Goal: Task Accomplishment & Management: Use online tool/utility

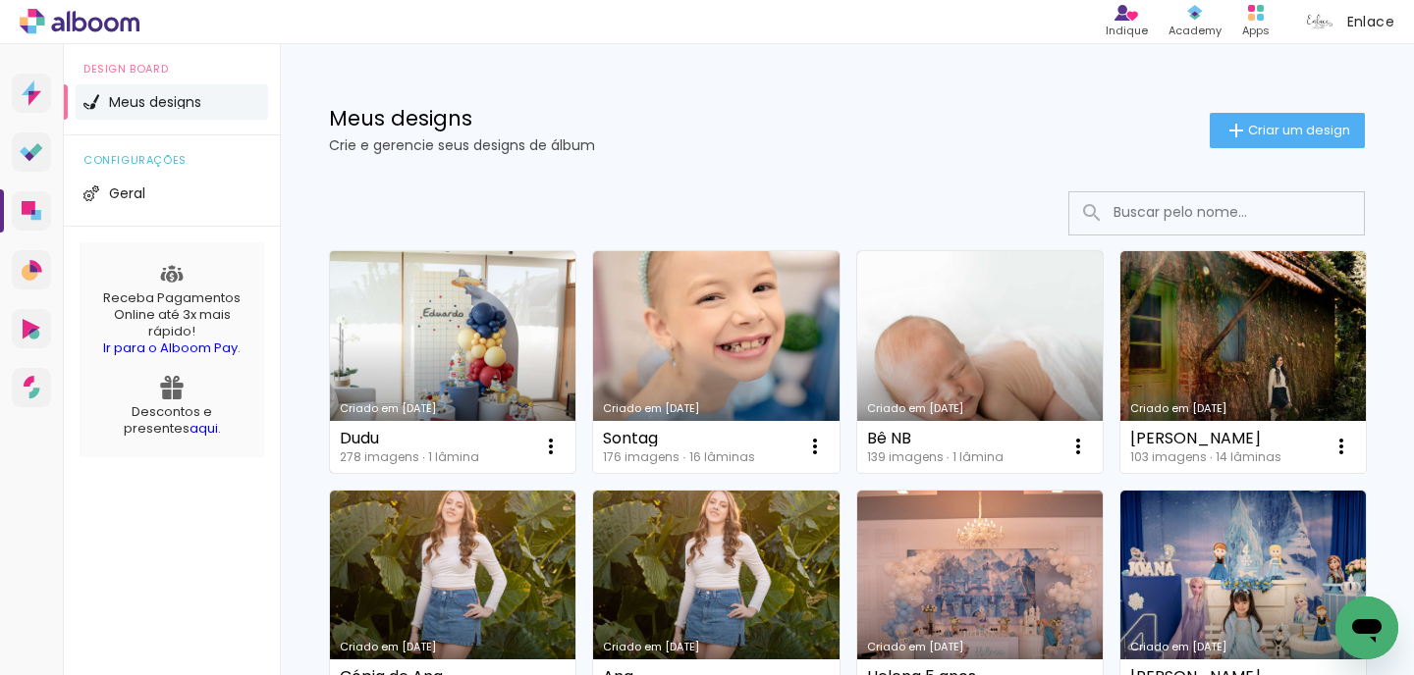
click at [413, 378] on link "Criado em [DATE]" at bounding box center [452, 362] width 245 height 222
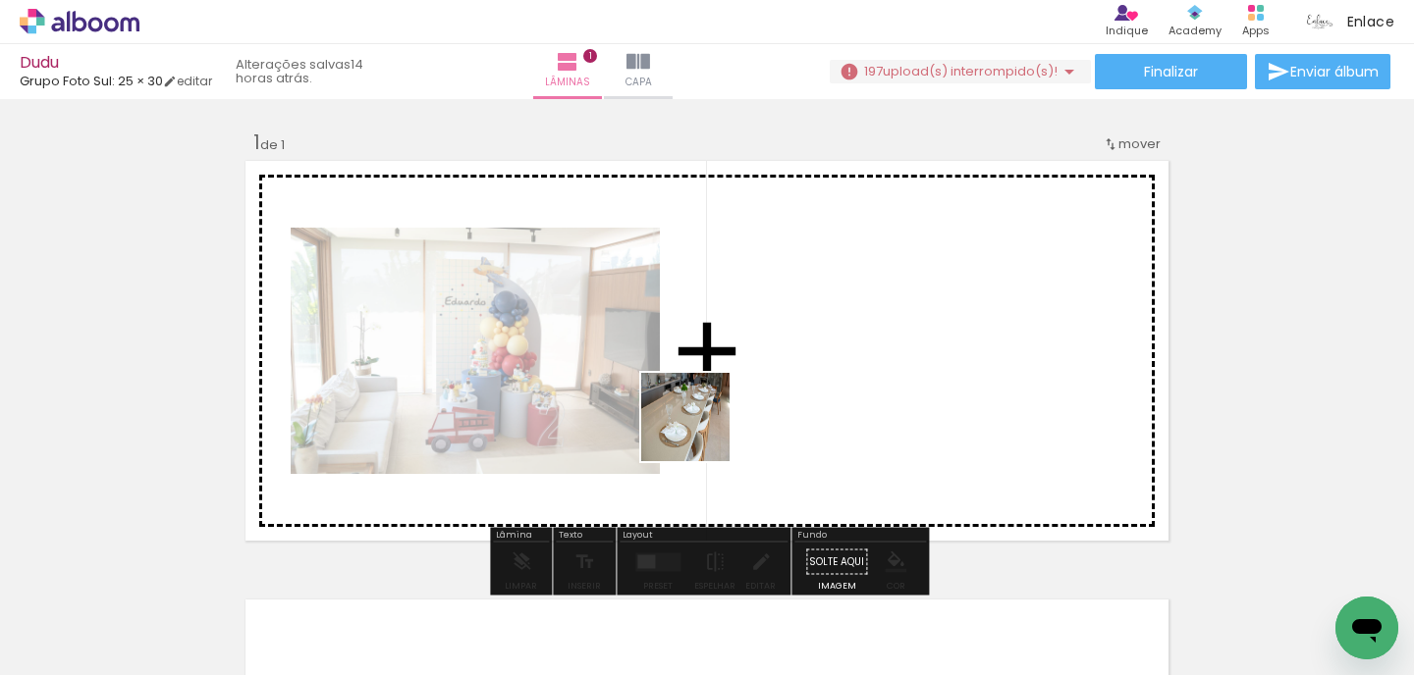
drag, startPoint x: 294, startPoint y: 607, endPoint x: 810, endPoint y: 401, distance: 556.0
click at [810, 401] on quentale-workspace at bounding box center [707, 337] width 1414 height 675
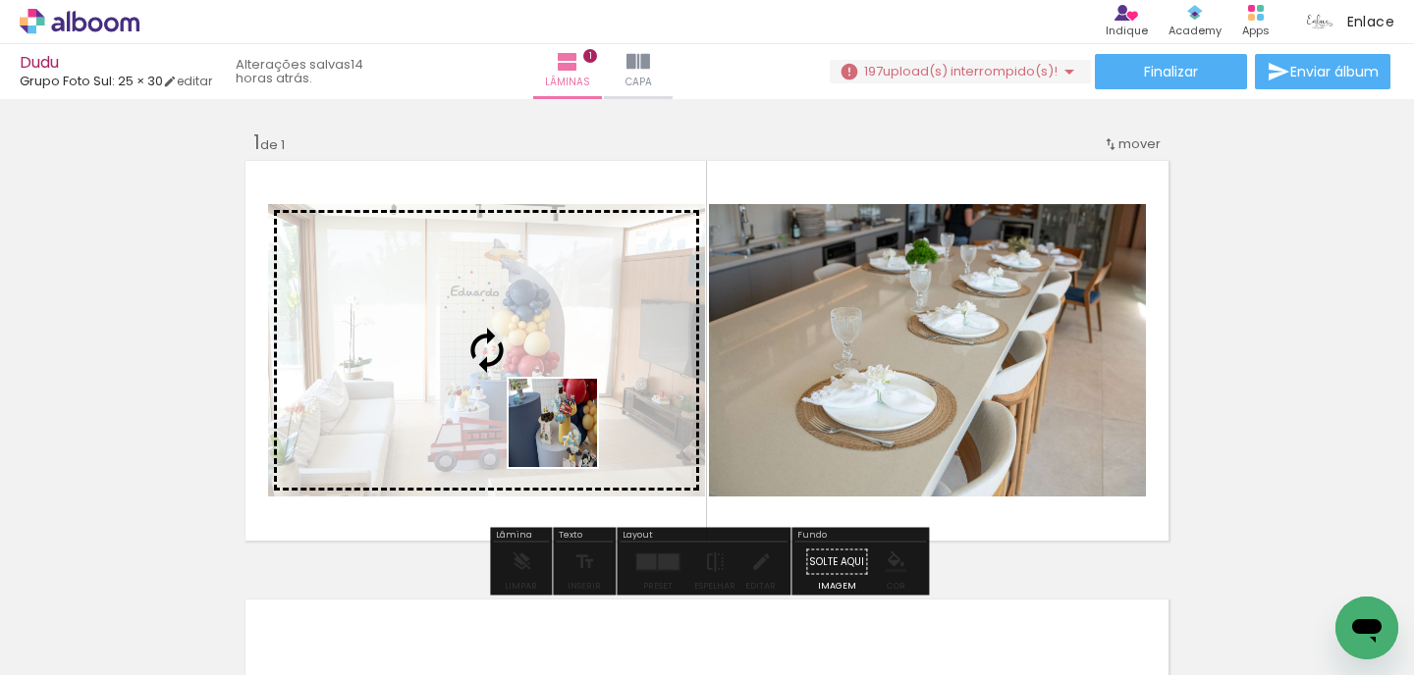
drag, startPoint x: 463, startPoint y: 600, endPoint x: 574, endPoint y: 419, distance: 212.0
click at [574, 419] on quentale-workspace at bounding box center [707, 337] width 1414 height 675
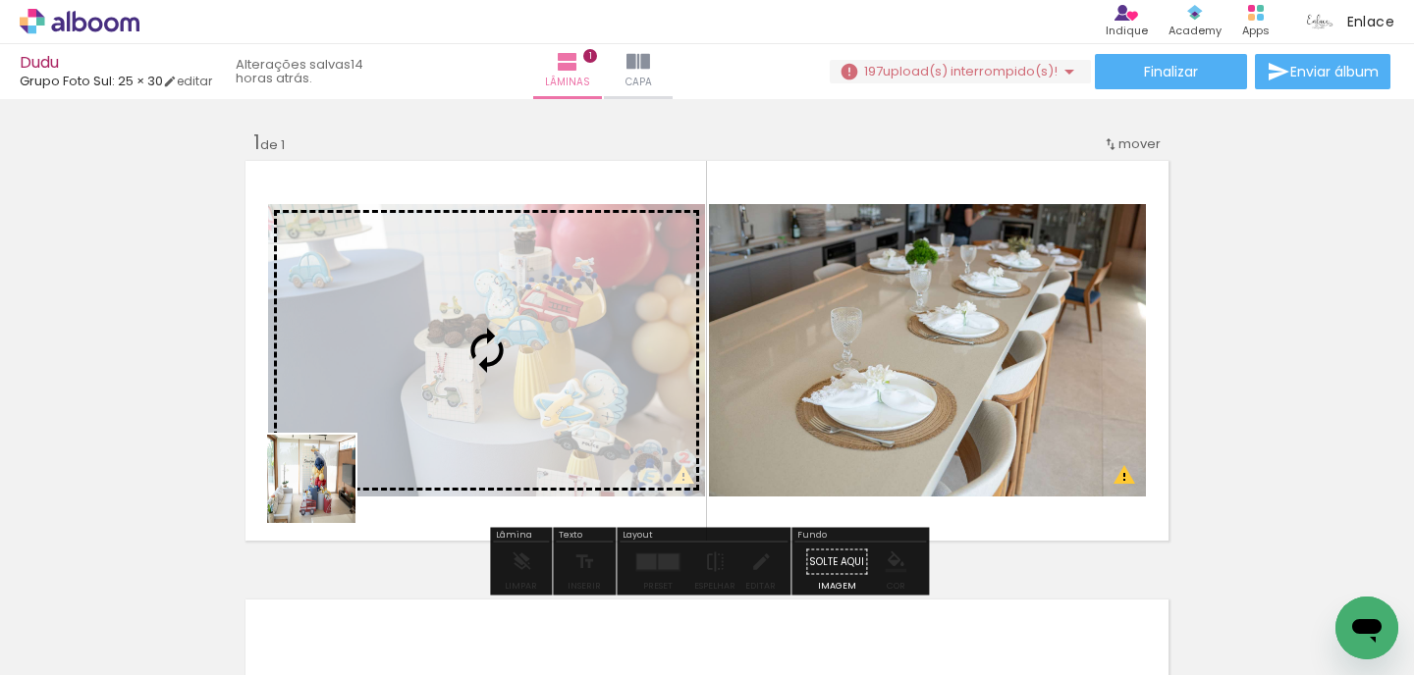
drag, startPoint x: 214, startPoint y: 624, endPoint x: 397, endPoint y: 427, distance: 268.8
click at [397, 427] on quentale-workspace at bounding box center [707, 337] width 1414 height 675
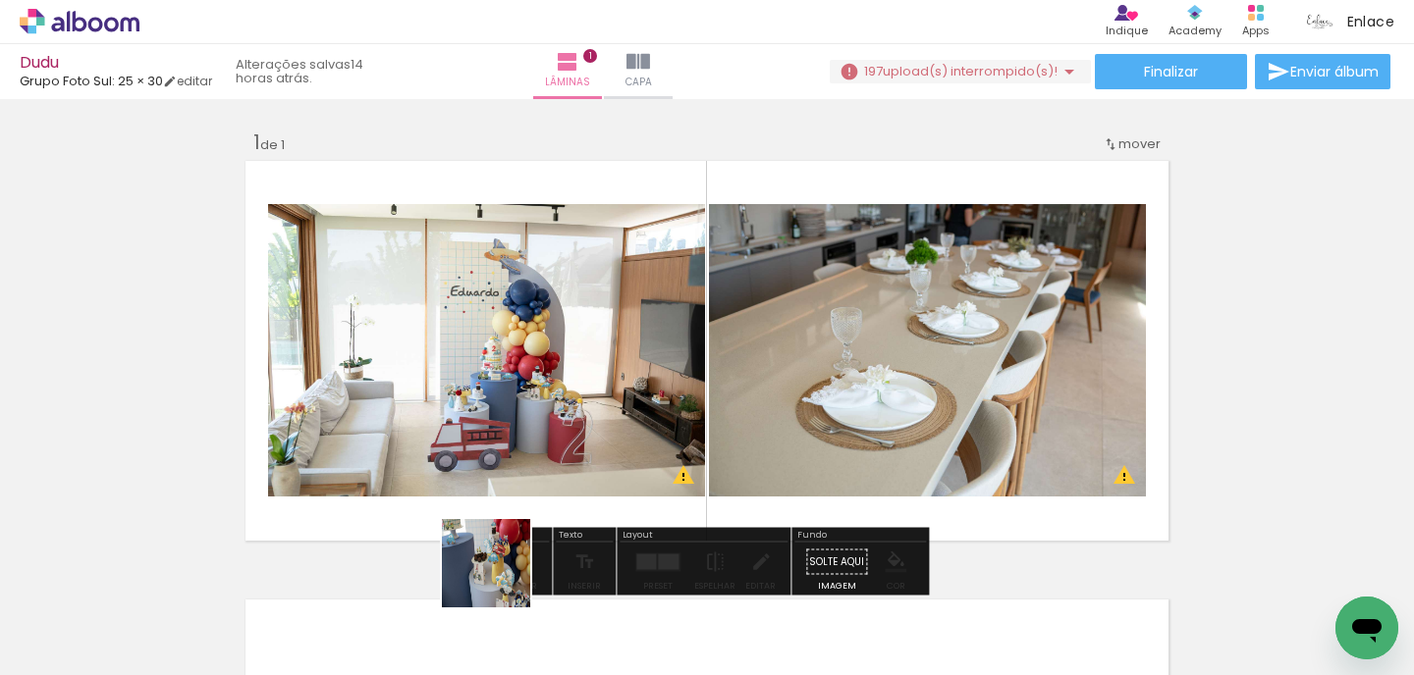
drag, startPoint x: 407, startPoint y: 615, endPoint x: 614, endPoint y: 472, distance: 250.5
click at [614, 472] on quentale-workspace at bounding box center [707, 337] width 1414 height 675
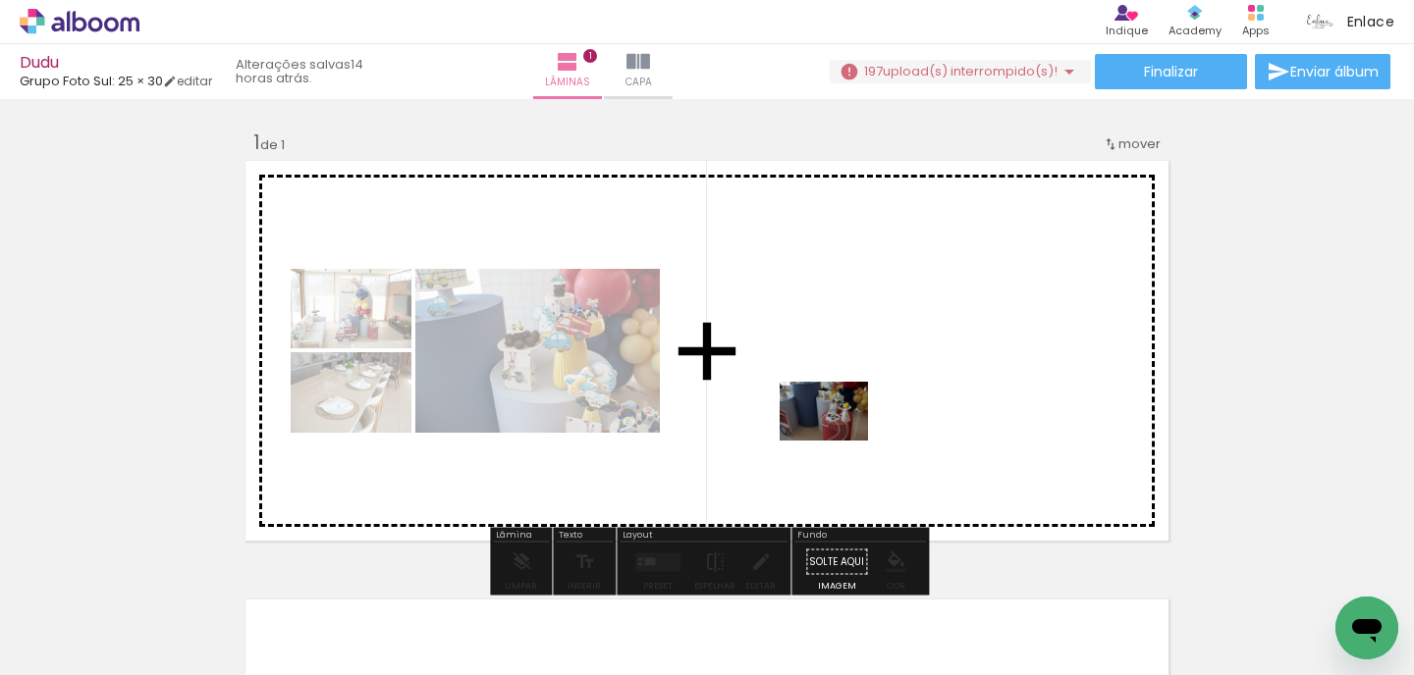
drag, startPoint x: 538, startPoint y: 624, endPoint x: 837, endPoint y: 441, distance: 351.2
click at [837, 441] on quentale-workspace at bounding box center [707, 337] width 1414 height 675
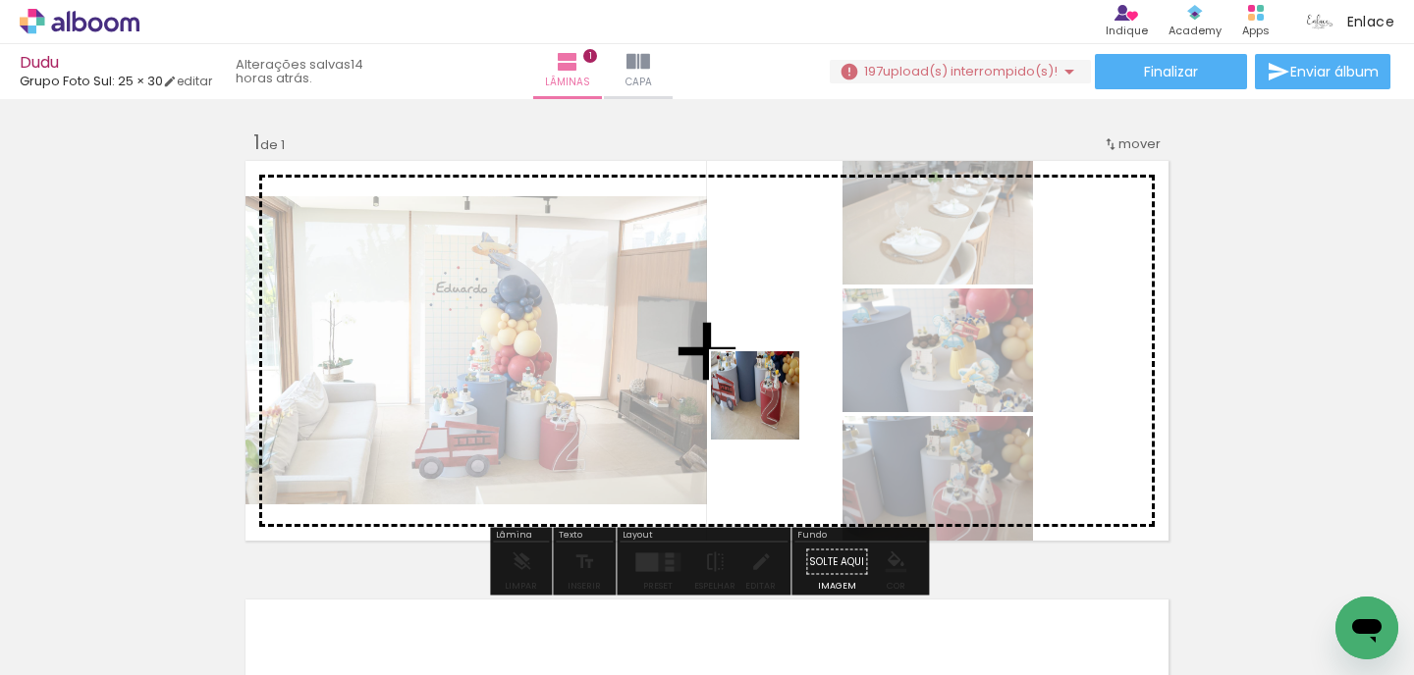
drag, startPoint x: 644, startPoint y: 613, endPoint x: 770, endPoint y: 410, distance: 238.1
click at [770, 410] on quentale-workspace at bounding box center [707, 337] width 1414 height 675
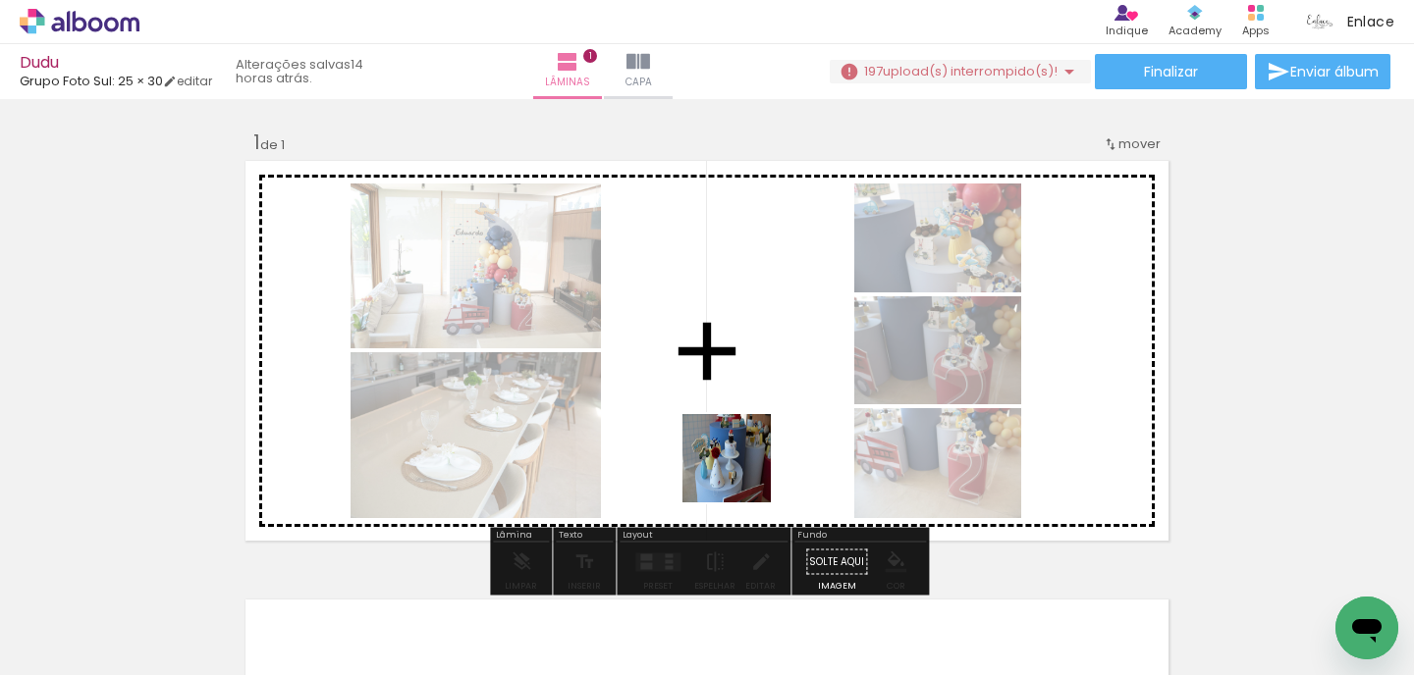
drag, startPoint x: 741, startPoint y: 605, endPoint x: 741, endPoint y: 470, distance: 134.5
click at [741, 470] on quentale-workspace at bounding box center [707, 337] width 1414 height 675
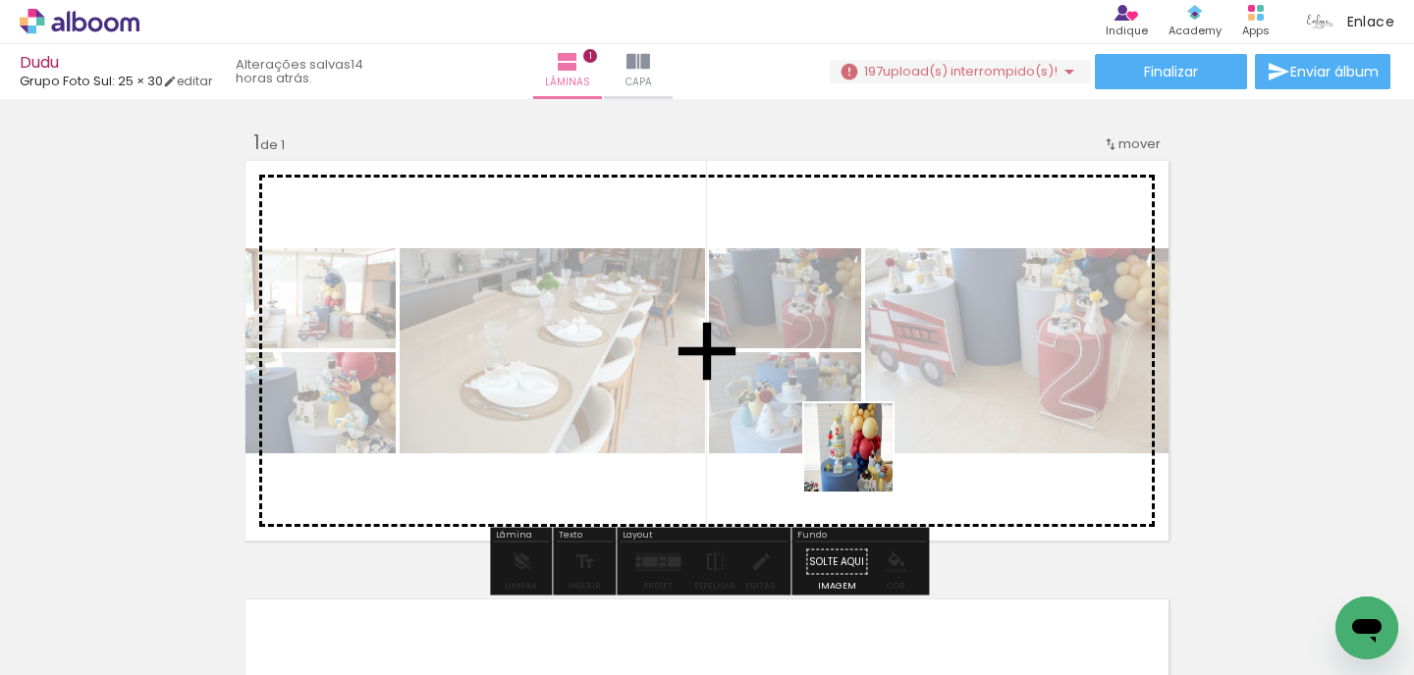
drag, startPoint x: 857, startPoint y: 600, endPoint x: 864, endPoint y: 461, distance: 138.6
click at [864, 461] on quentale-workspace at bounding box center [707, 337] width 1414 height 675
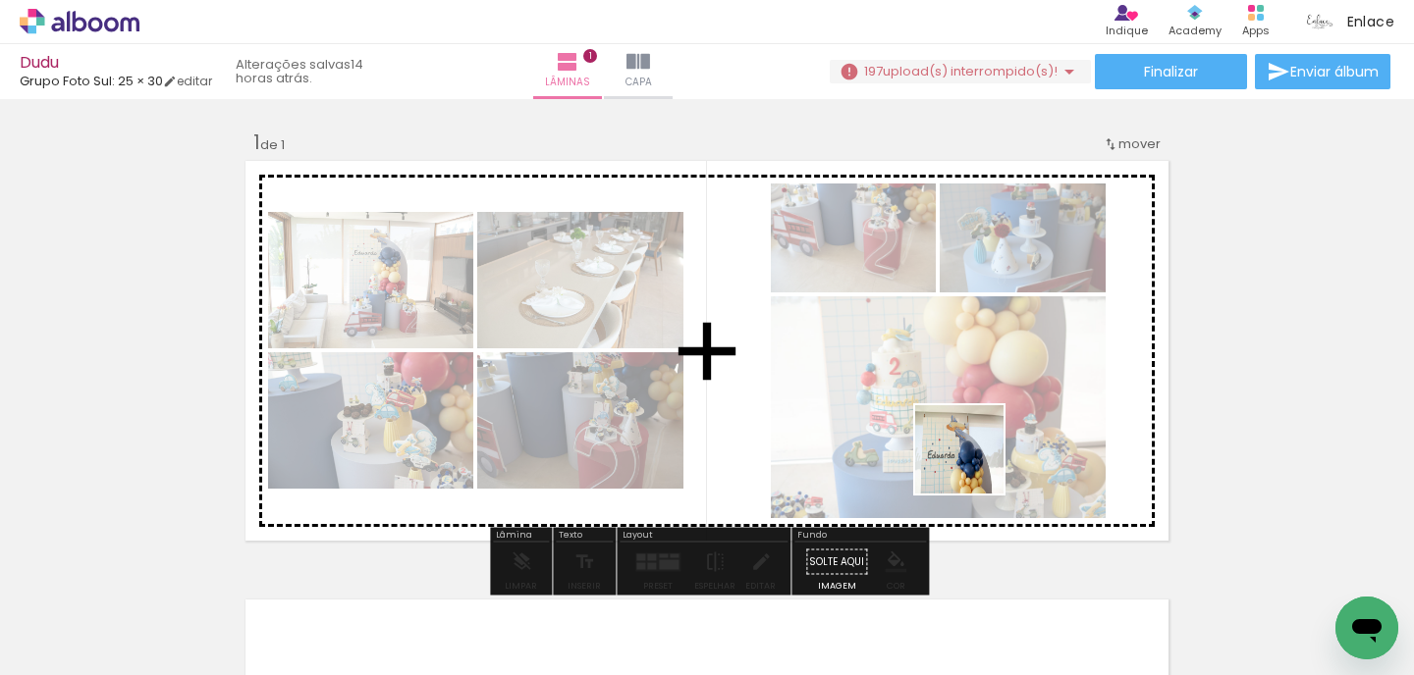
drag, startPoint x: 974, startPoint y: 619, endPoint x: 974, endPoint y: 439, distance: 180.6
click at [974, 438] on quentale-workspace at bounding box center [707, 337] width 1414 height 675
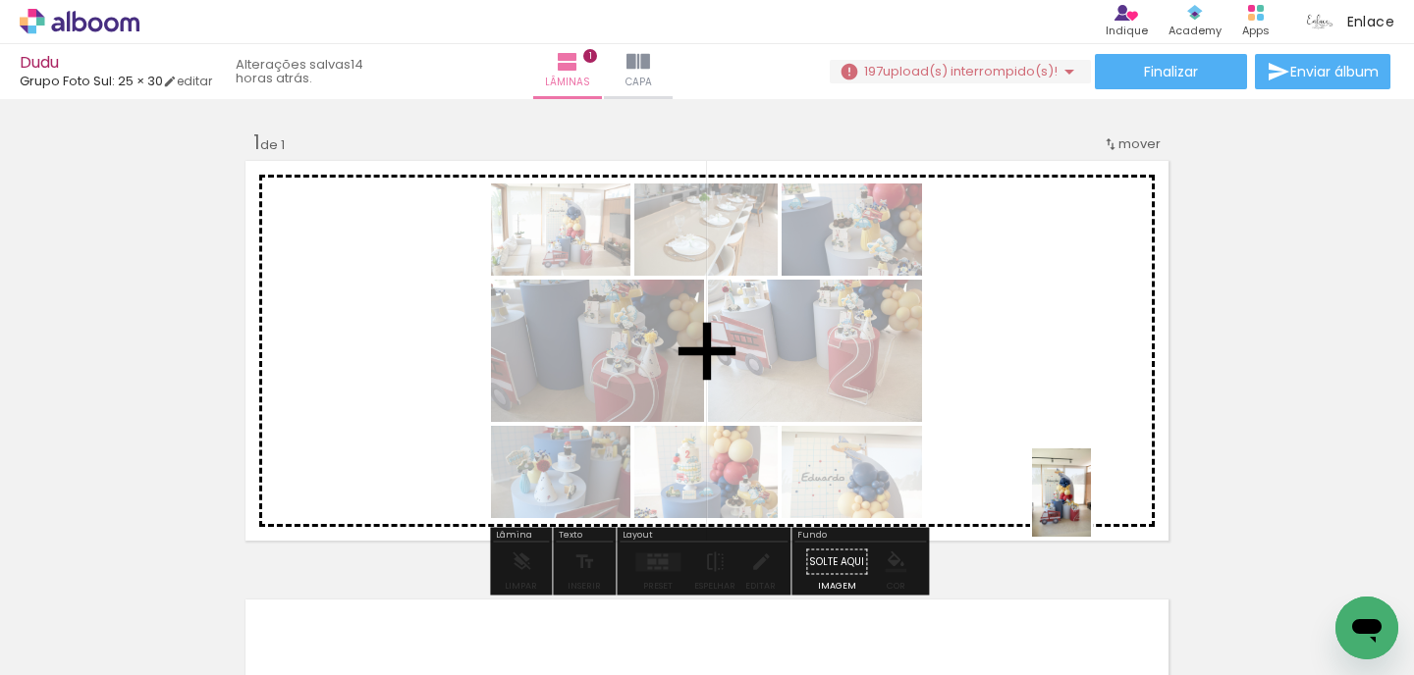
drag, startPoint x: 1092, startPoint y: 624, endPoint x: 1091, endPoint y: 508, distance: 116.8
click at [1091, 508] on quentale-workspace at bounding box center [707, 337] width 1414 height 675
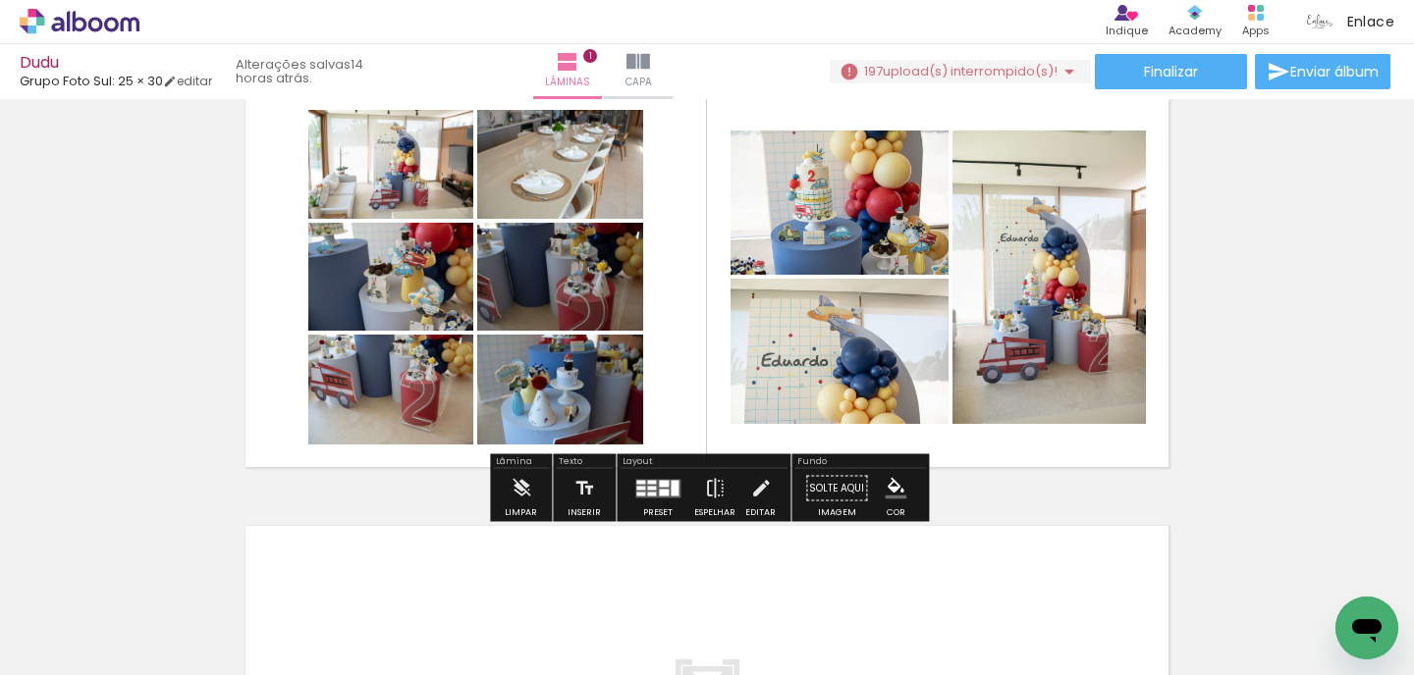
scroll to position [75, 0]
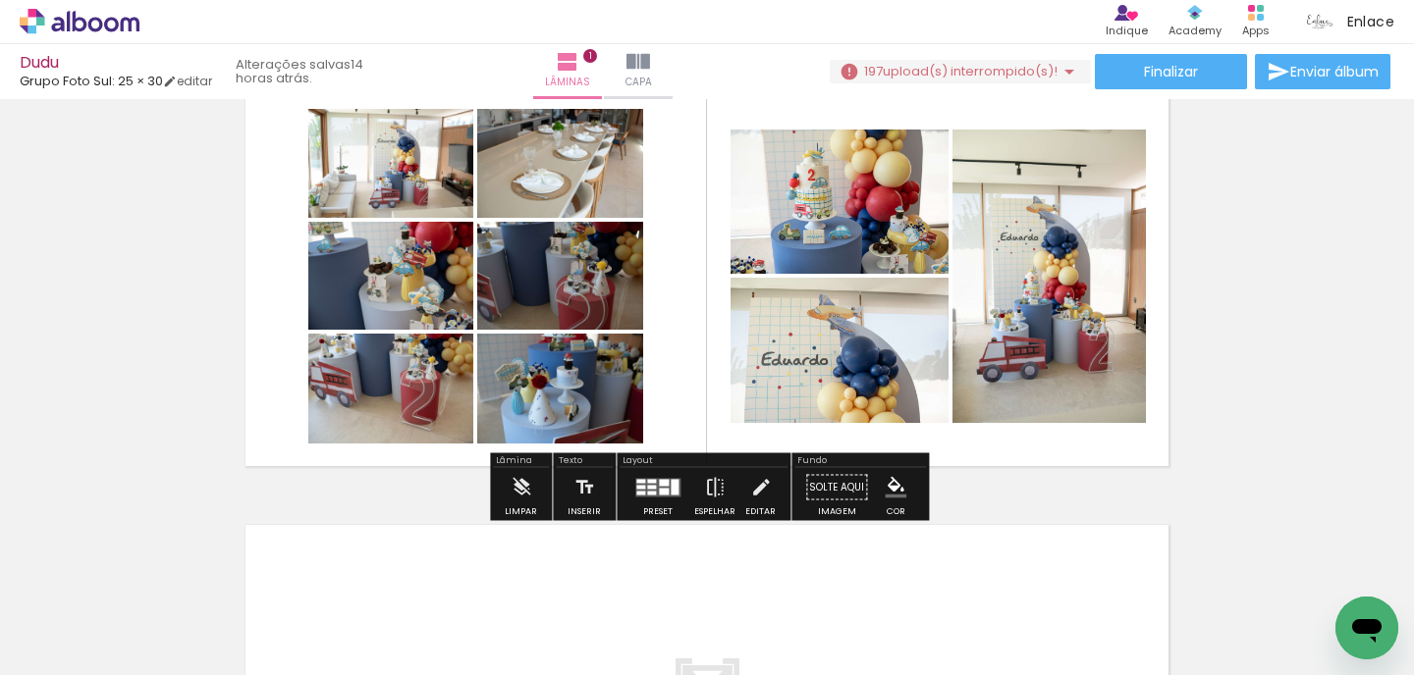
click at [760, 434] on quentale-layouter at bounding box center [707, 276] width 933 height 390
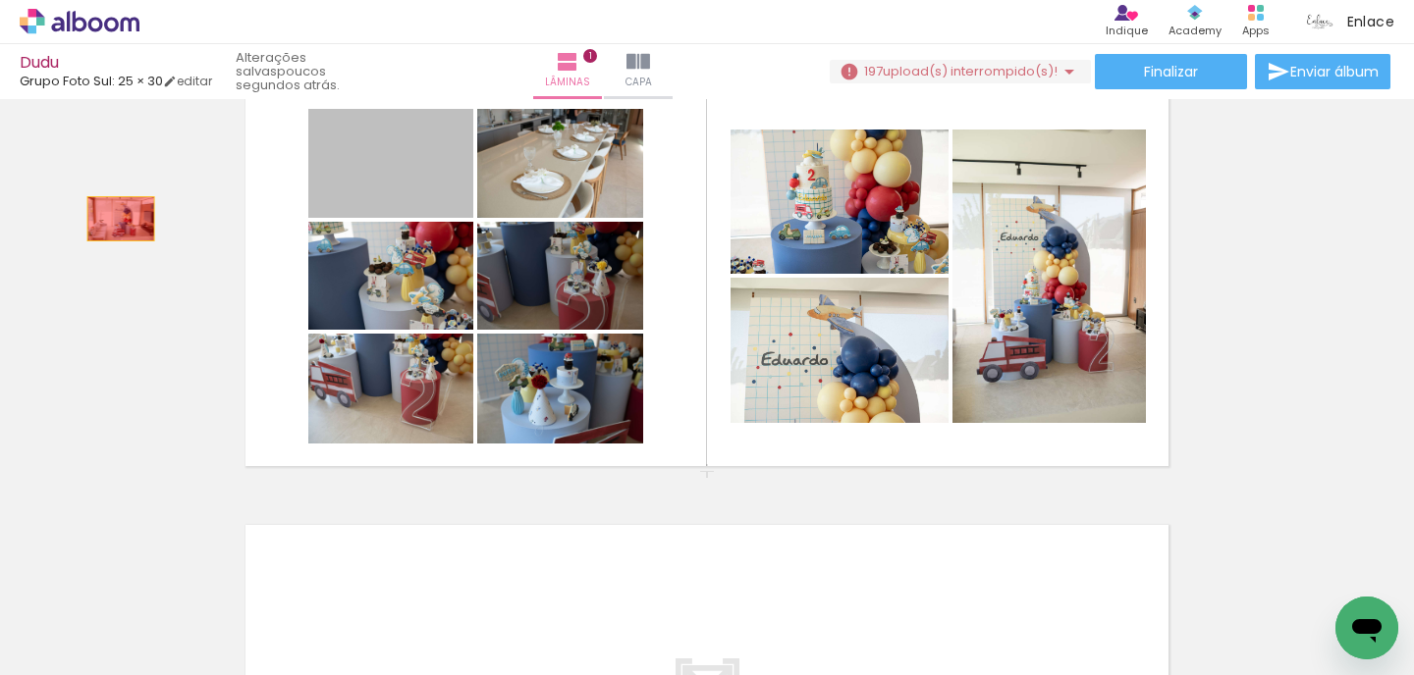
drag, startPoint x: 403, startPoint y: 200, endPoint x: 121, endPoint y: 218, distance: 283.3
click at [121, 218] on div "Inserir lâmina 1 de 1" at bounding box center [707, 470] width 1414 height 879
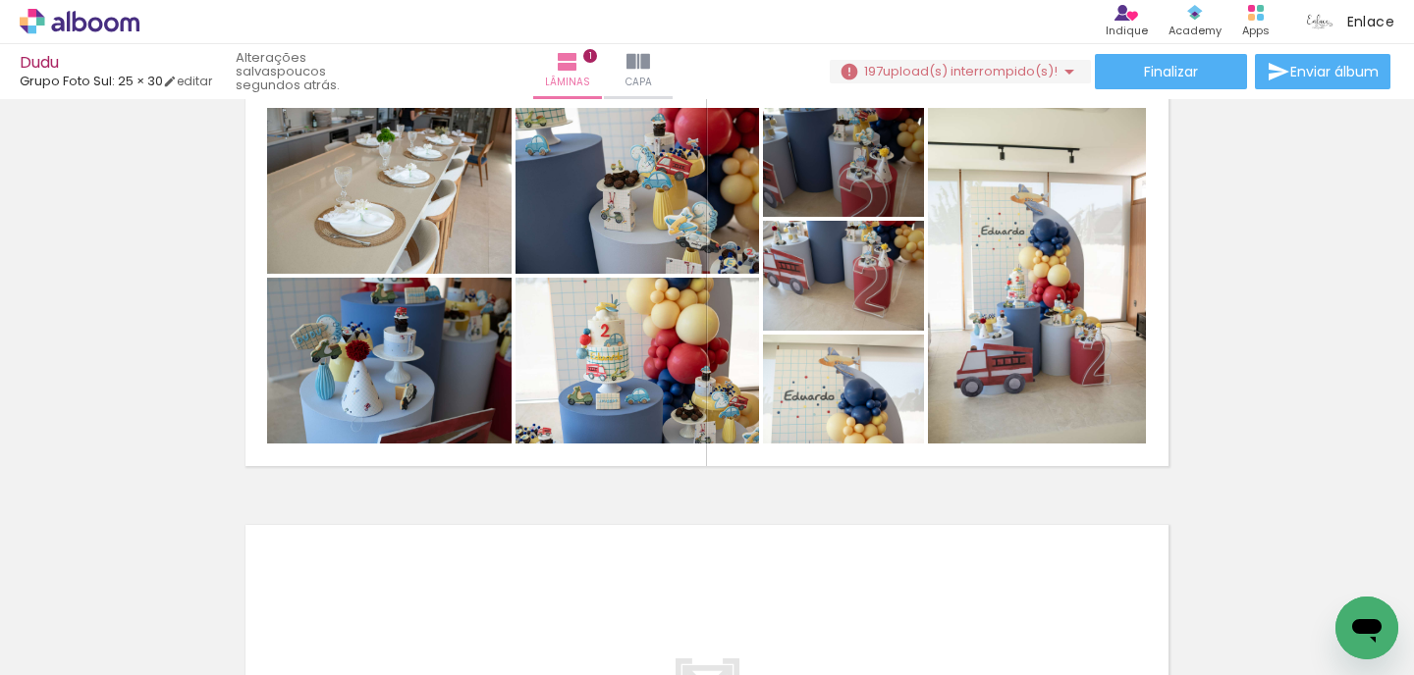
scroll to position [0, 0]
click at [153, 571] on iron-icon at bounding box center [153, 570] width 21 height 21
click at [65, 616] on input "Todas as fotos" at bounding box center [55, 616] width 75 height 17
click at [0, 0] on slot "Não utilizadas" at bounding box center [0, 0] width 0 height 0
type input "Não utilizadas"
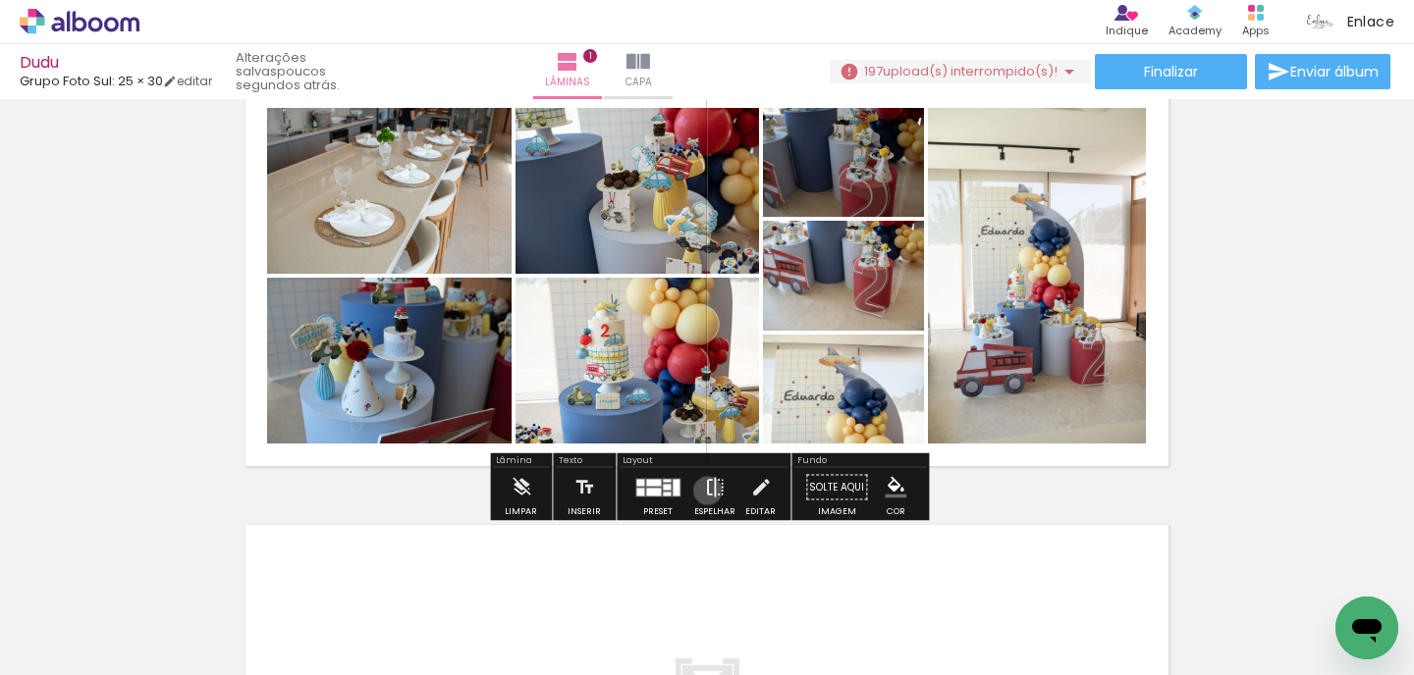
click at [704, 491] on iron-icon at bounding box center [715, 487] width 22 height 39
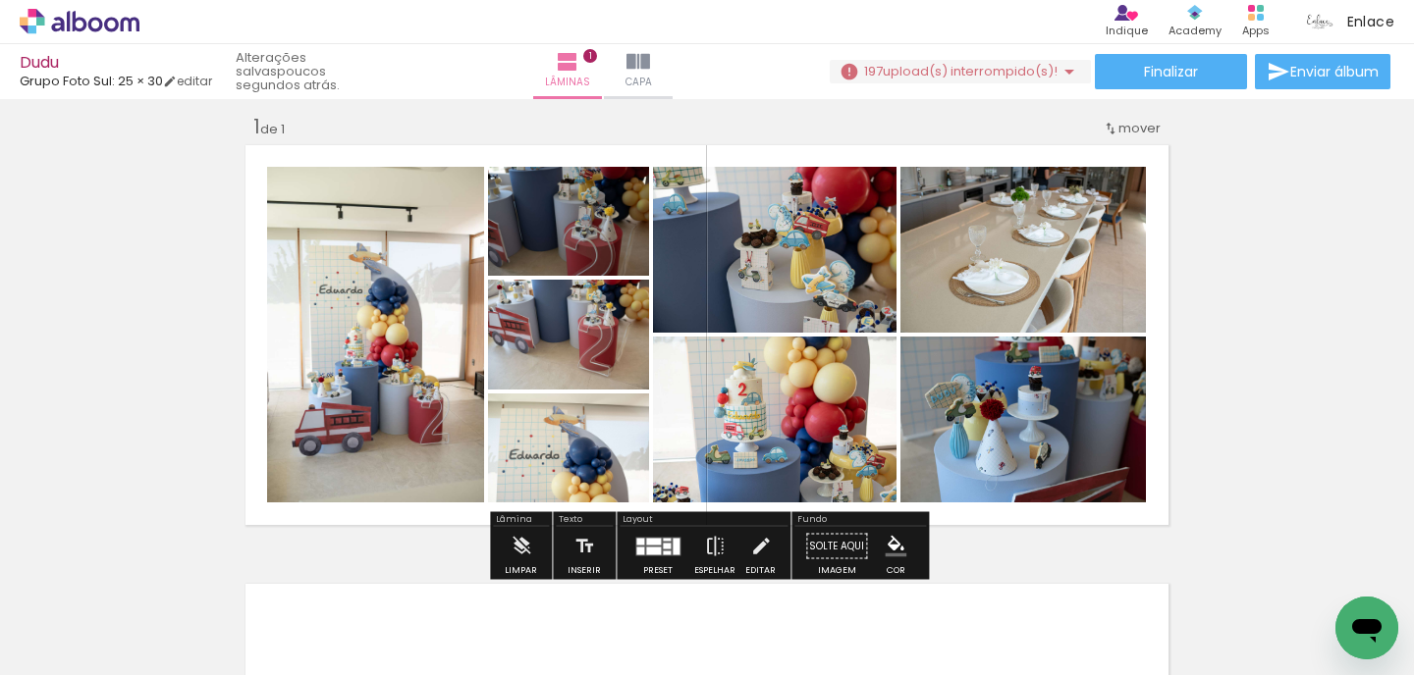
scroll to position [9, 0]
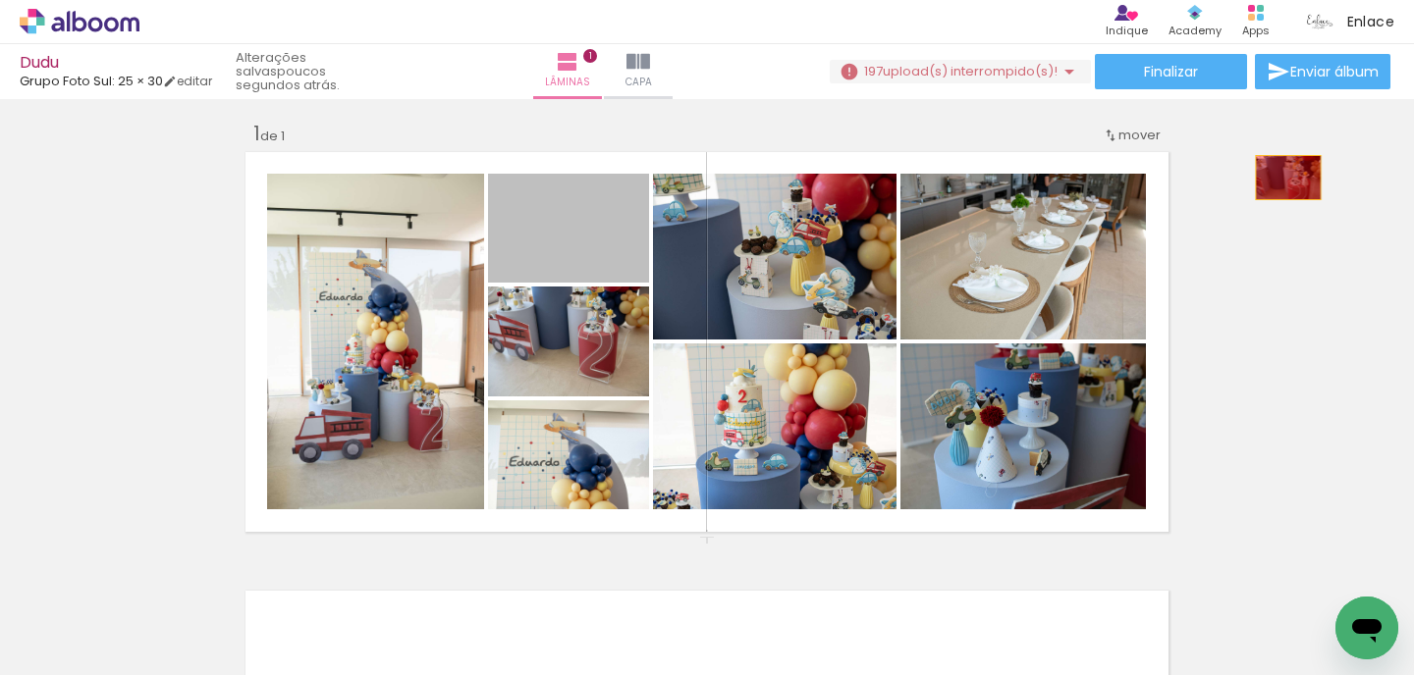
drag, startPoint x: 592, startPoint y: 220, endPoint x: 1285, endPoint y: 177, distance: 694.4
click at [1287, 178] on div "Inserir lâmina 1 de 1" at bounding box center [707, 536] width 1414 height 879
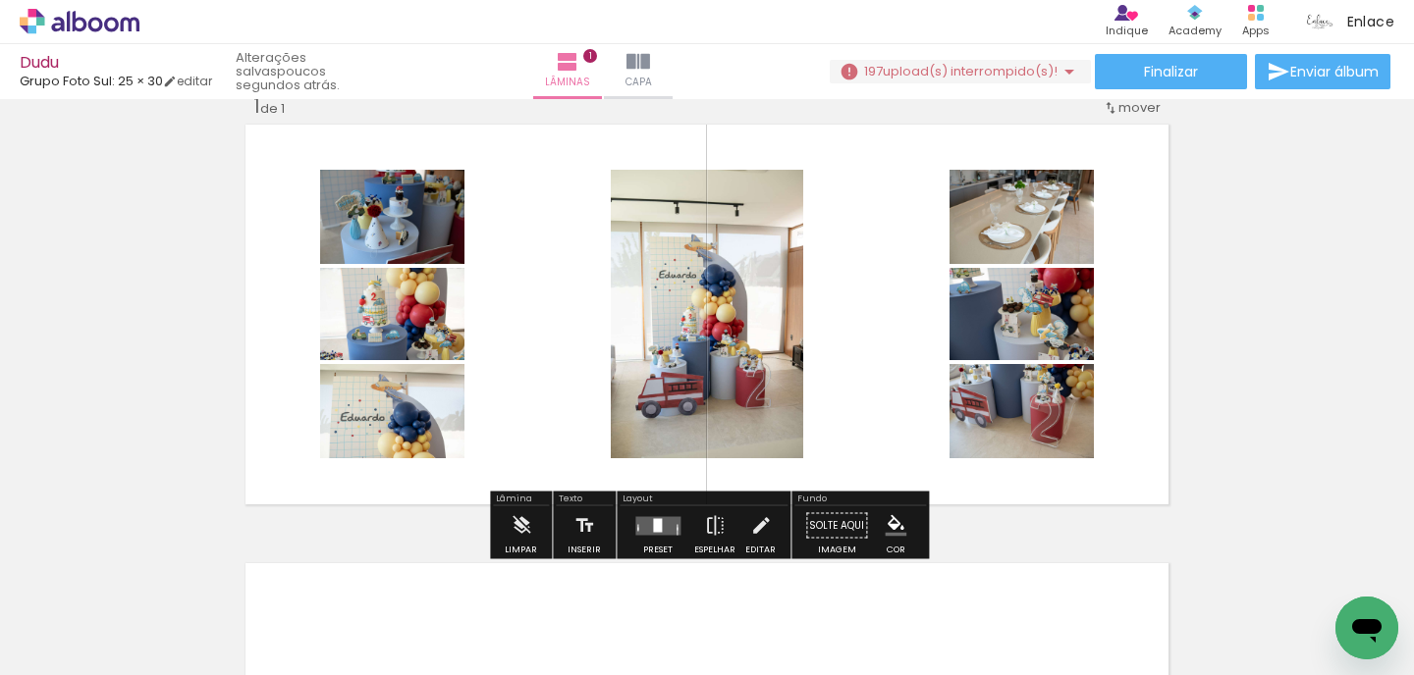
scroll to position [45, 0]
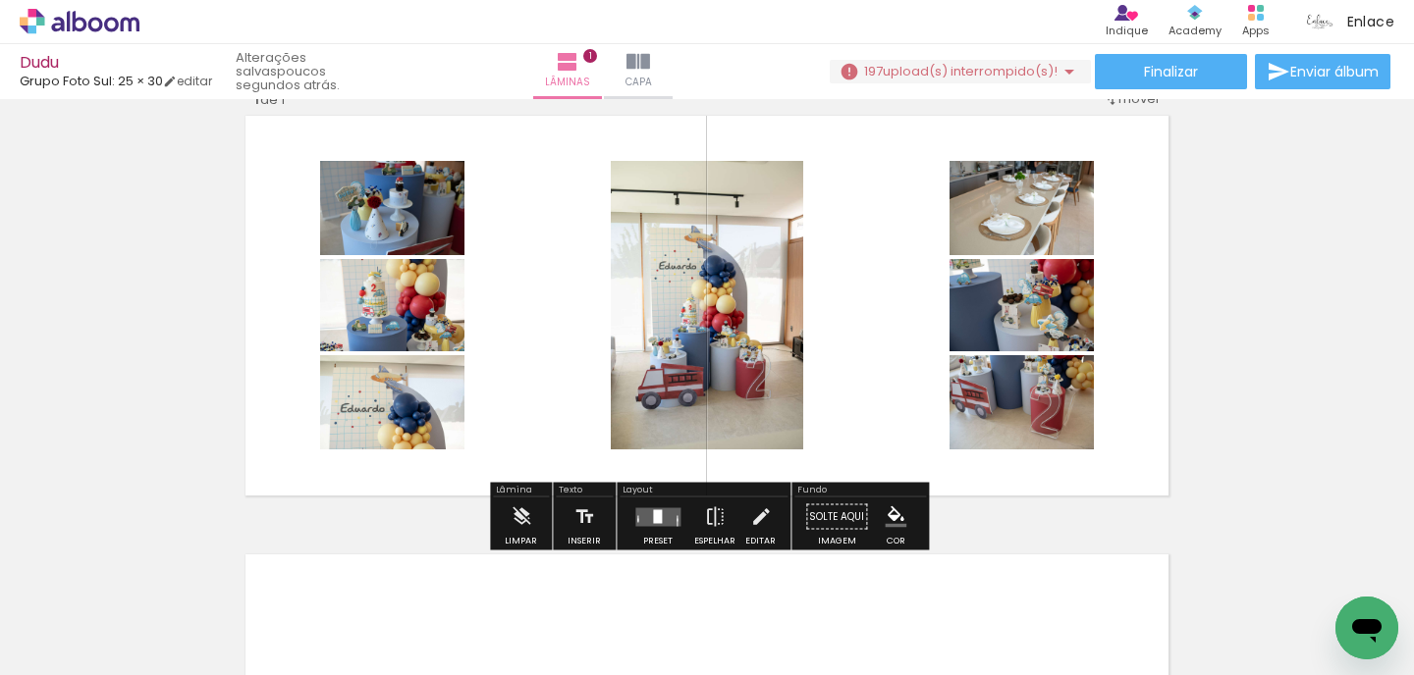
click at [656, 518] on div at bounding box center [657, 516] width 9 height 14
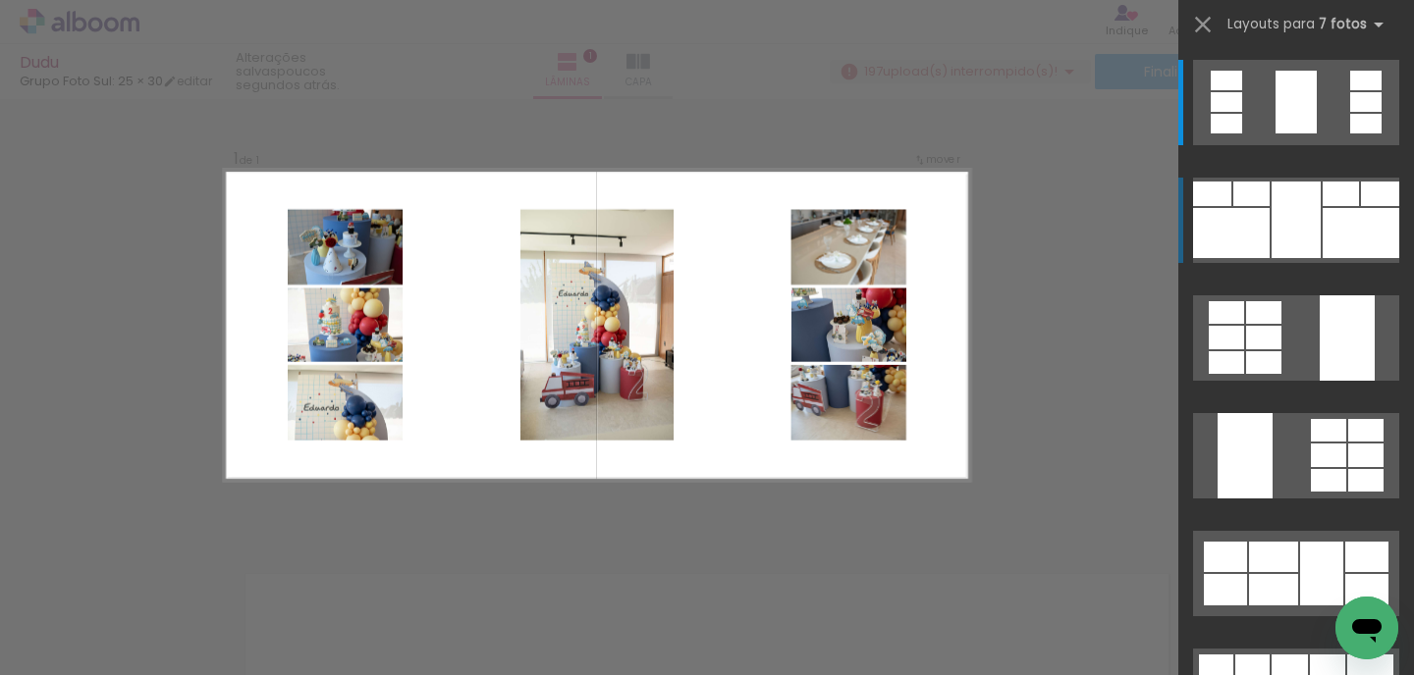
scroll to position [25, 0]
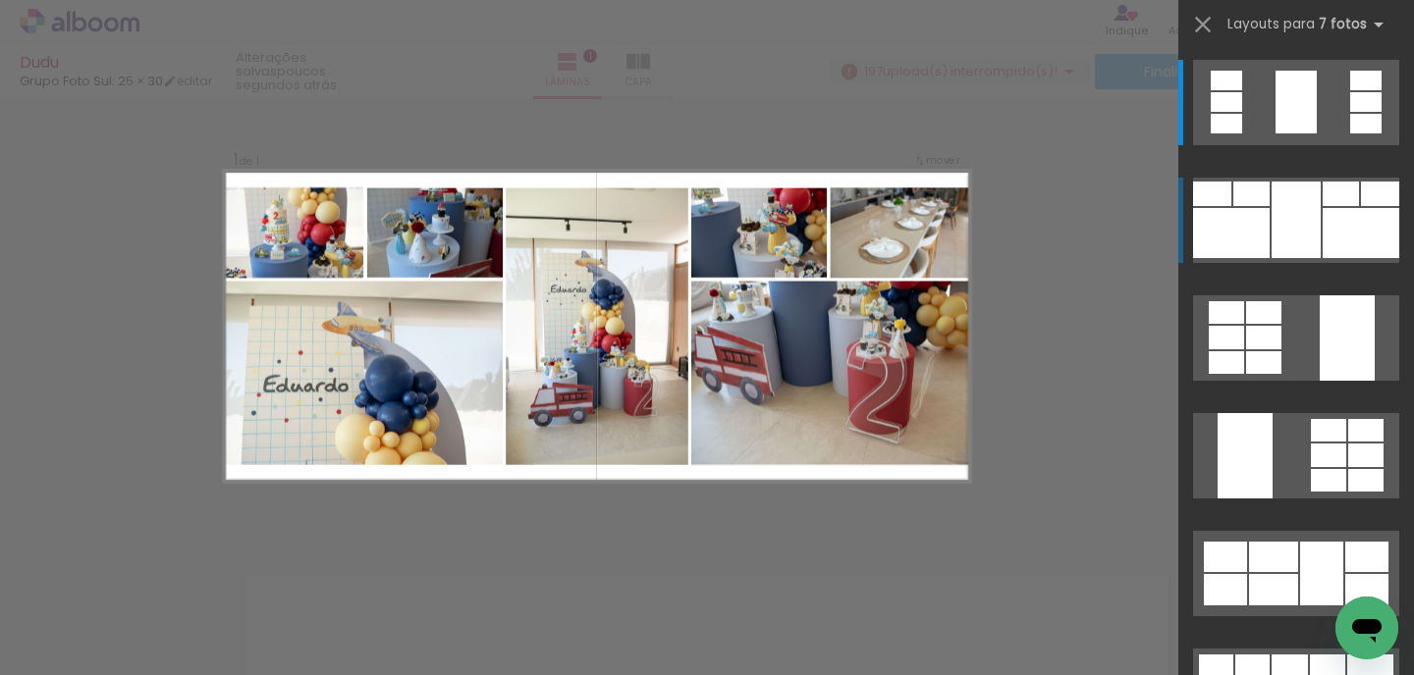
click at [1290, 225] on div at bounding box center [1295, 220] width 49 height 77
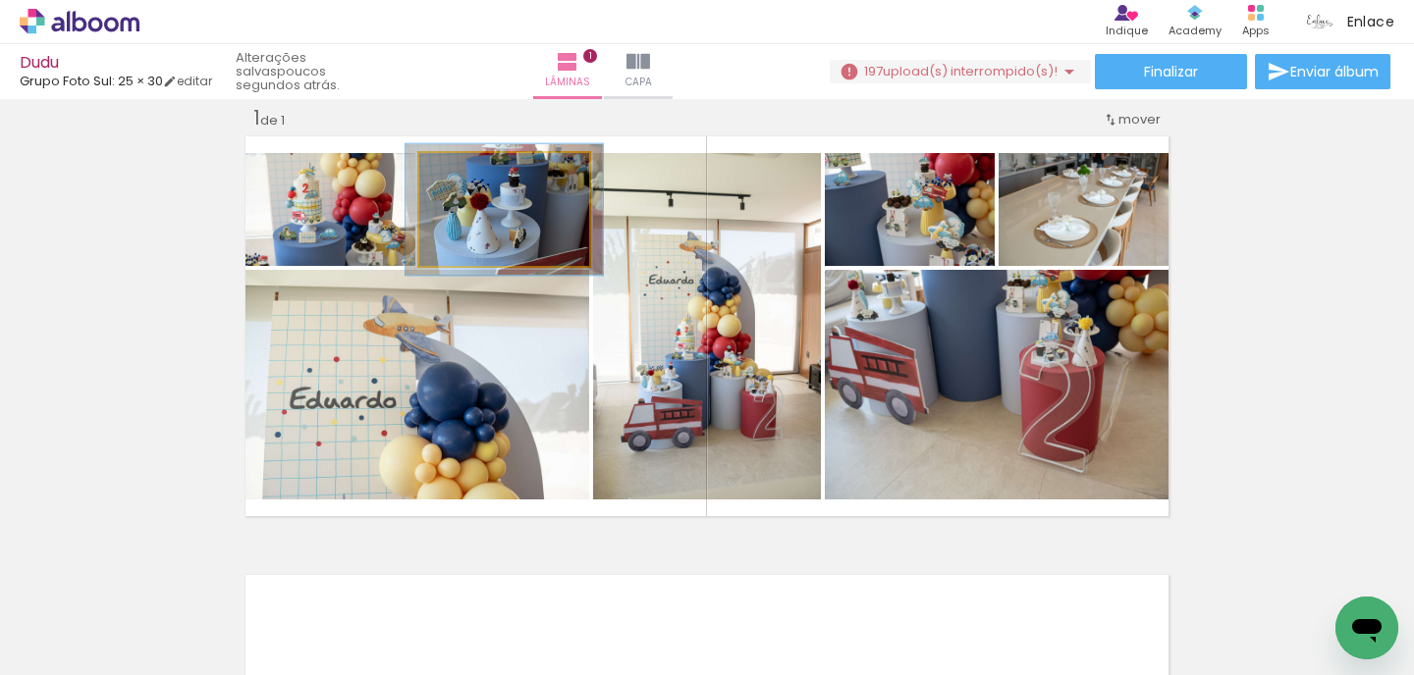
drag, startPoint x: 468, startPoint y: 170, endPoint x: 479, endPoint y: 169, distance: 10.8
type paper-slider "116"
click at [479, 169] on div at bounding box center [476, 174] width 18 height 18
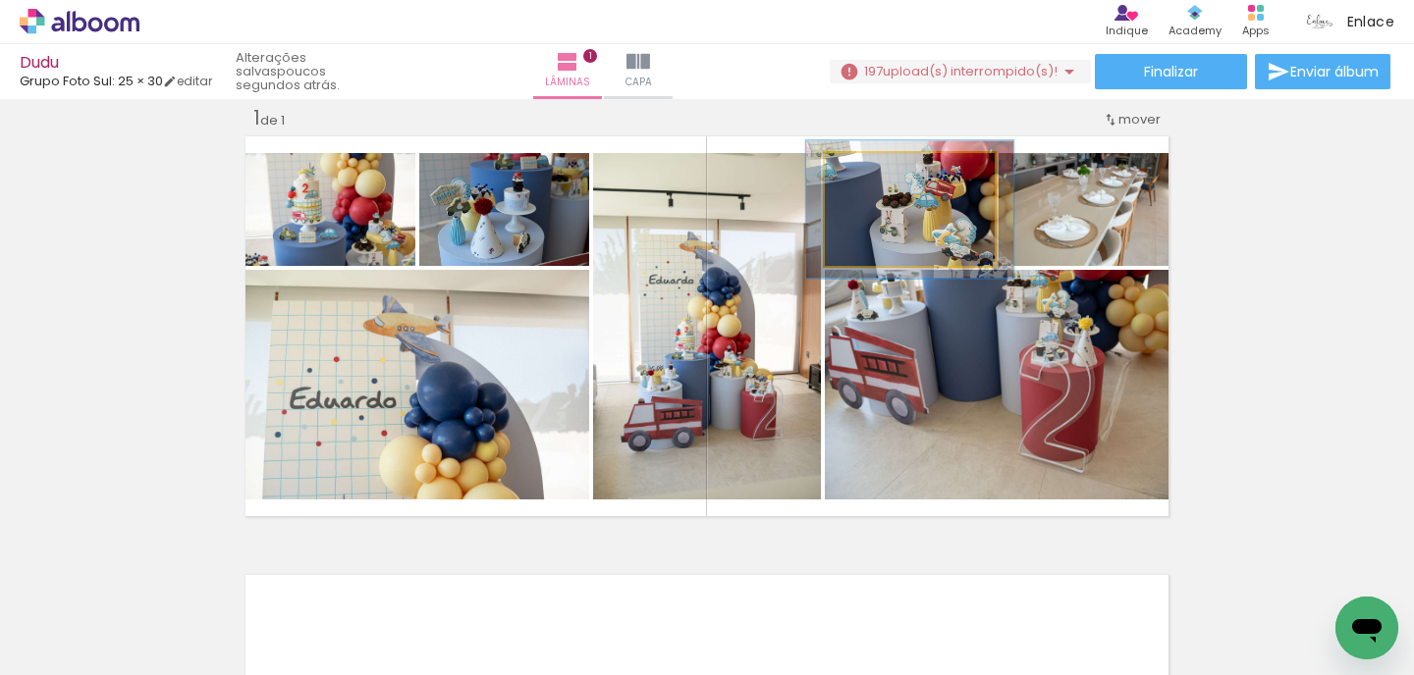
drag, startPoint x: 878, startPoint y: 175, endPoint x: 892, endPoint y: 174, distance: 14.8
type paper-slider "122"
click at [892, 174] on div at bounding box center [885, 173] width 31 height 31
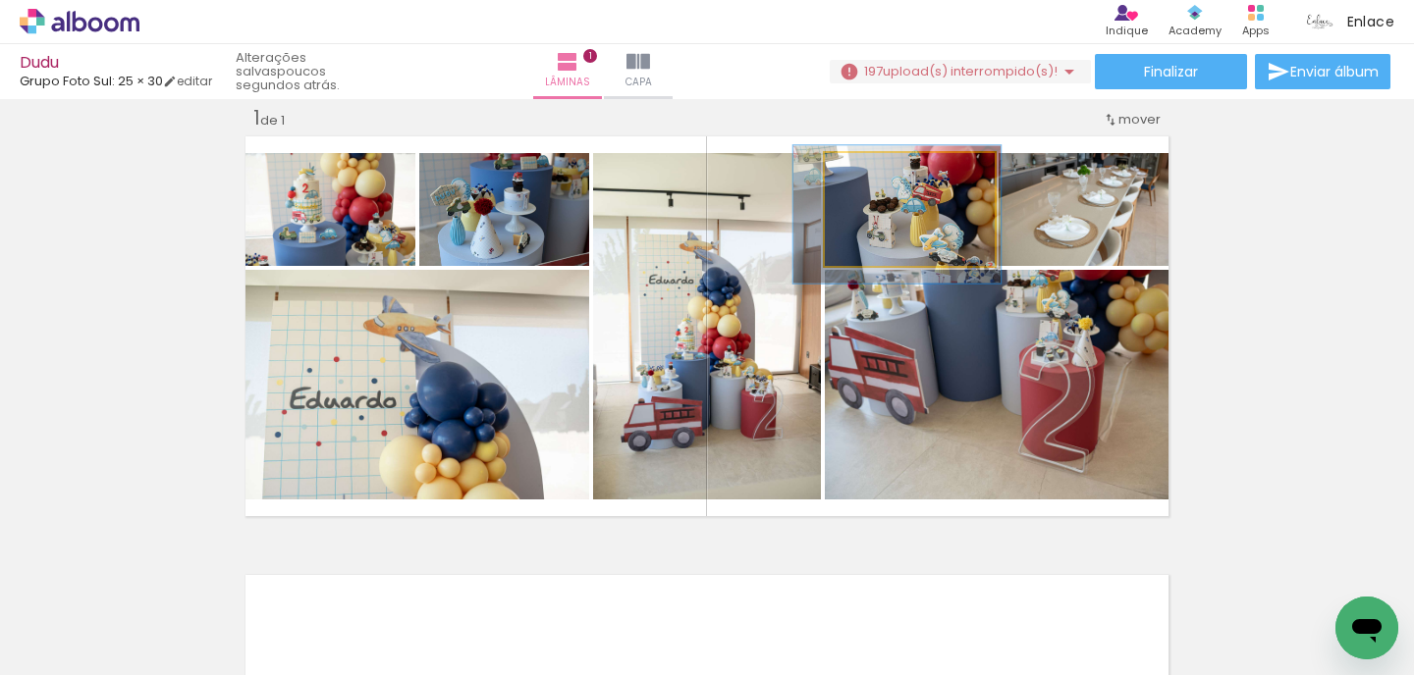
drag, startPoint x: 938, startPoint y: 203, endPoint x: 927, endPoint y: 208, distance: 12.8
click at [927, 208] on div at bounding box center [896, 213] width 207 height 137
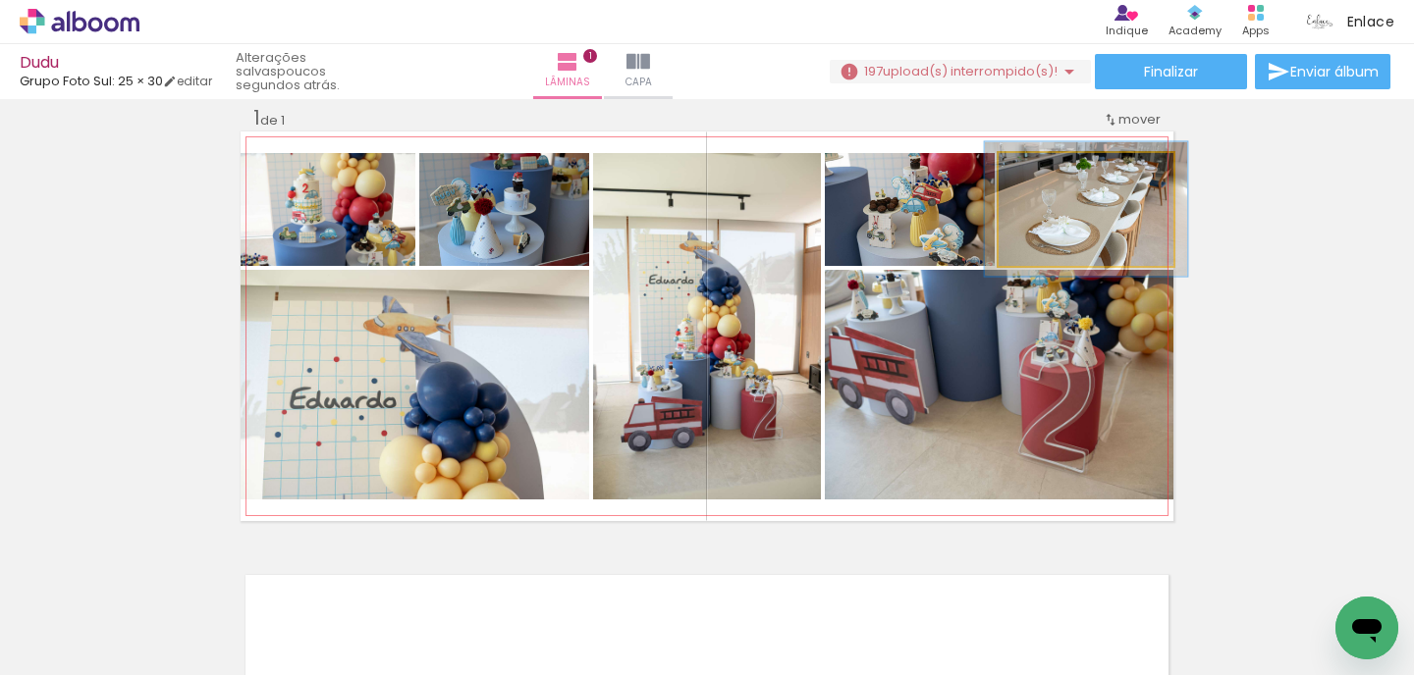
drag, startPoint x: 1050, startPoint y: 172, endPoint x: 1061, endPoint y: 171, distance: 10.8
type paper-slider "116"
click at [1061, 171] on div at bounding box center [1055, 173] width 31 height 31
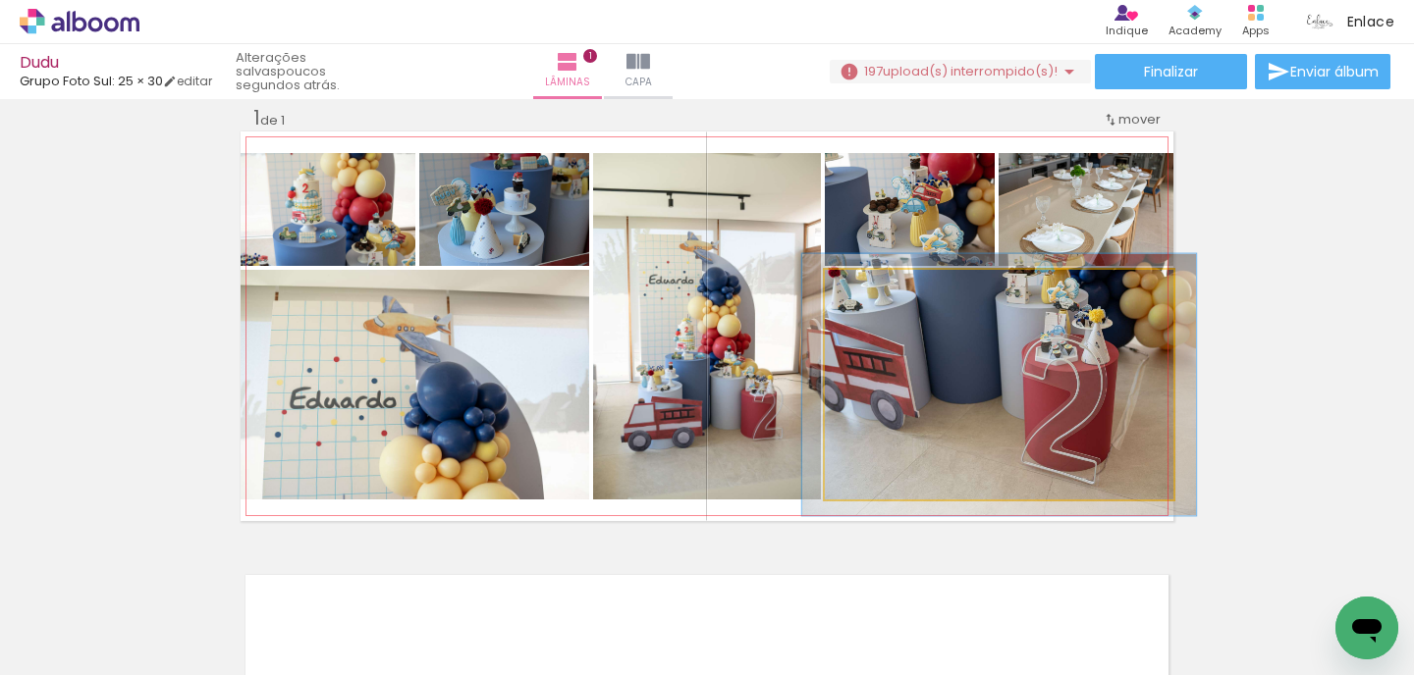
type paper-slider "113"
click at [876, 288] on div at bounding box center [880, 291] width 18 height 18
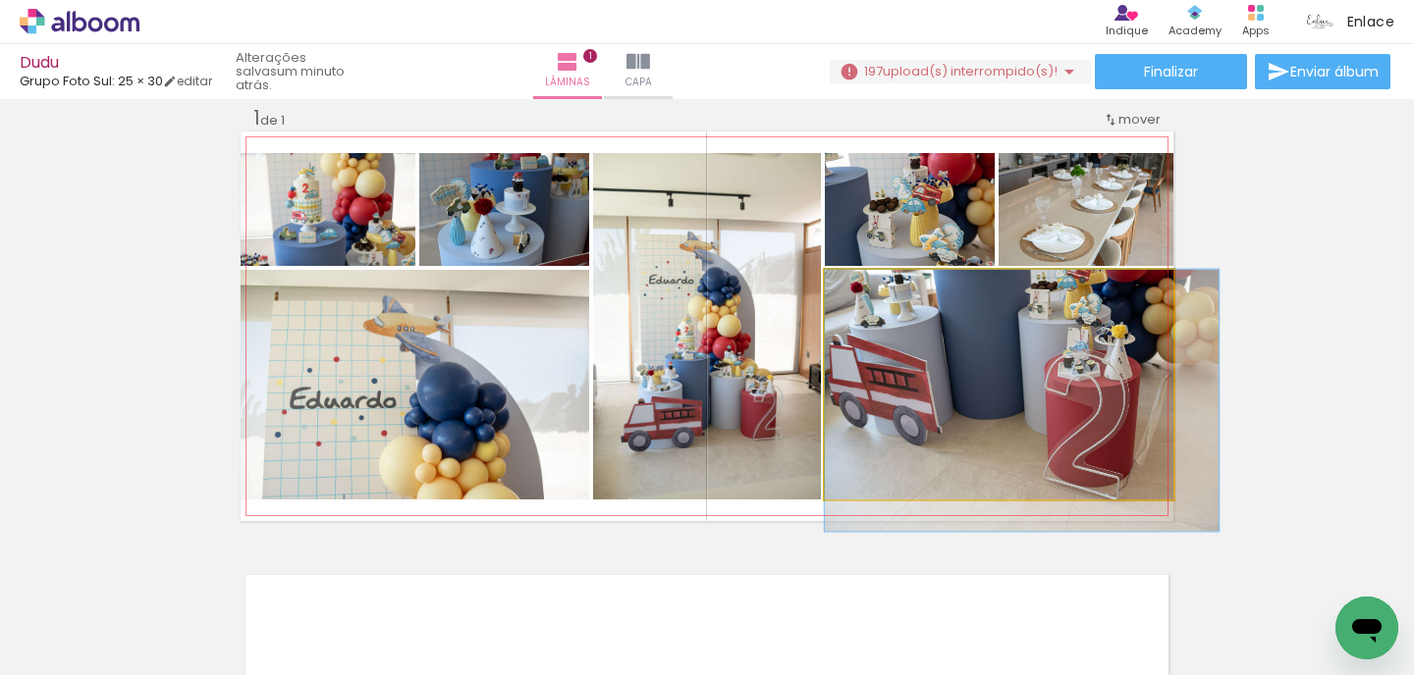
drag, startPoint x: 979, startPoint y: 352, endPoint x: 1020, endPoint y: 368, distance: 44.1
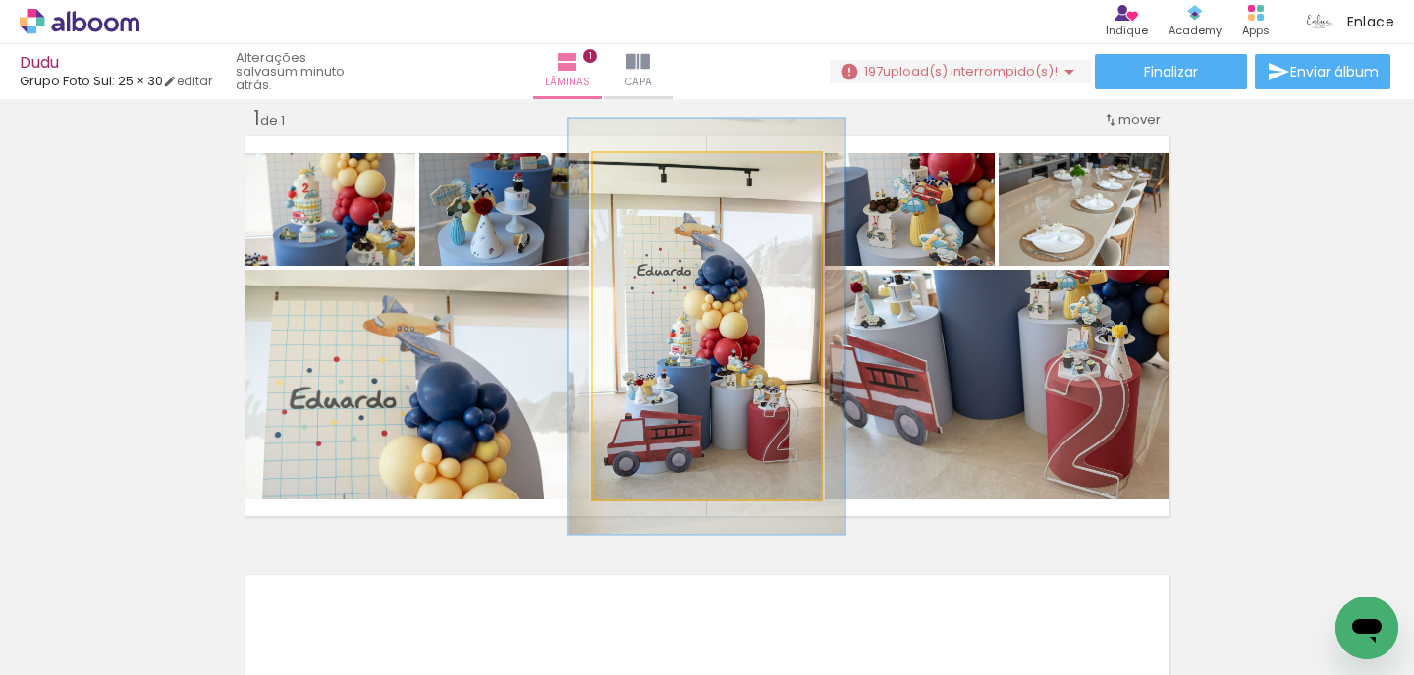
drag, startPoint x: 637, startPoint y: 174, endPoint x: 651, endPoint y: 176, distance: 13.9
type paper-slider "120"
click at [651, 176] on div at bounding box center [653, 174] width 18 height 18
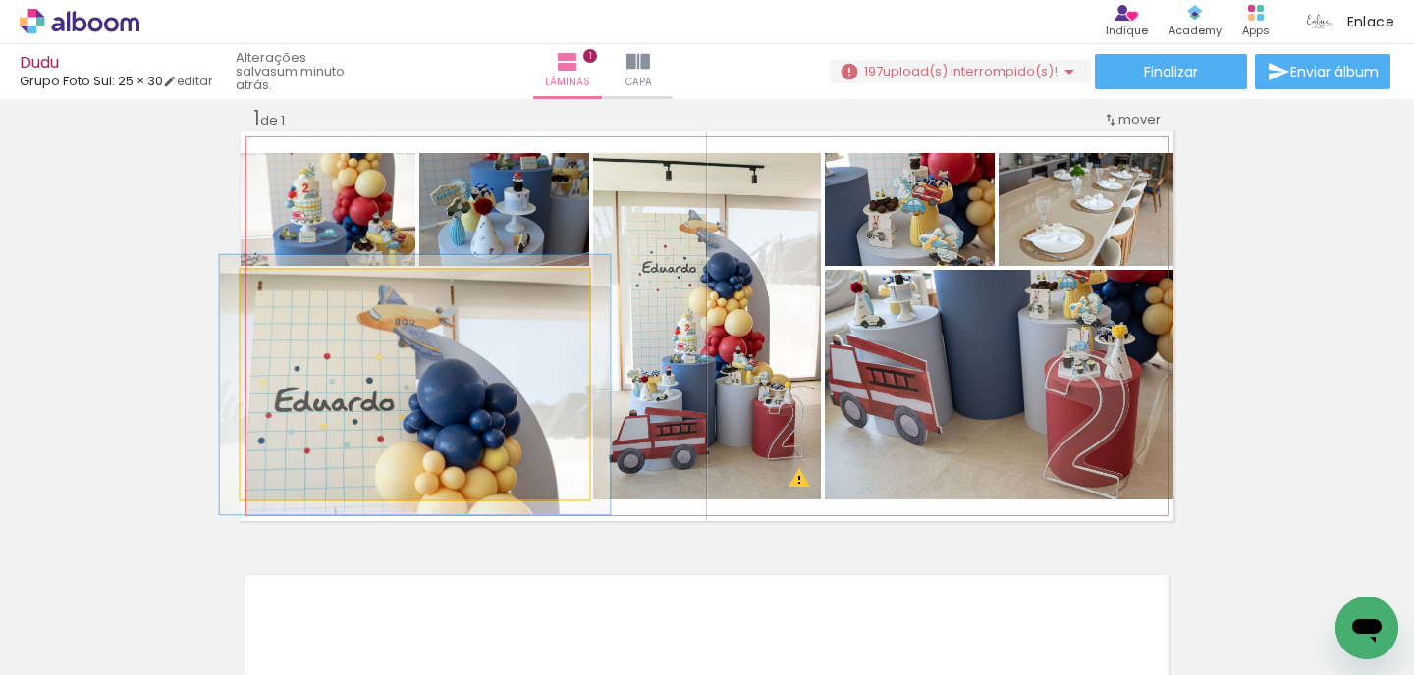
type paper-slider "112"
click at [291, 290] on div at bounding box center [295, 291] width 18 height 18
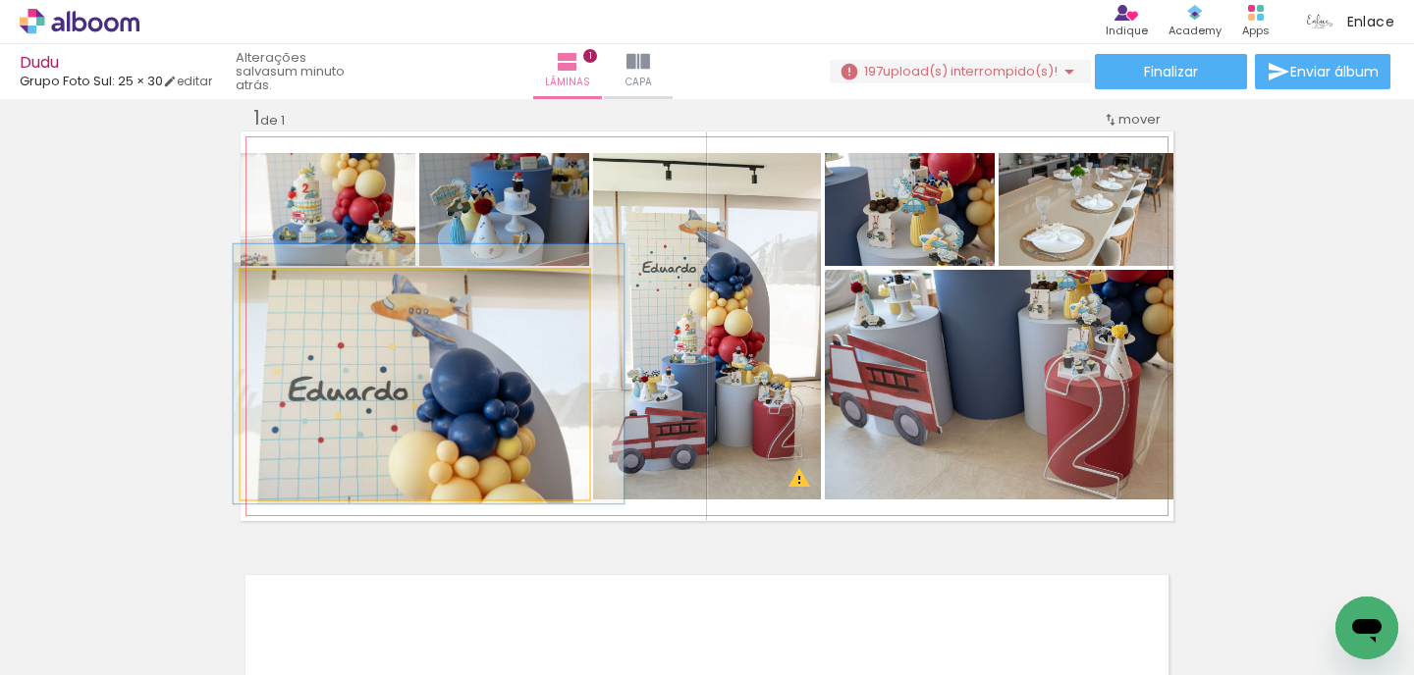
drag, startPoint x: 398, startPoint y: 413, endPoint x: 411, endPoint y: 402, distance: 17.5
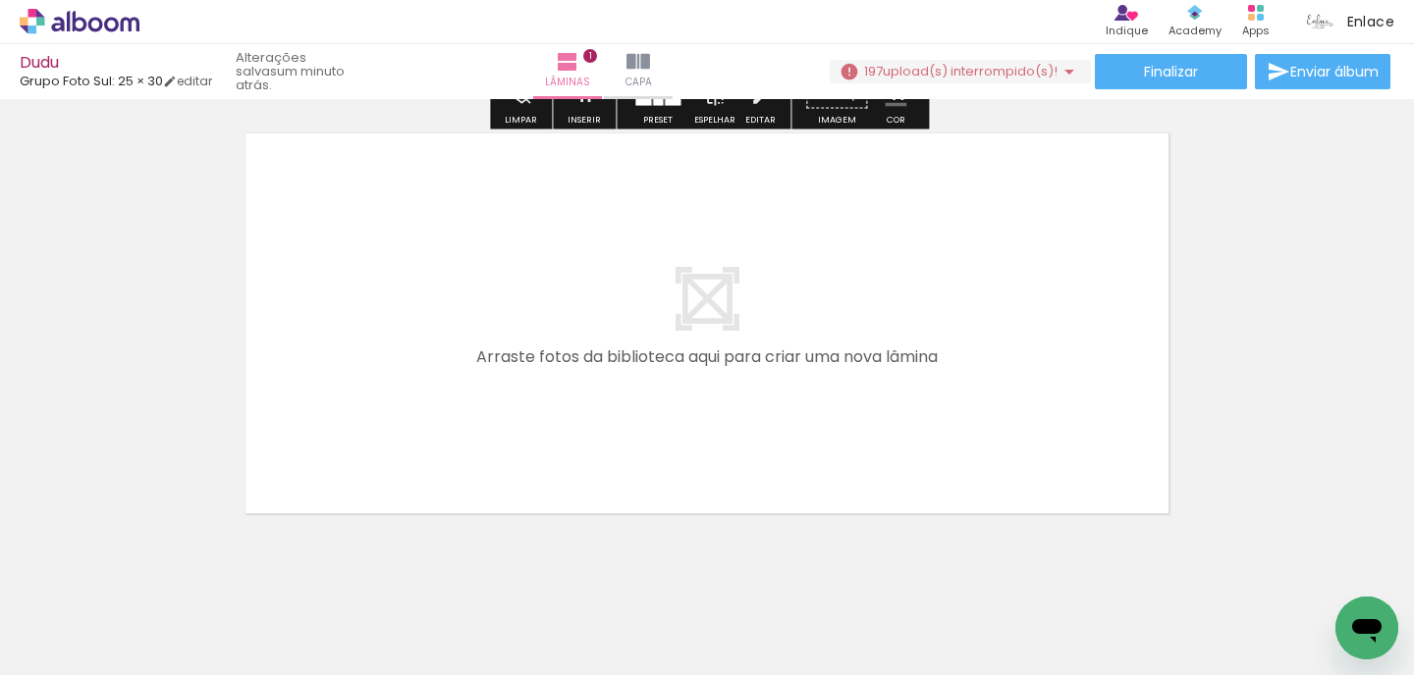
scroll to position [501, 0]
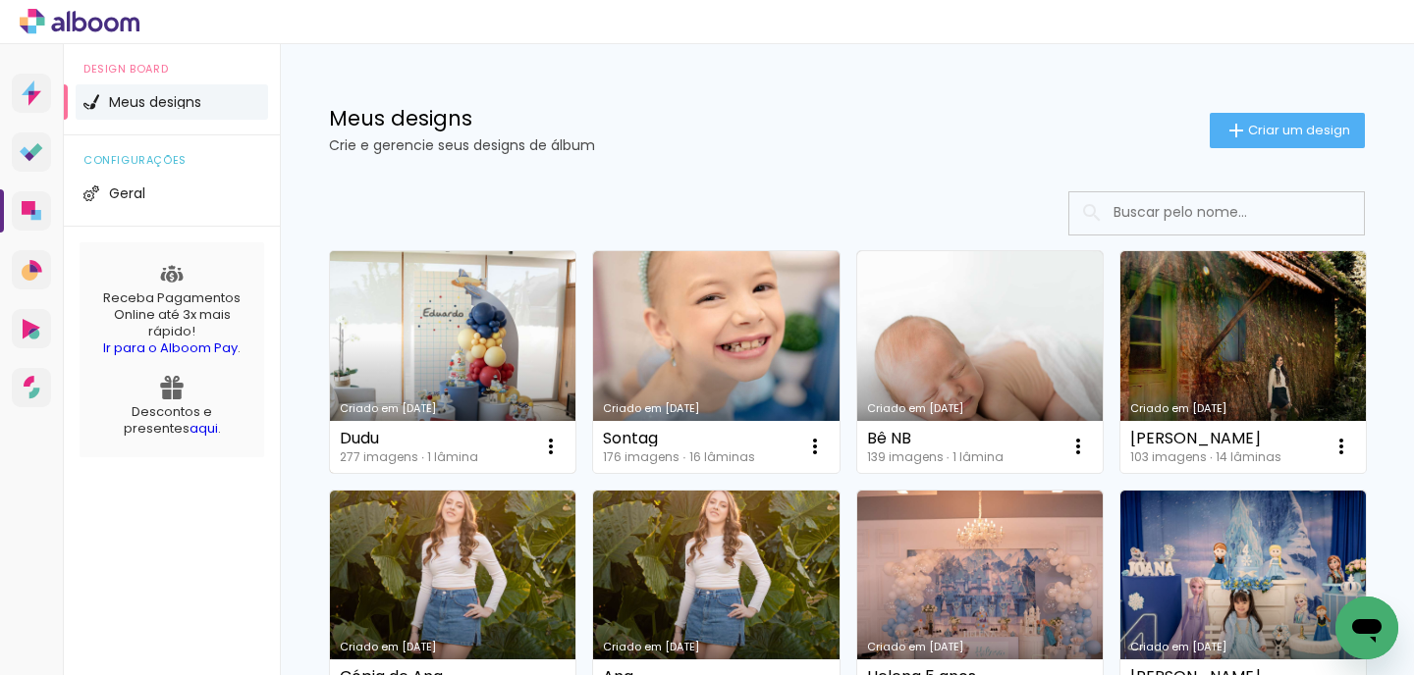
click at [431, 339] on link "Criado em [DATE]" at bounding box center [452, 362] width 245 height 222
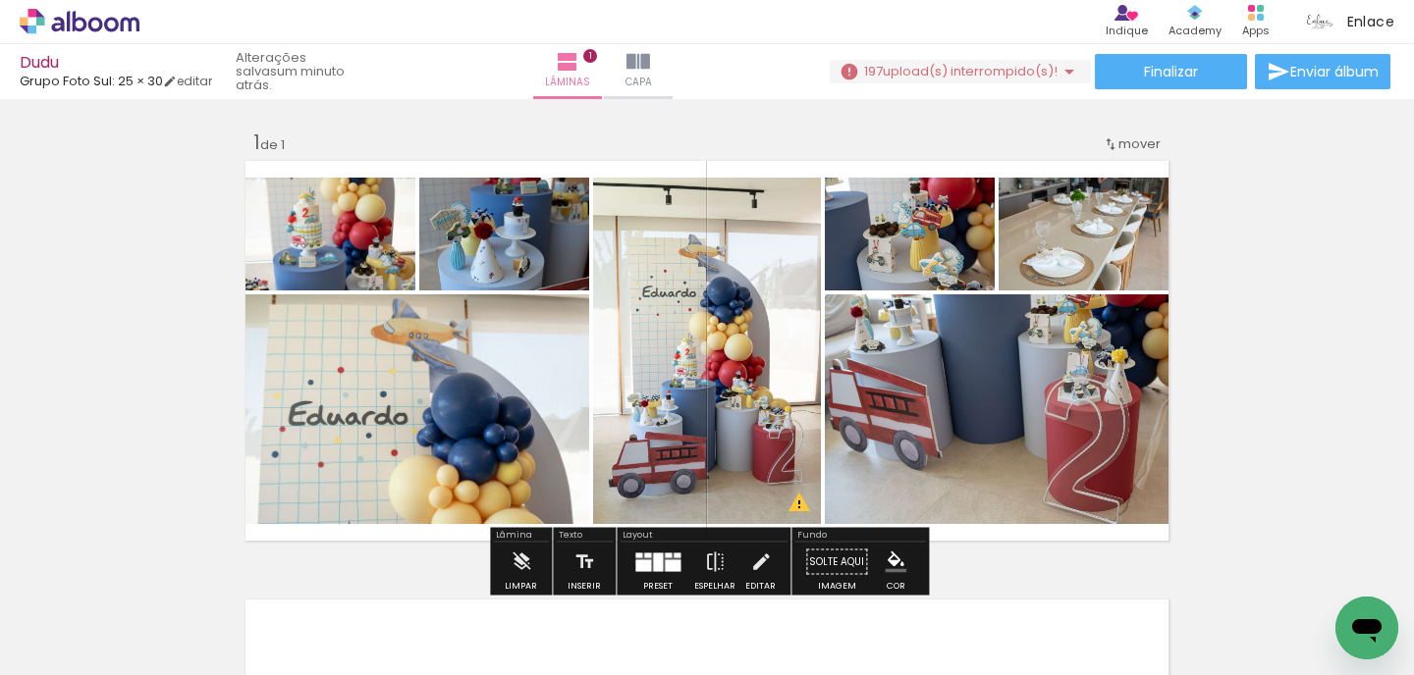
click at [69, 616] on input "Todas as fotos" at bounding box center [55, 616] width 75 height 17
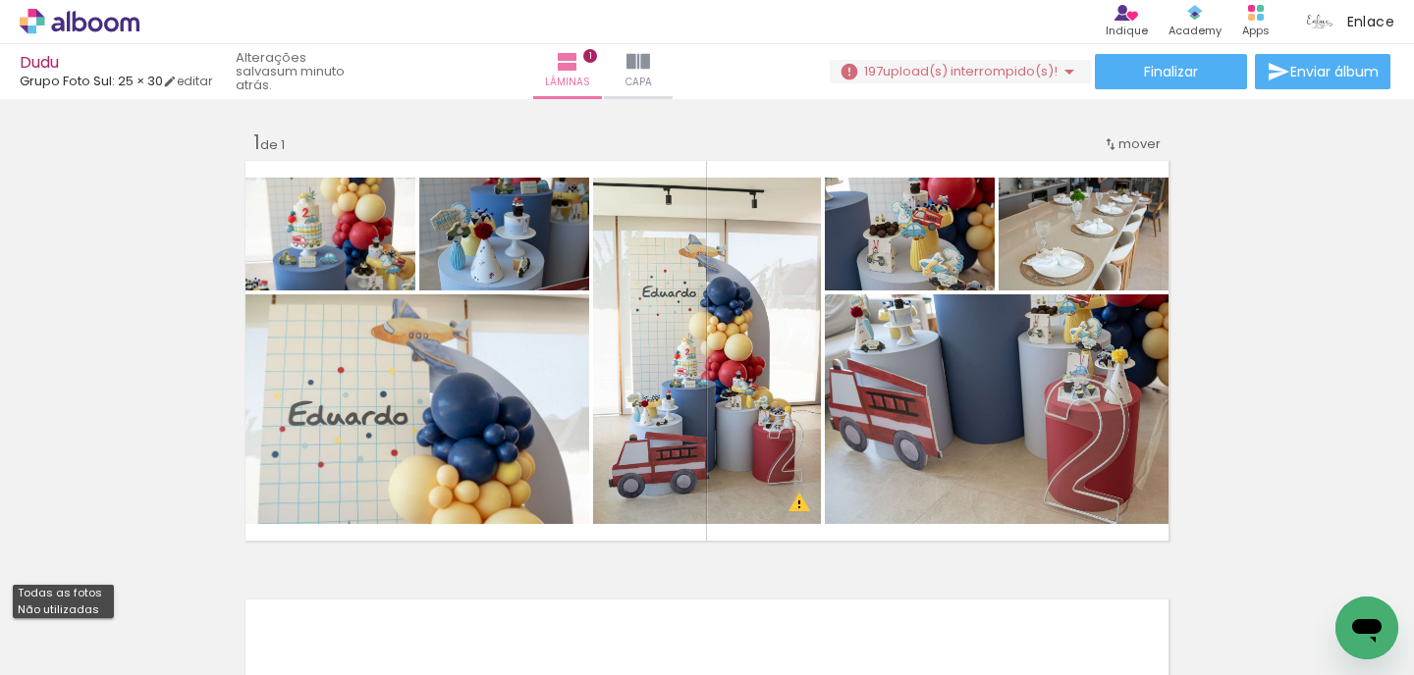
click at [0, 0] on slot "Não utilizadas" at bounding box center [0, 0] width 0 height 0
type input "Não utilizadas"
click at [159, 572] on iron-icon at bounding box center [153, 570] width 21 height 21
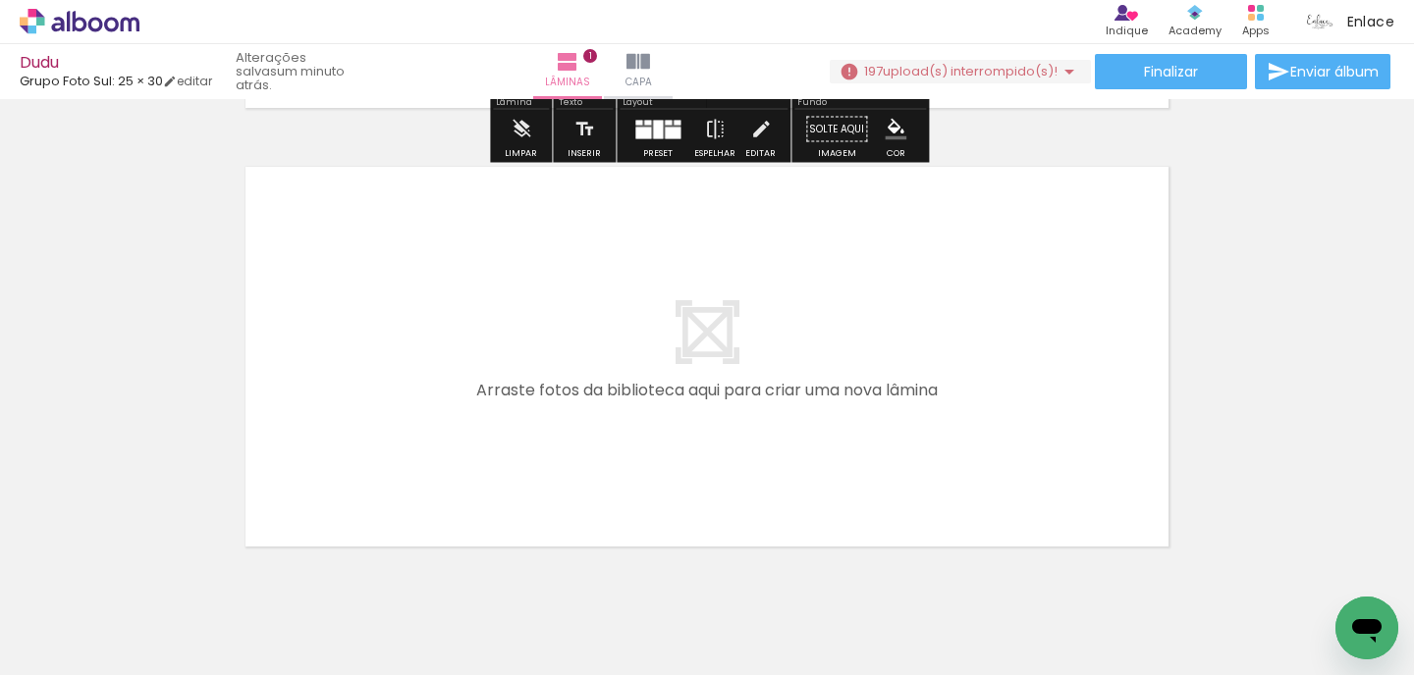
scroll to position [435, 0]
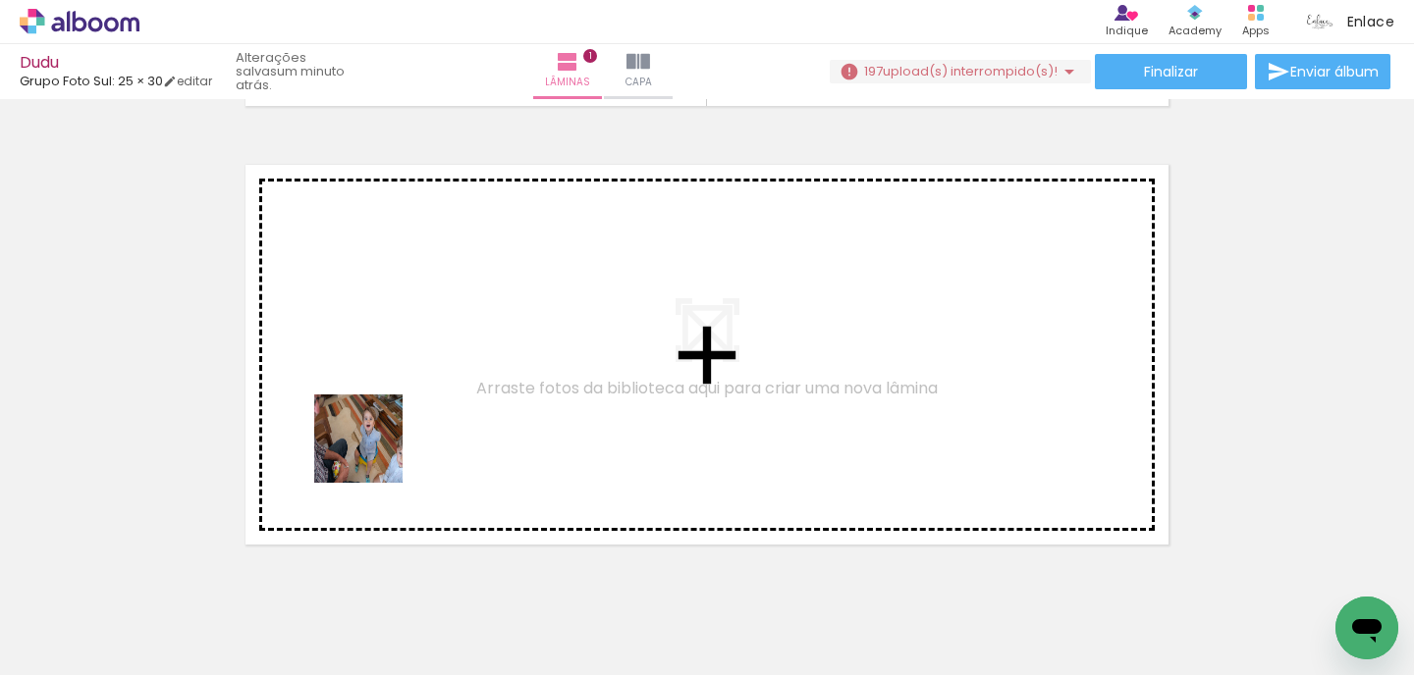
drag, startPoint x: 239, startPoint y: 609, endPoint x: 385, endPoint y: 435, distance: 227.1
click at [385, 435] on quentale-workspace at bounding box center [707, 337] width 1414 height 675
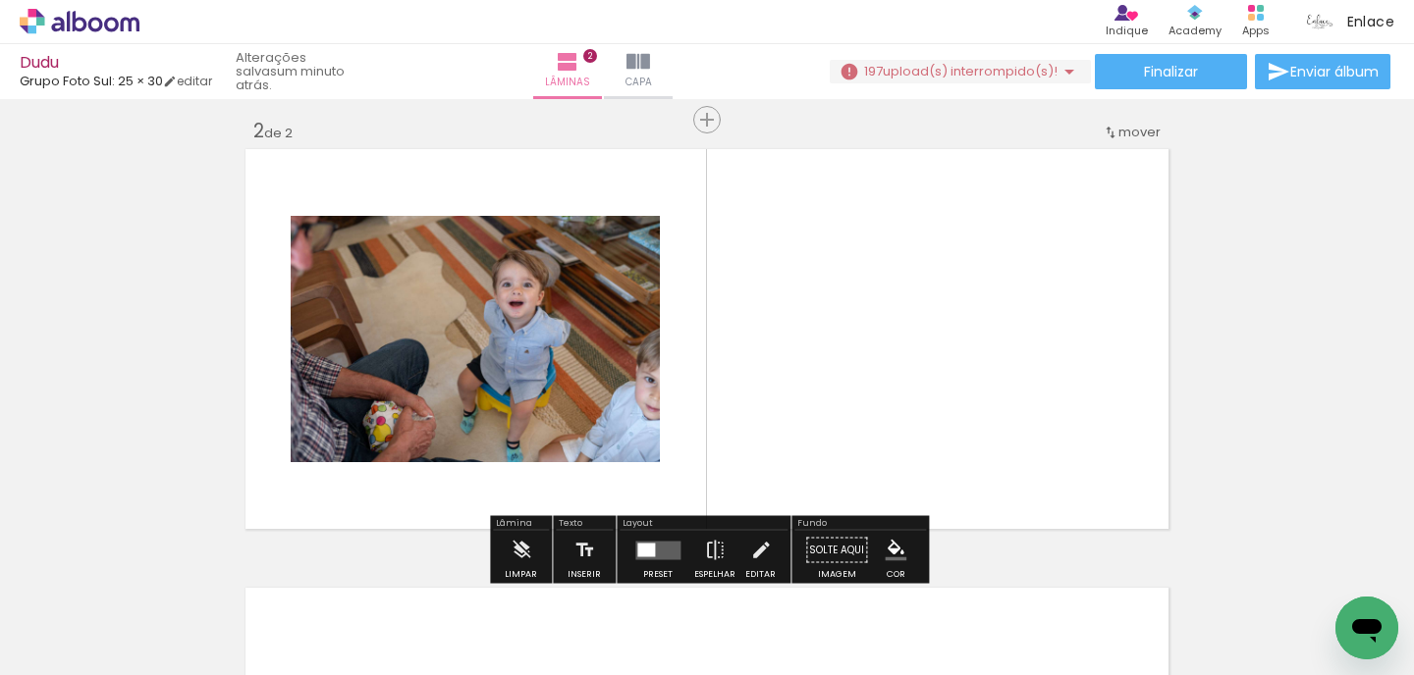
scroll to position [463, 0]
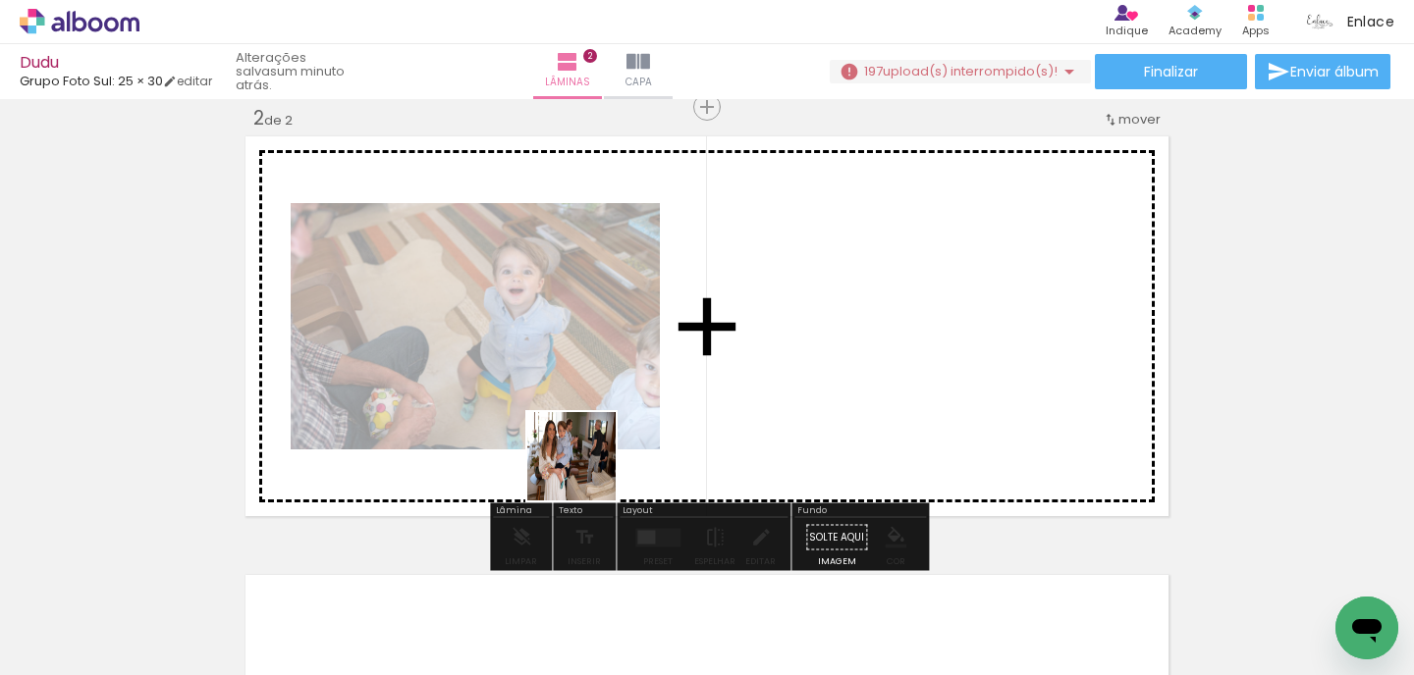
drag, startPoint x: 213, startPoint y: 611, endPoint x: 682, endPoint y: 434, distance: 501.4
click at [682, 434] on quentale-workspace at bounding box center [707, 337] width 1414 height 675
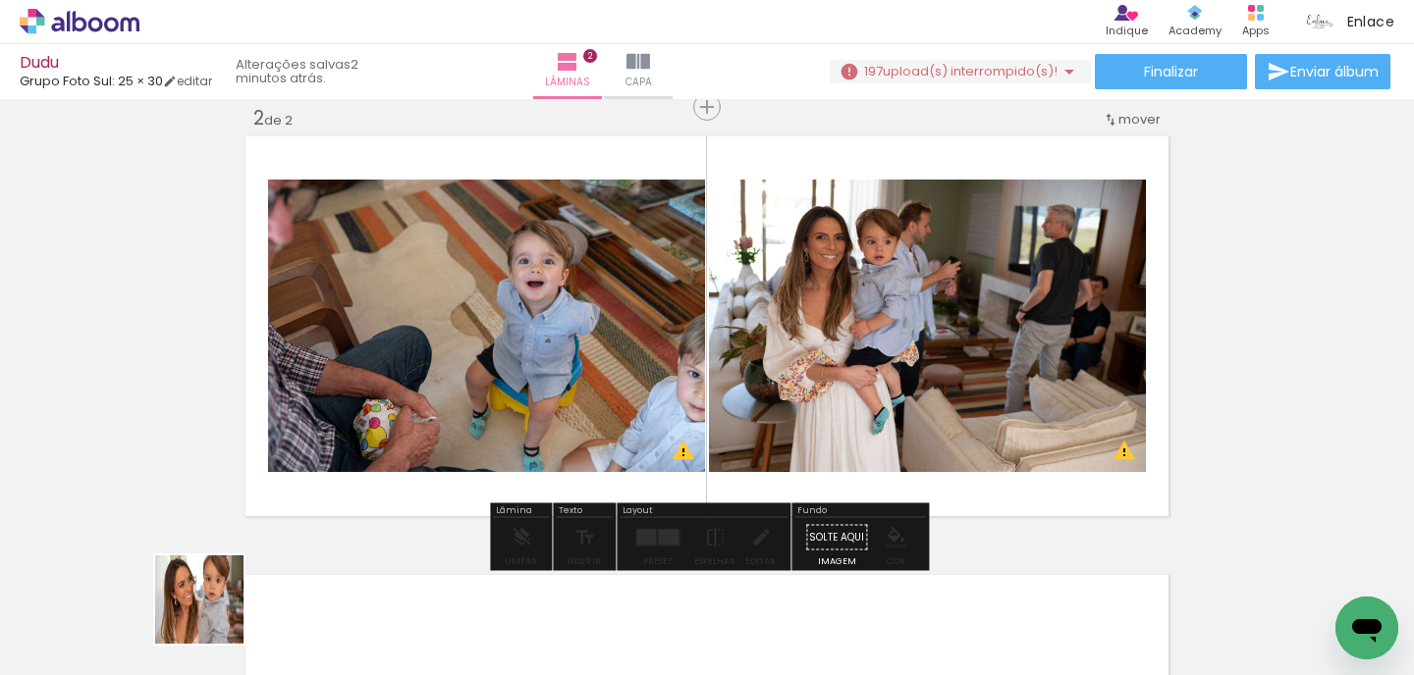
drag, startPoint x: 208, startPoint y: 615, endPoint x: 581, endPoint y: 484, distance: 395.2
click at [581, 484] on quentale-workspace at bounding box center [707, 337] width 1414 height 675
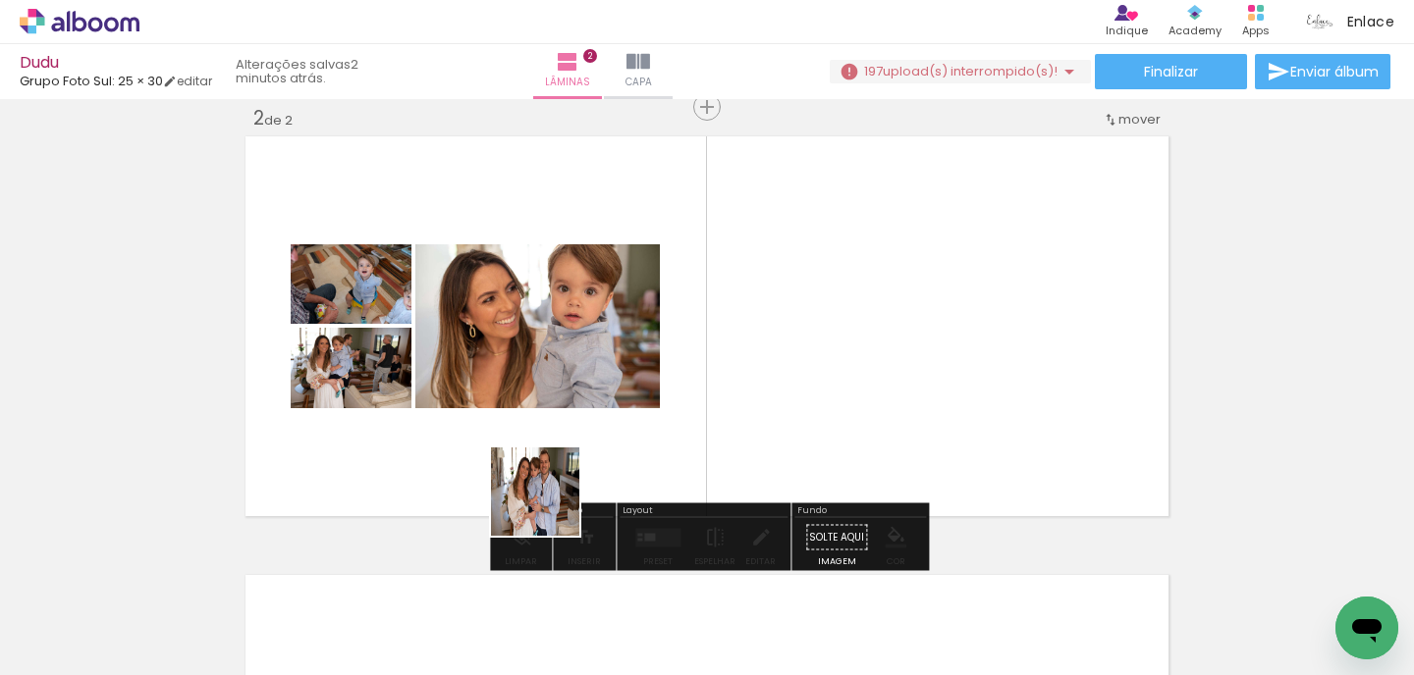
drag, startPoint x: 209, startPoint y: 629, endPoint x: 610, endPoint y: 479, distance: 427.8
click at [614, 480] on quentale-workspace at bounding box center [707, 337] width 1414 height 675
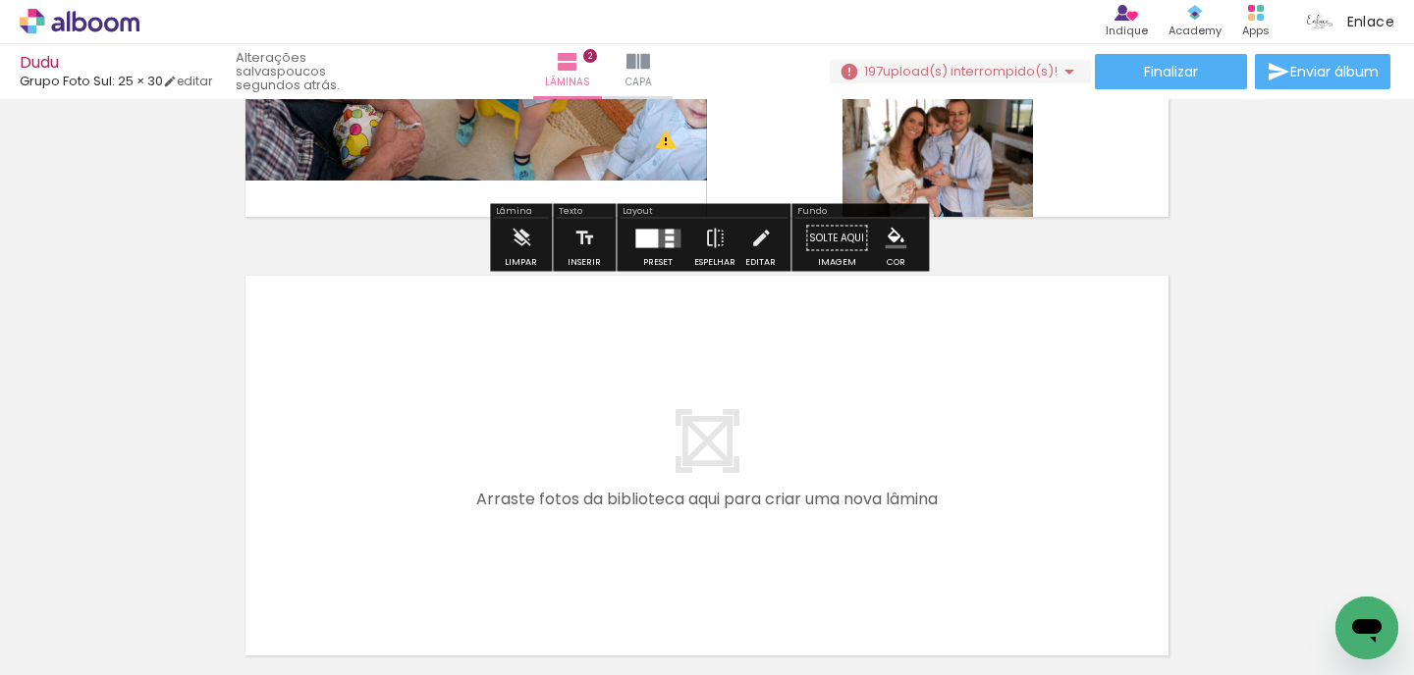
scroll to position [781, 0]
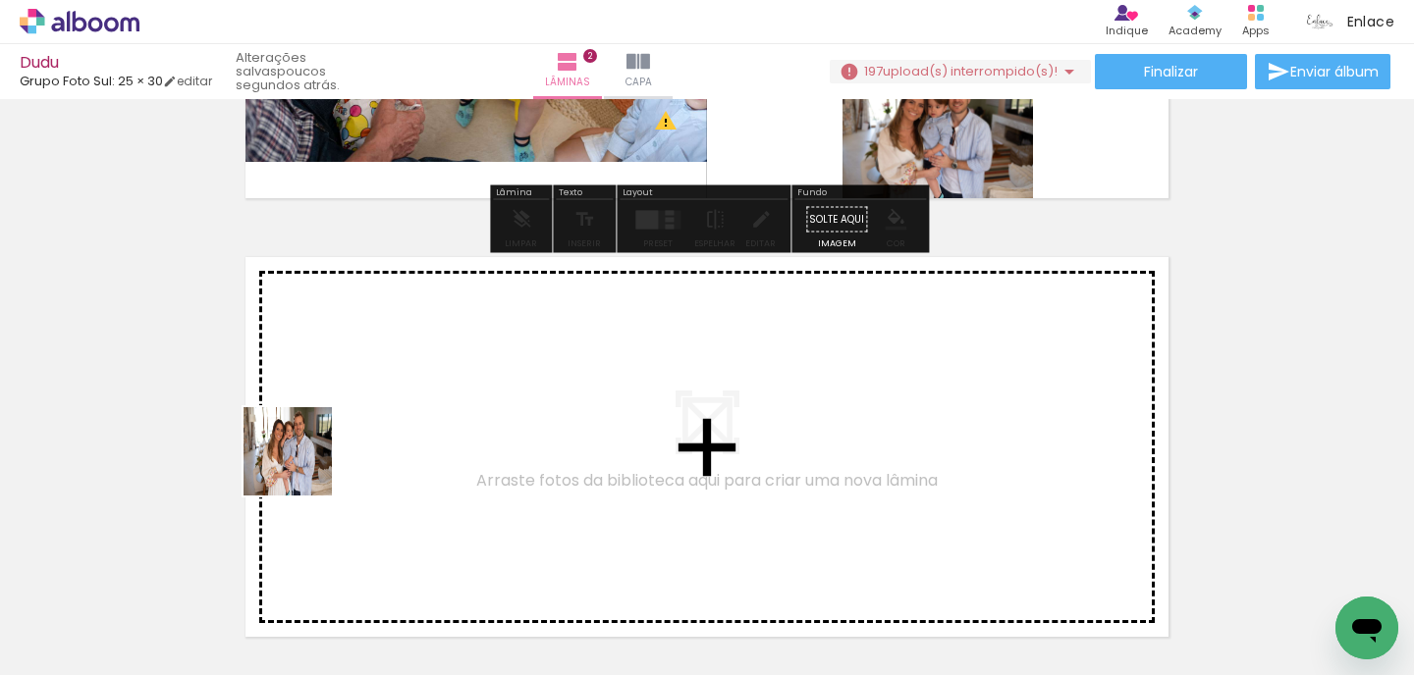
drag, startPoint x: 211, startPoint y: 597, endPoint x: 308, endPoint y: 455, distance: 172.4
click at [308, 455] on quentale-workspace at bounding box center [707, 337] width 1414 height 675
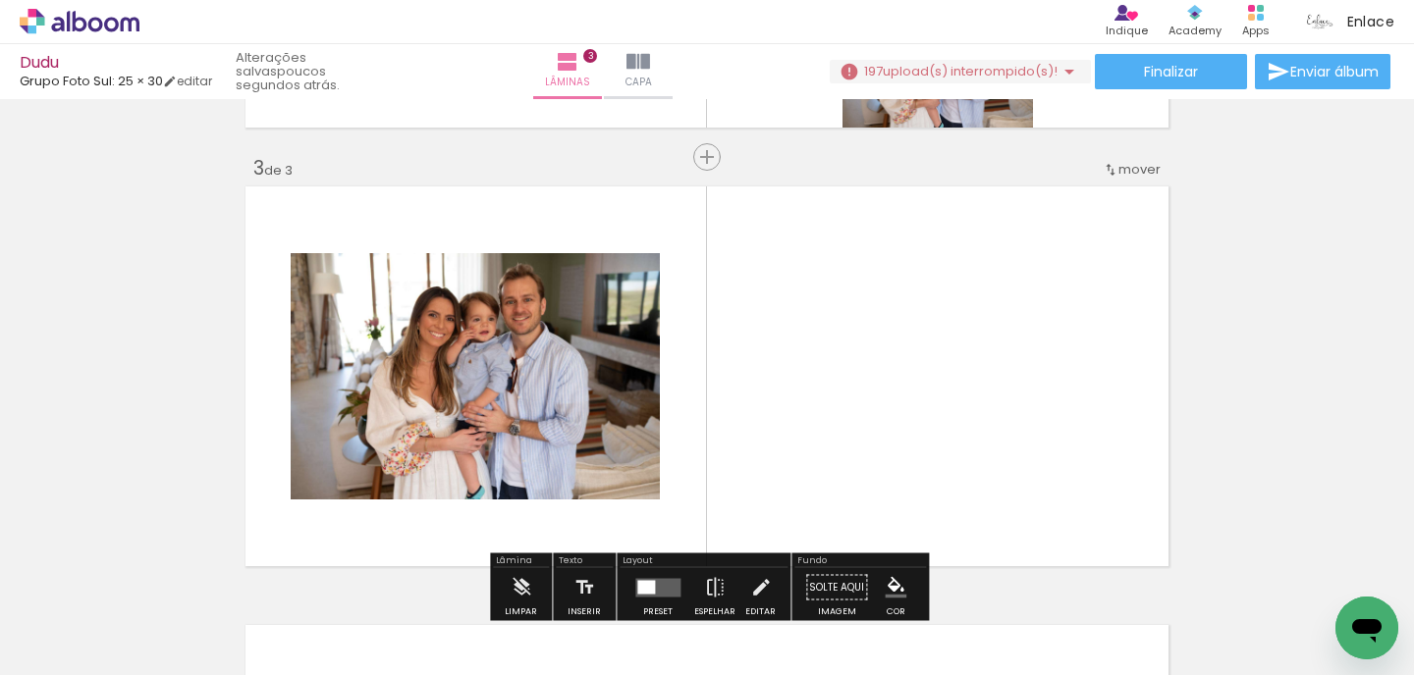
scroll to position [902, 0]
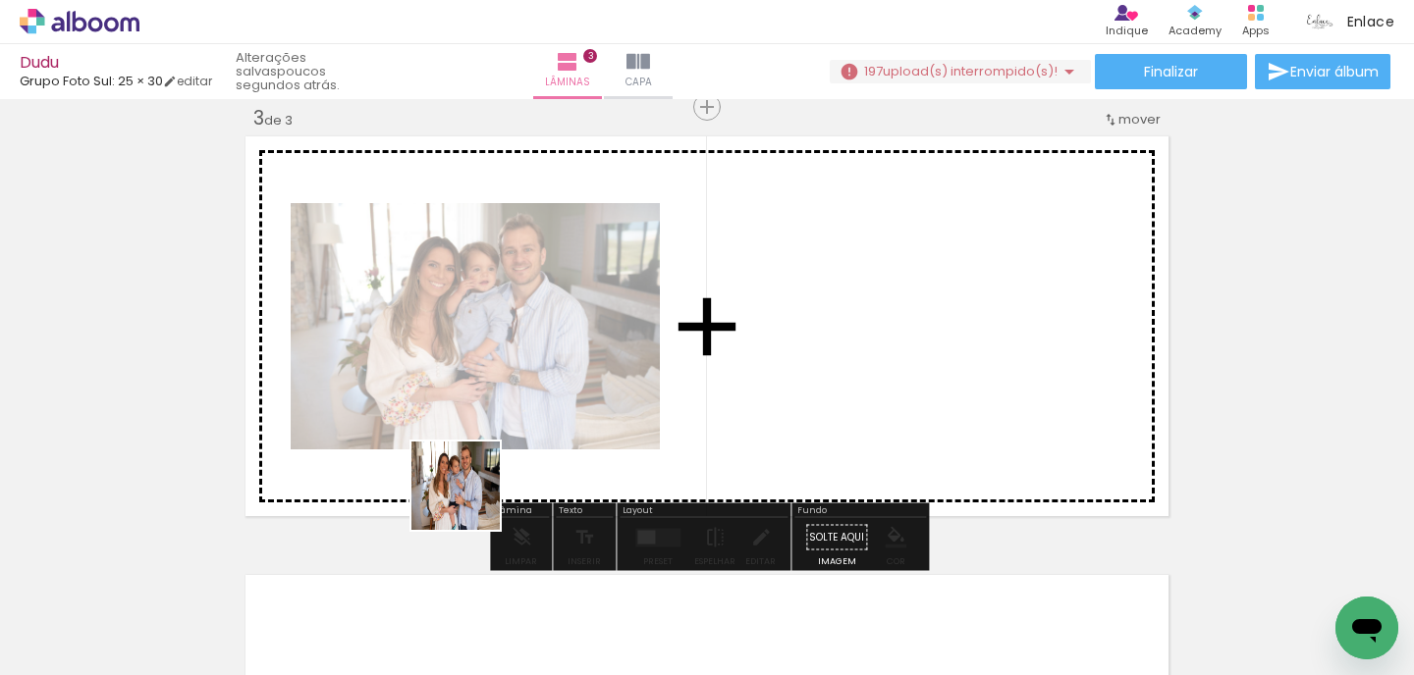
drag, startPoint x: 207, startPoint y: 611, endPoint x: 703, endPoint y: 389, distance: 543.1
click at [703, 389] on quentale-workspace at bounding box center [707, 337] width 1414 height 675
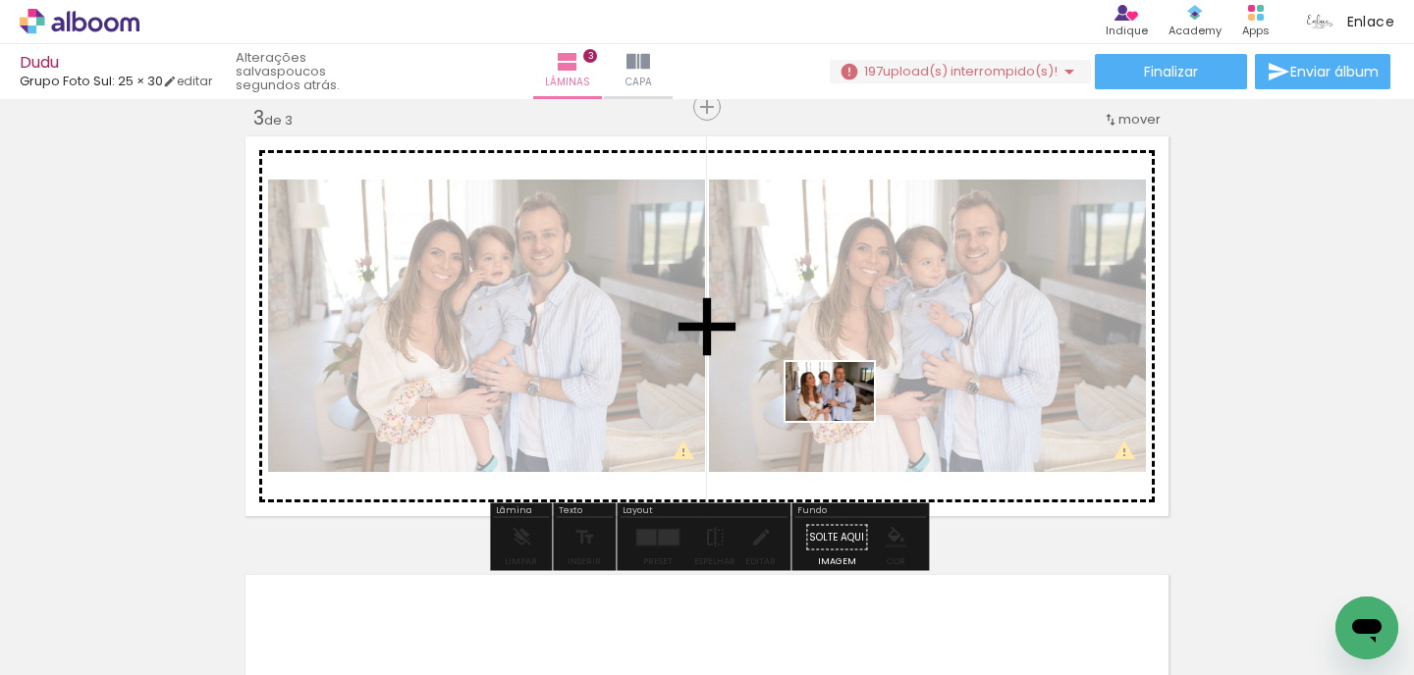
drag, startPoint x: 247, startPoint y: 617, endPoint x: 843, endPoint y: 419, distance: 628.0
click at [846, 419] on quentale-workspace at bounding box center [707, 337] width 1414 height 675
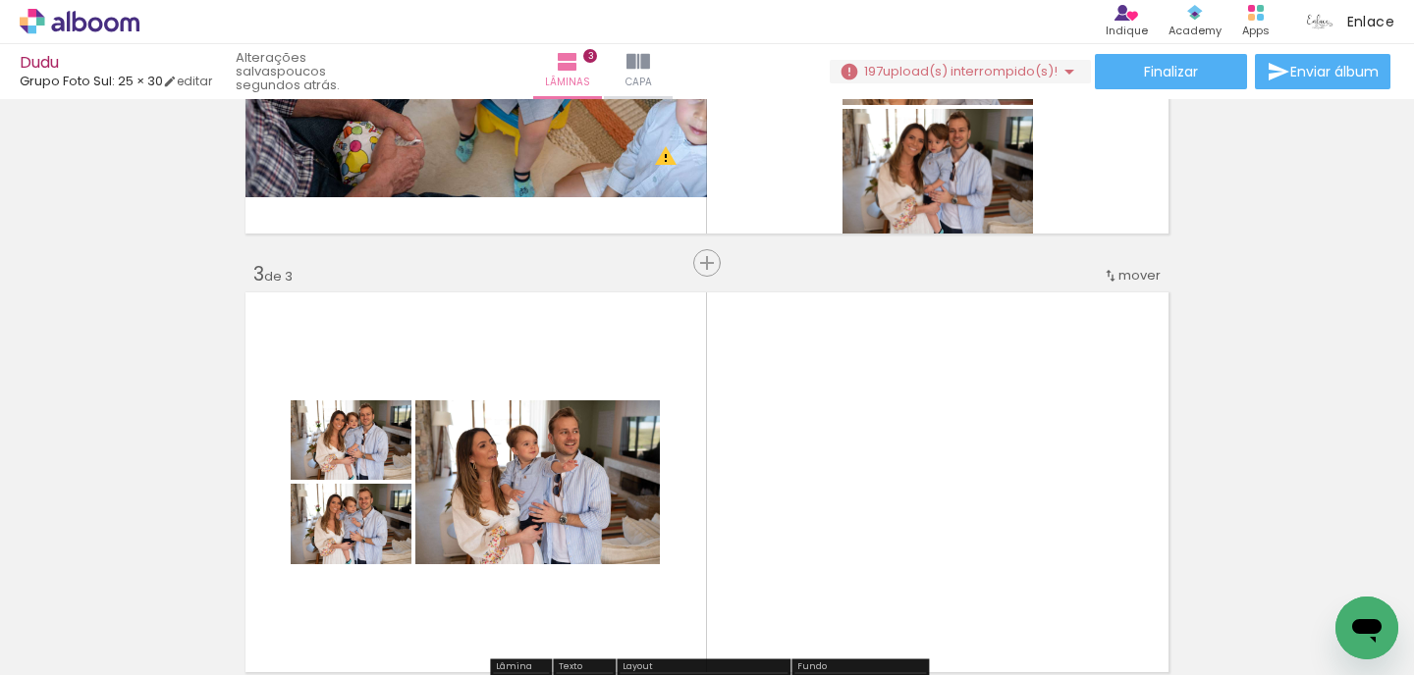
scroll to position [747, 0]
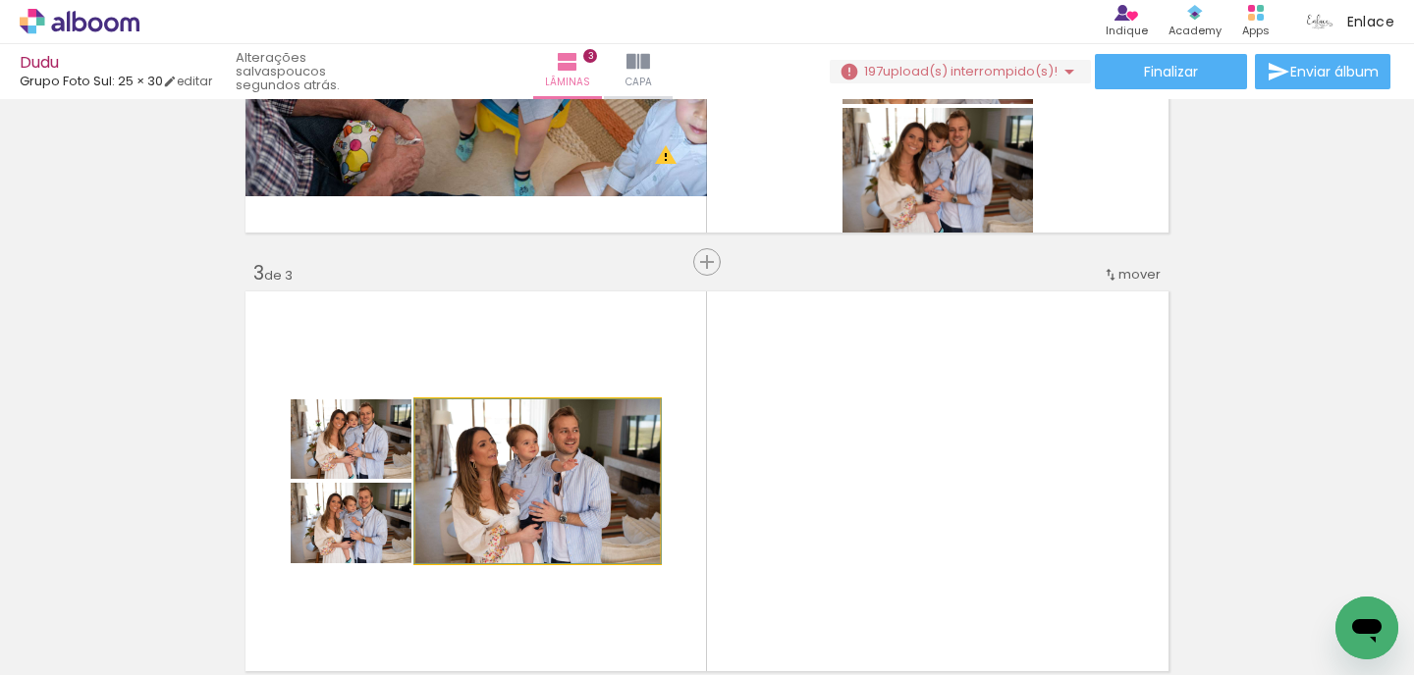
click at [558, 472] on quentale-photo at bounding box center [537, 482] width 244 height 164
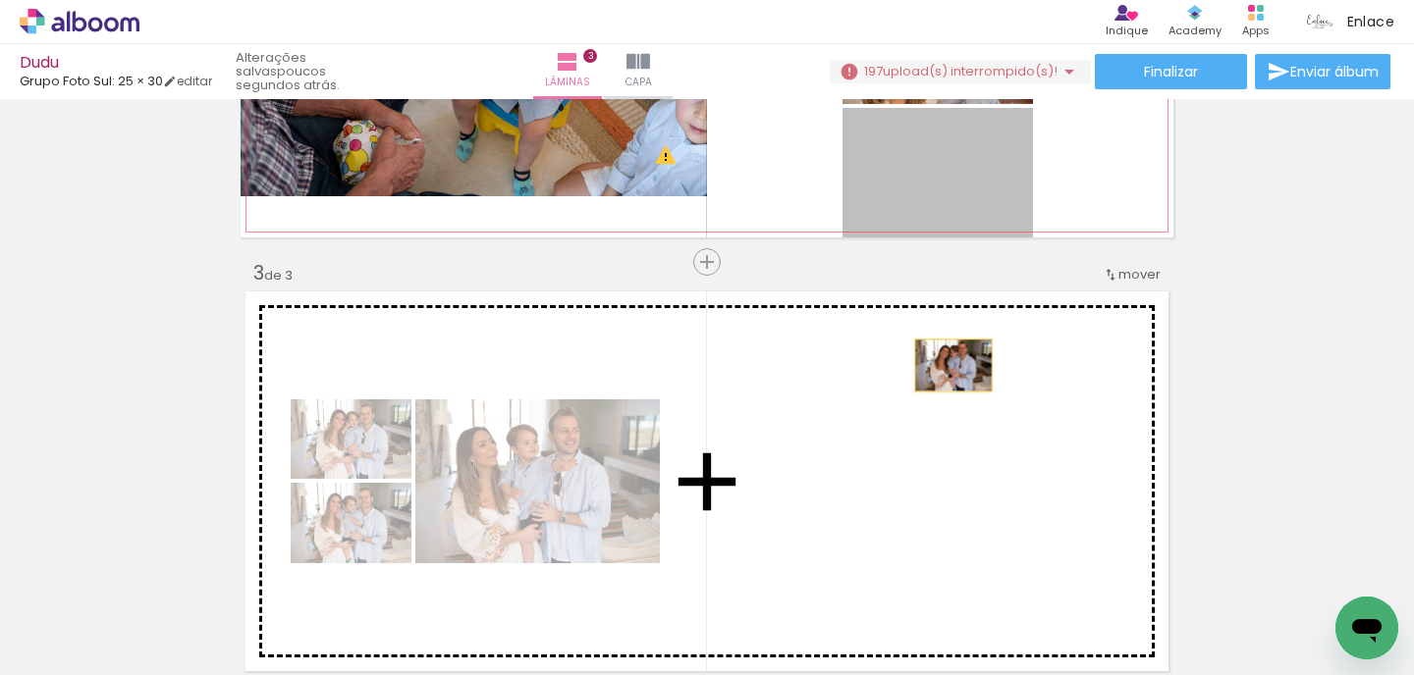
drag, startPoint x: 936, startPoint y: 185, endPoint x: 934, endPoint y: 405, distance: 220.9
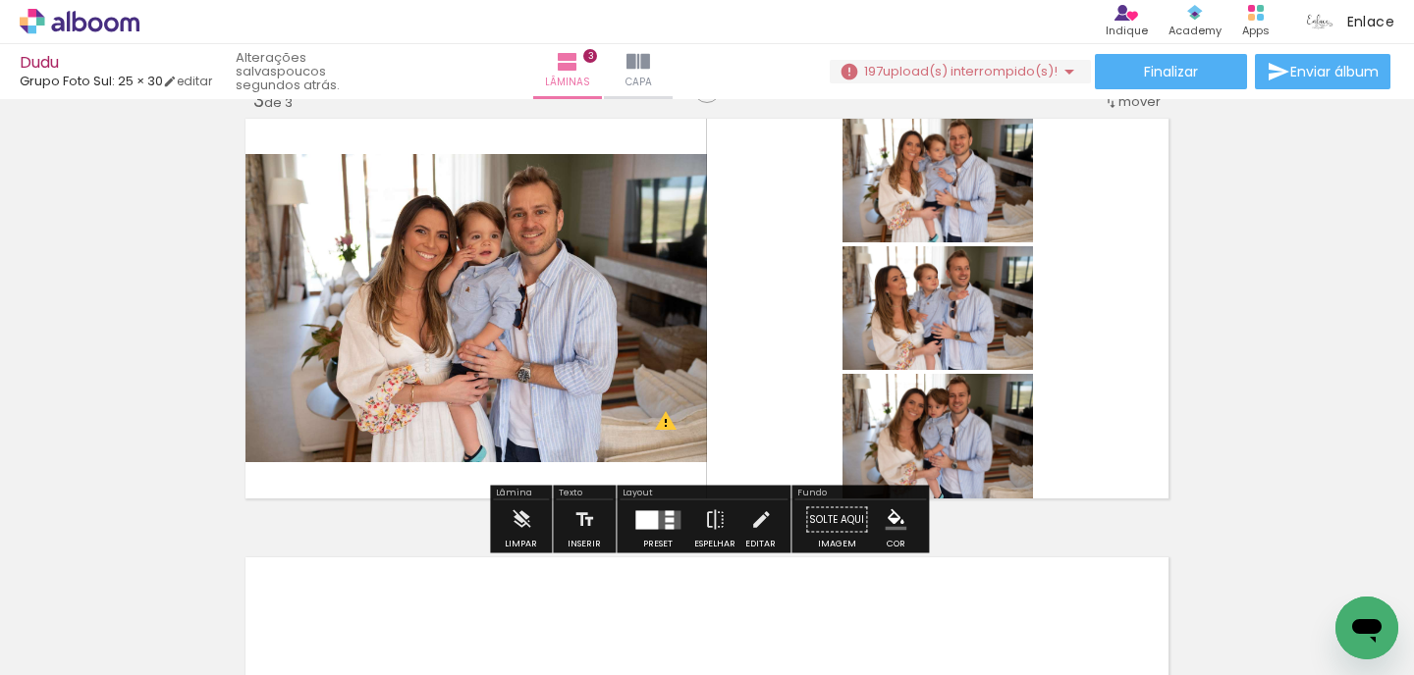
scroll to position [931, 0]
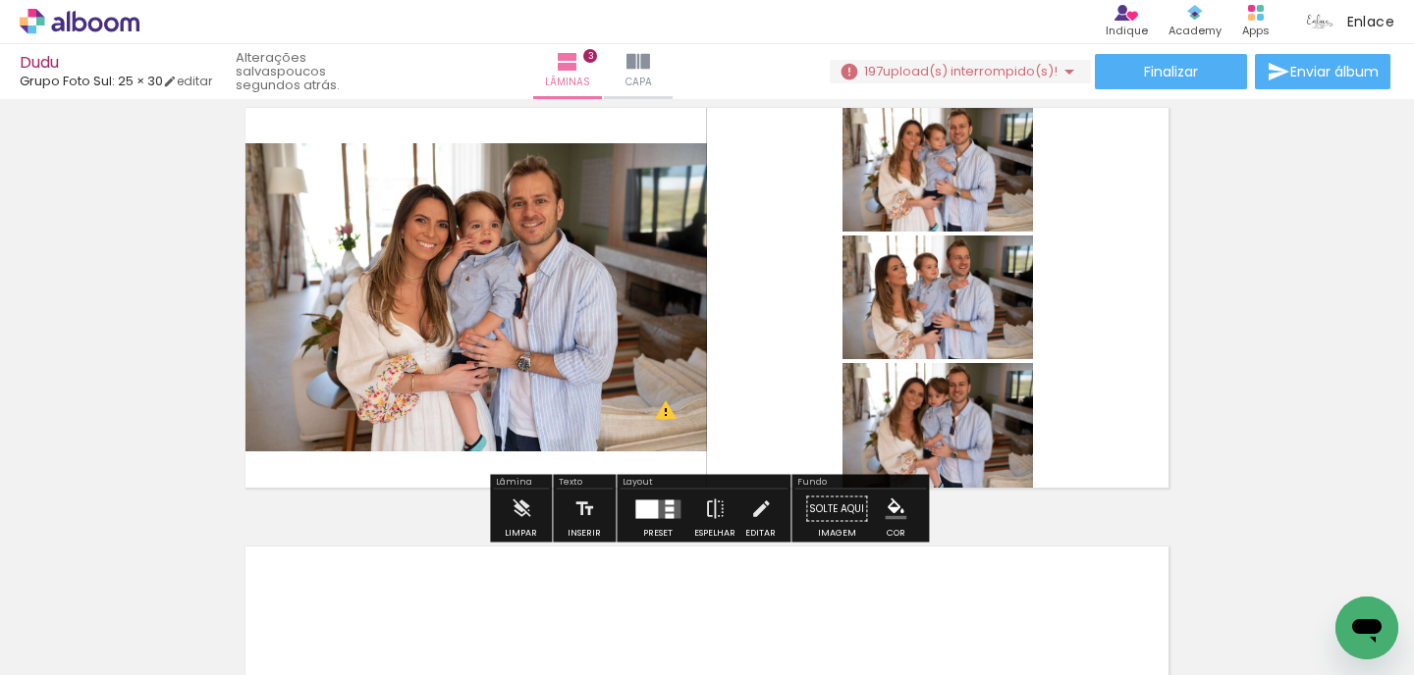
click at [646, 509] on div at bounding box center [646, 509] width 23 height 19
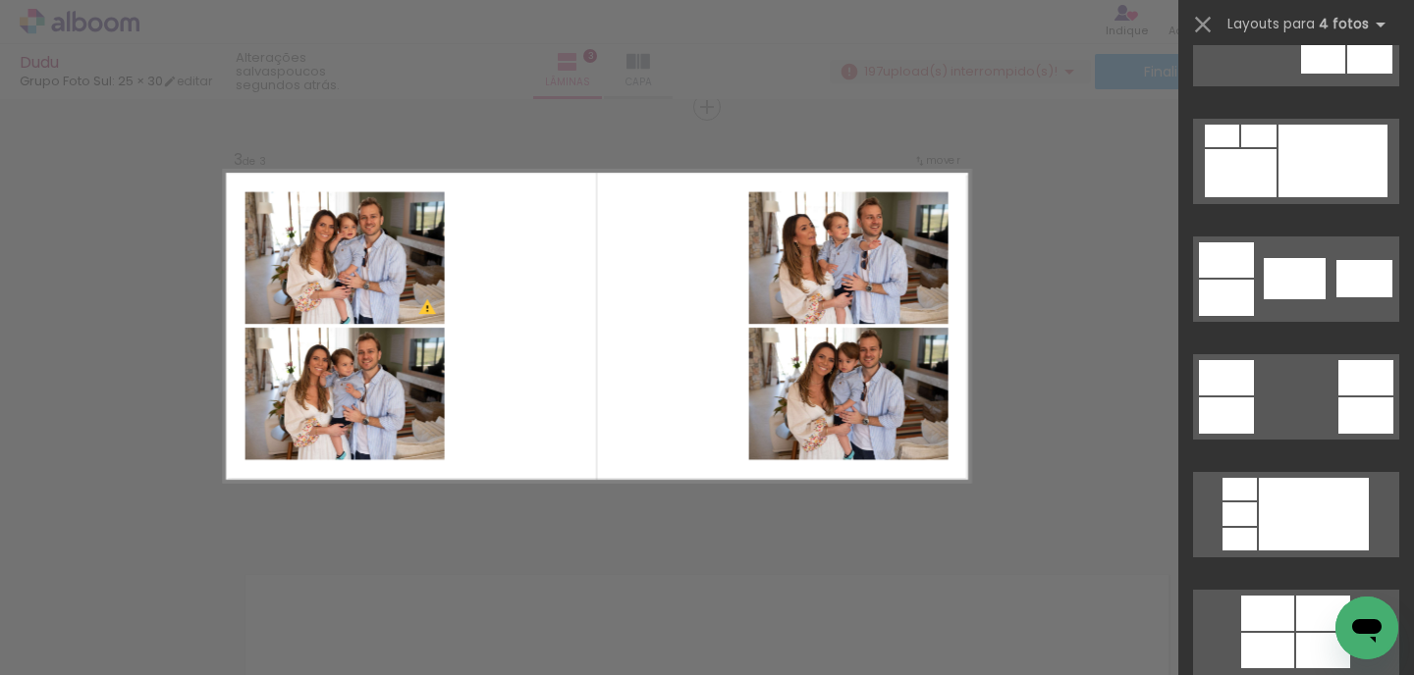
scroll to position [554, 0]
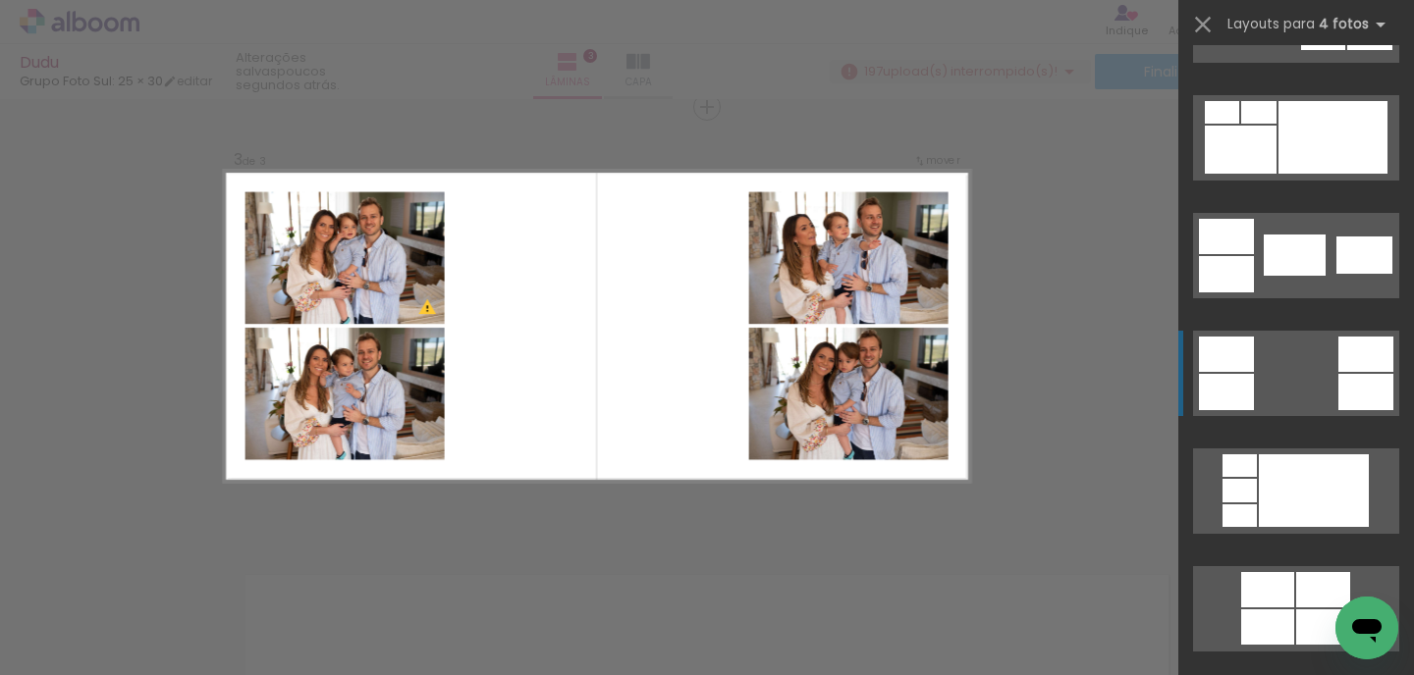
click at [1285, 402] on quentale-layouter at bounding box center [1296, 373] width 206 height 85
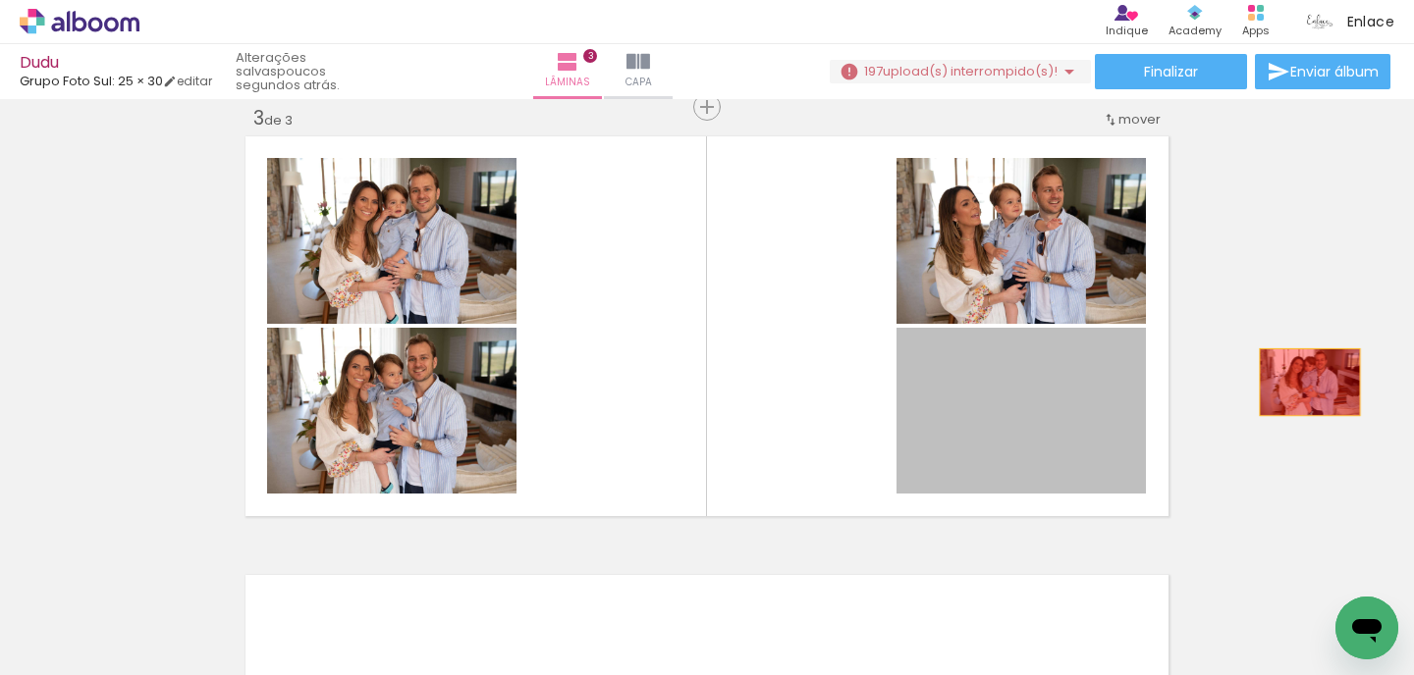
drag, startPoint x: 1036, startPoint y: 402, endPoint x: 1310, endPoint y: 382, distance: 274.7
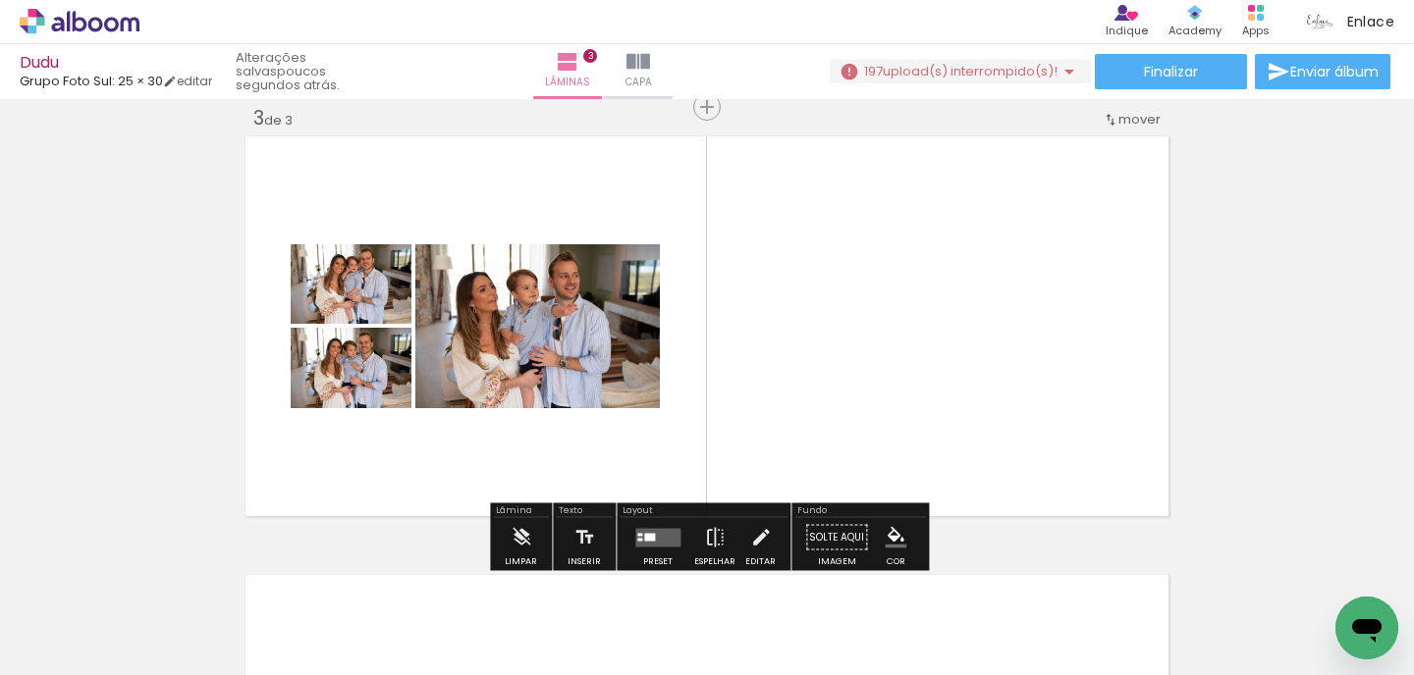
click at [158, 572] on iron-icon at bounding box center [153, 570] width 21 height 21
click at [647, 544] on quentale-layouter at bounding box center [657, 537] width 45 height 19
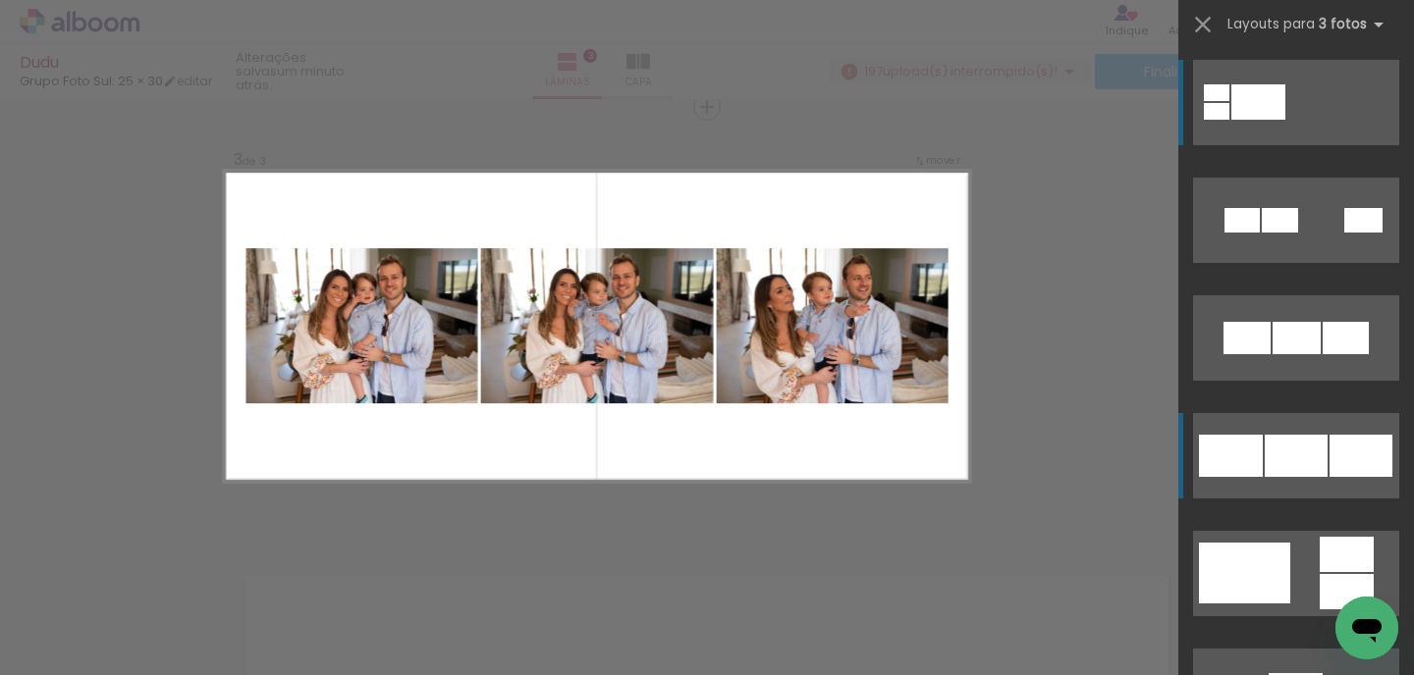
click at [1309, 459] on div at bounding box center [1295, 456] width 63 height 42
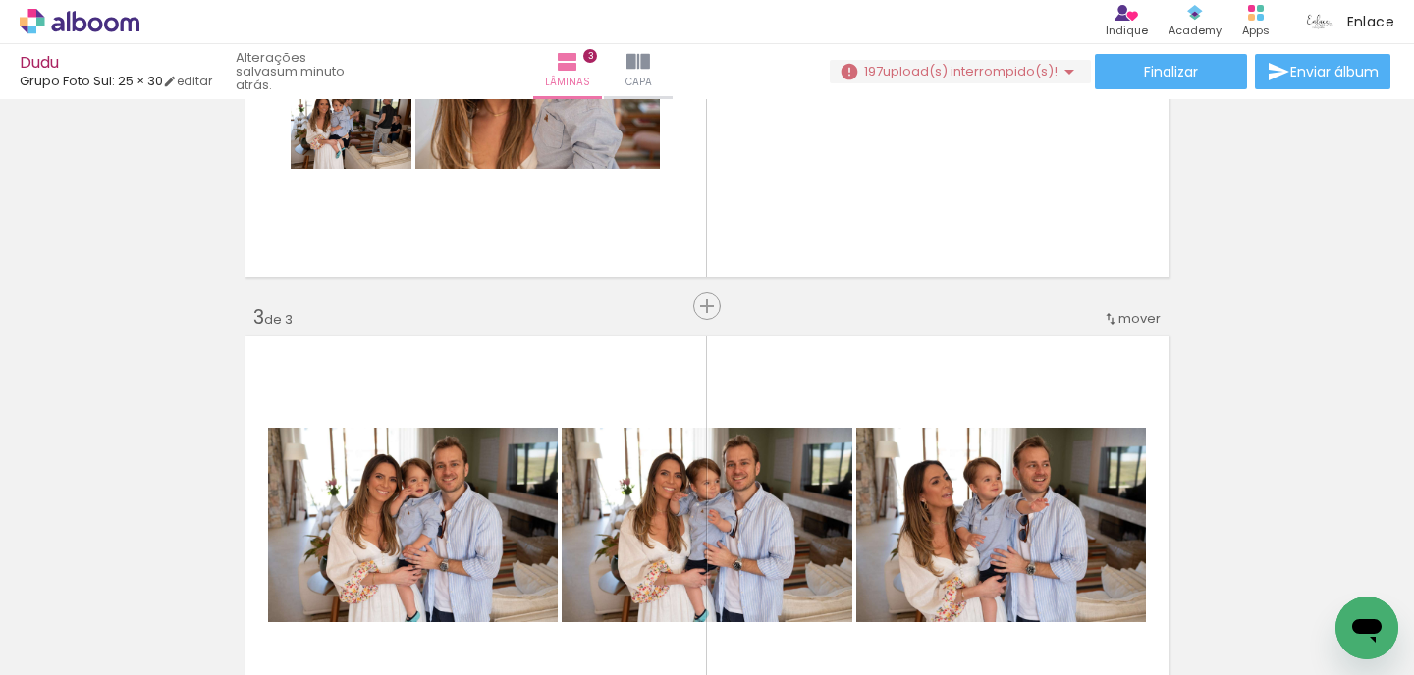
scroll to position [722, 0]
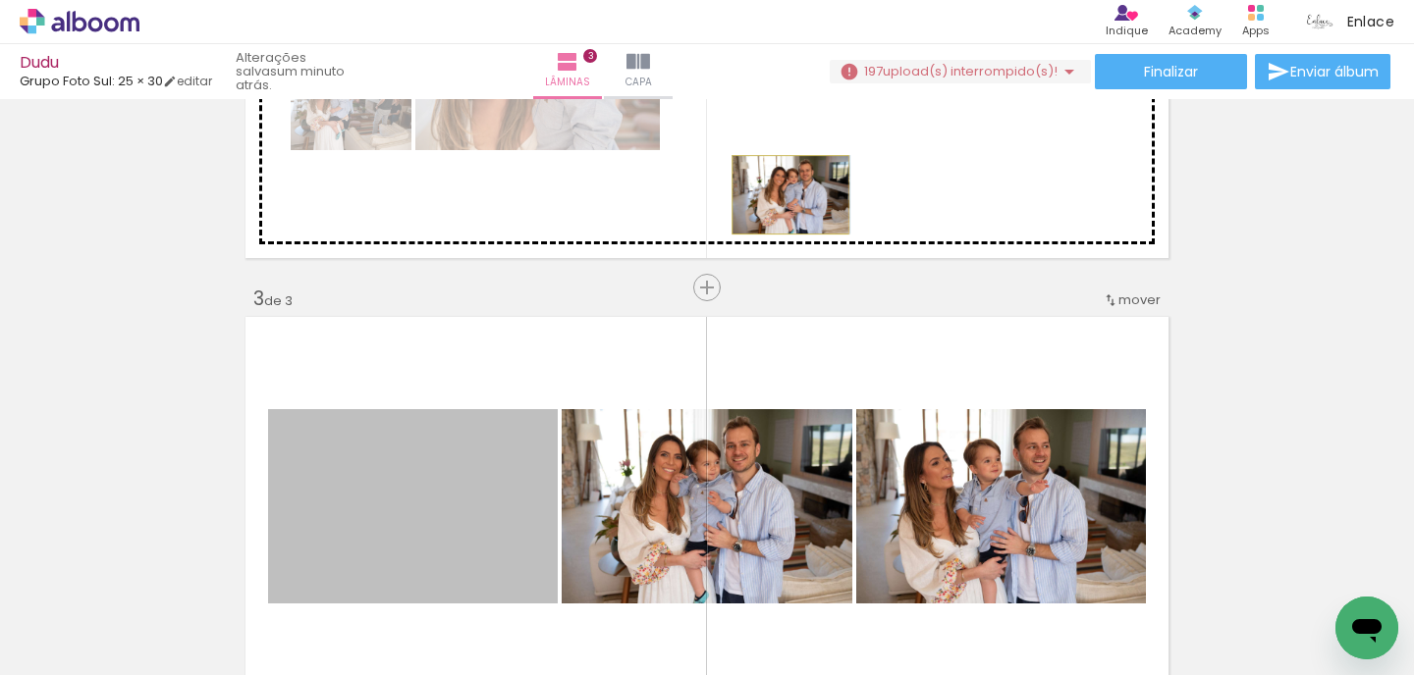
drag, startPoint x: 480, startPoint y: 454, endPoint x: 790, endPoint y: 194, distance: 404.2
click at [790, 194] on div "Inserir lâmina 1 de 3 Inserir lâmina 2 de 3 Inserir lâmina 3 de 3 O Designbox p…" at bounding box center [707, 262] width 1414 height 1756
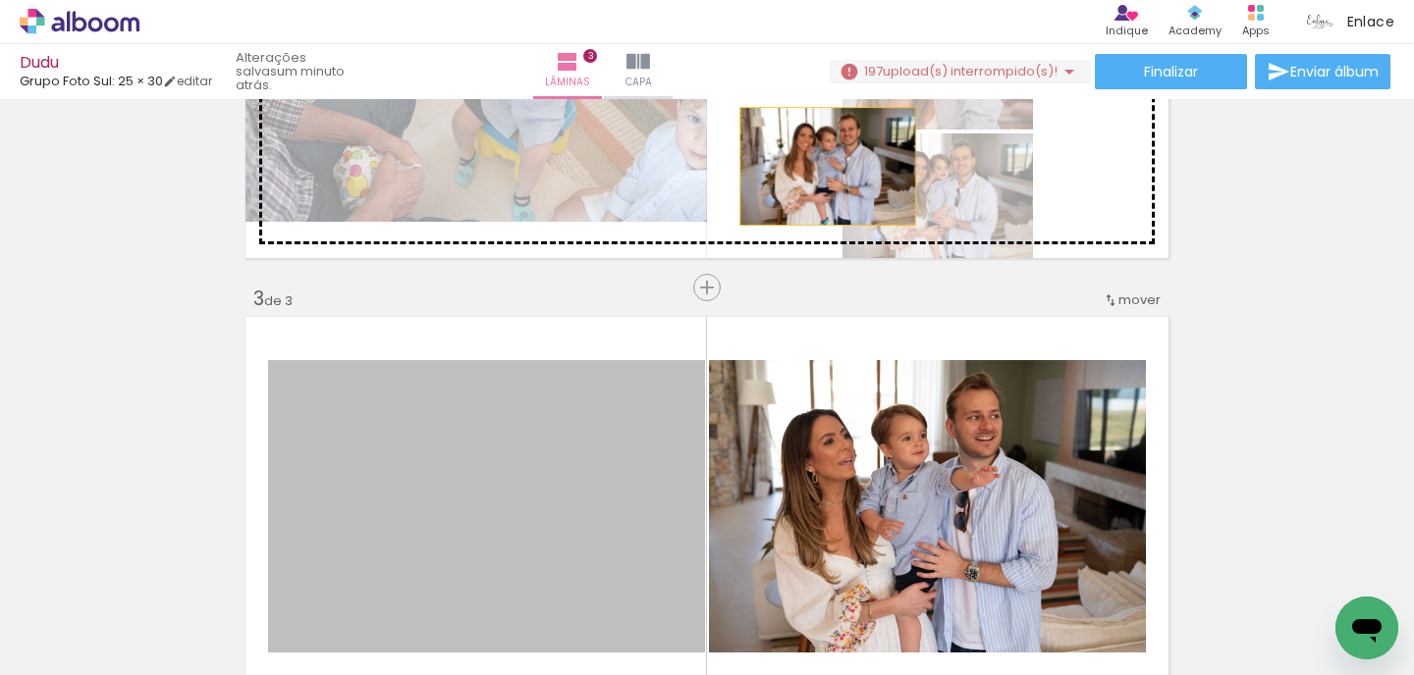
drag, startPoint x: 539, startPoint y: 415, endPoint x: 828, endPoint y: 166, distance: 381.4
click at [828, 166] on div "Inserir lâmina 1 de 3 Inserir lâmina 2 de 3 Inserir lâmina 3 de 3 O Designbox p…" at bounding box center [707, 262] width 1414 height 1756
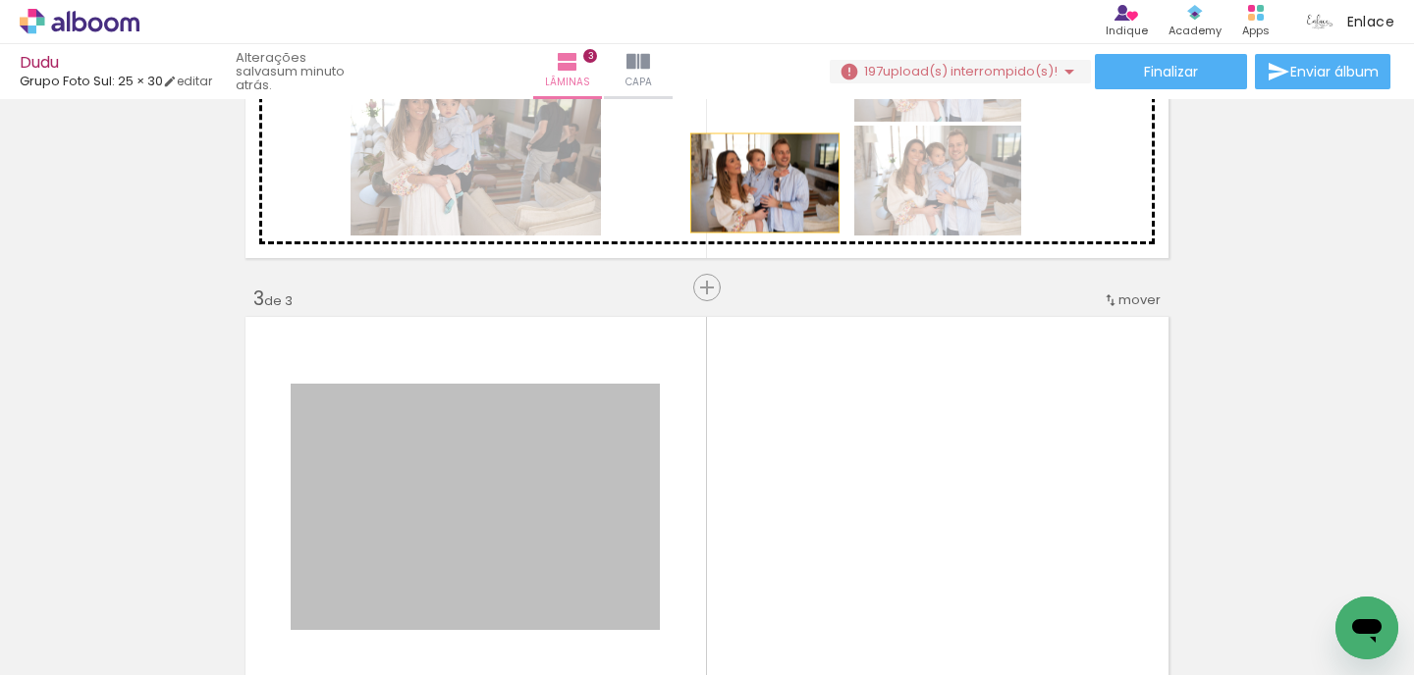
drag, startPoint x: 562, startPoint y: 418, endPoint x: 765, endPoint y: 183, distance: 311.1
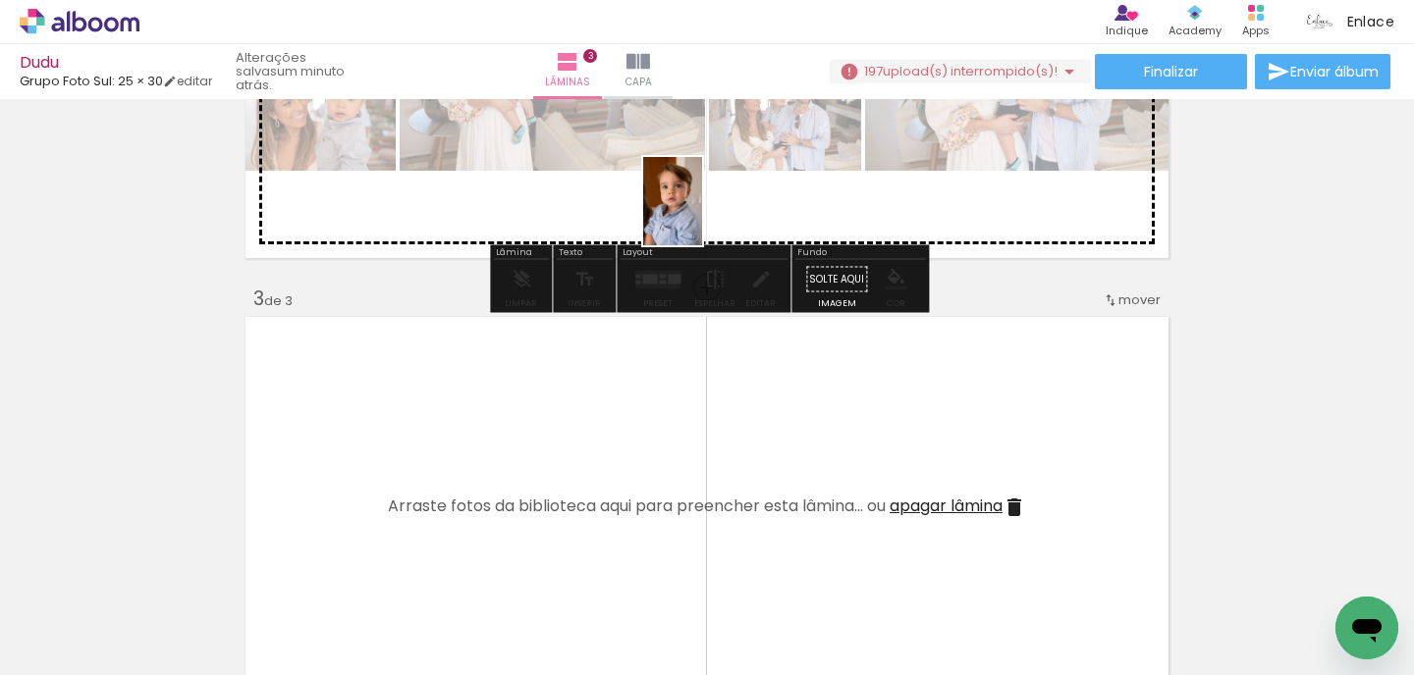
drag, startPoint x: 210, startPoint y: 626, endPoint x: 698, endPoint y: 210, distance: 641.3
click at [698, 210] on quentale-workspace at bounding box center [707, 337] width 1414 height 675
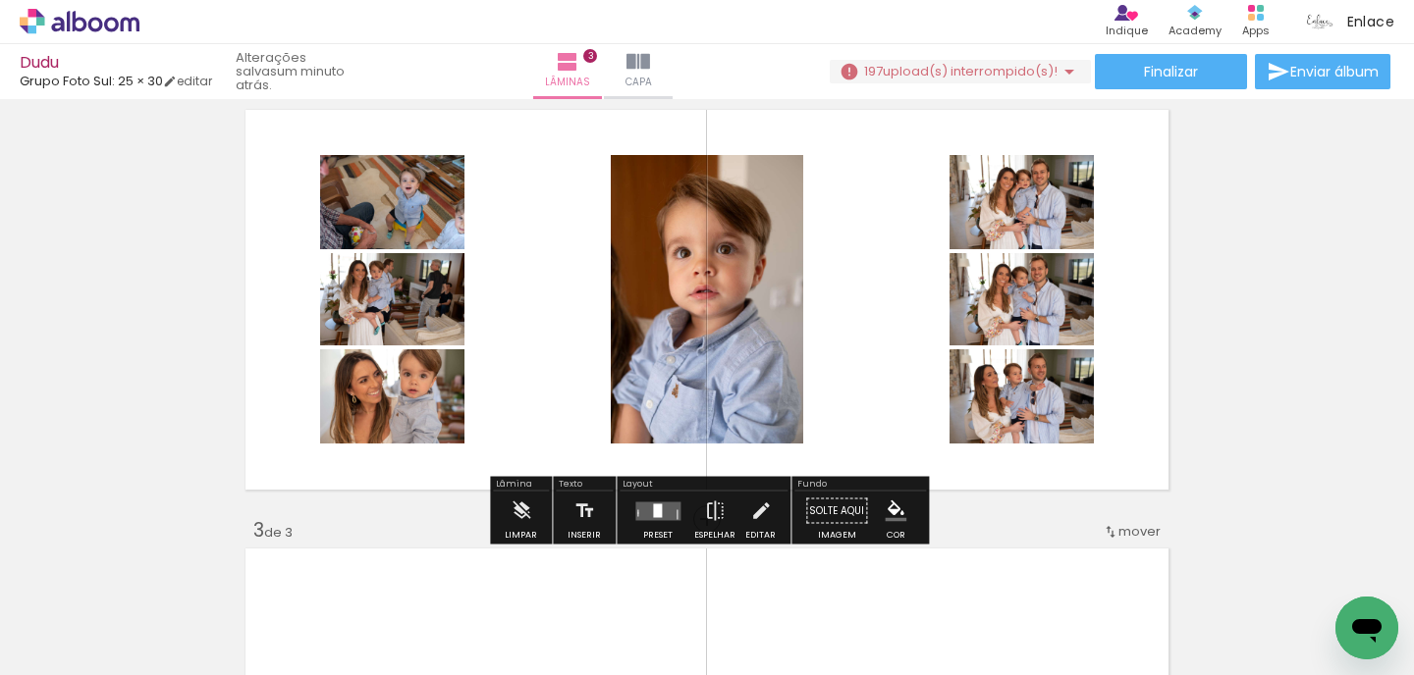
scroll to position [480, 0]
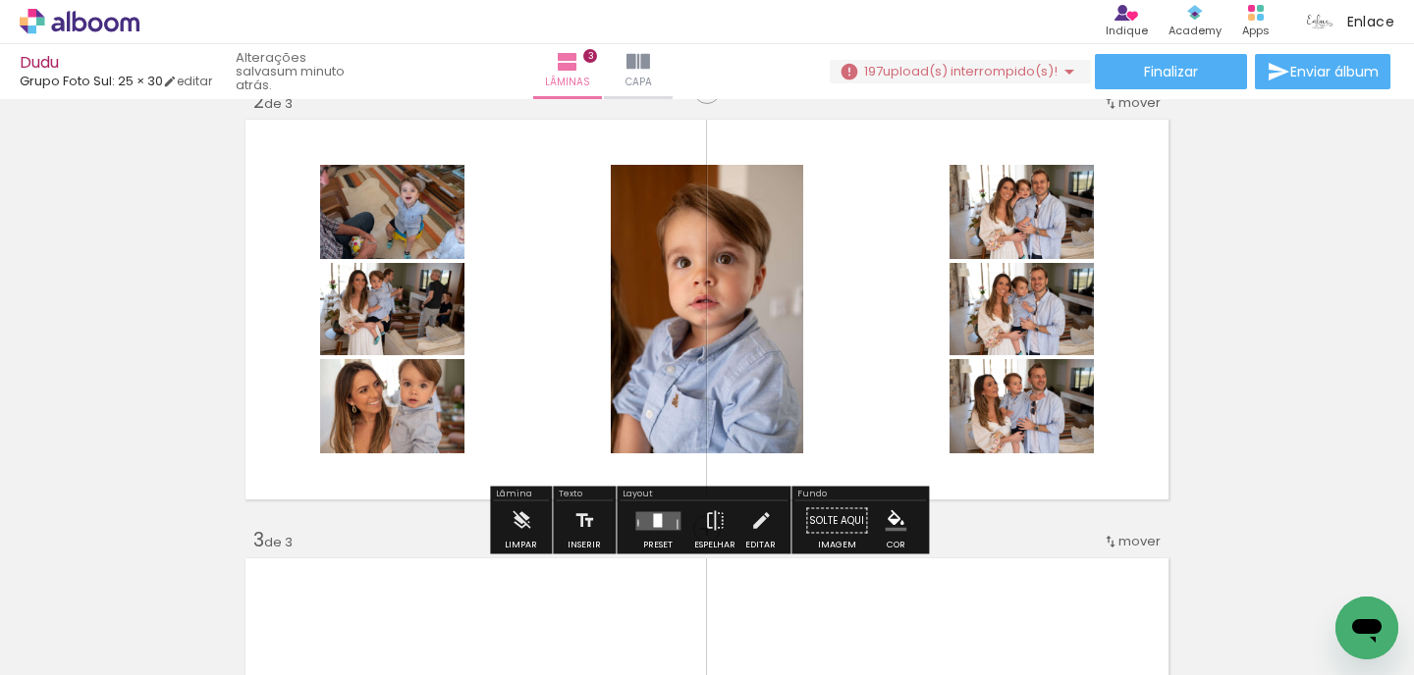
click at [653, 519] on div at bounding box center [657, 520] width 9 height 14
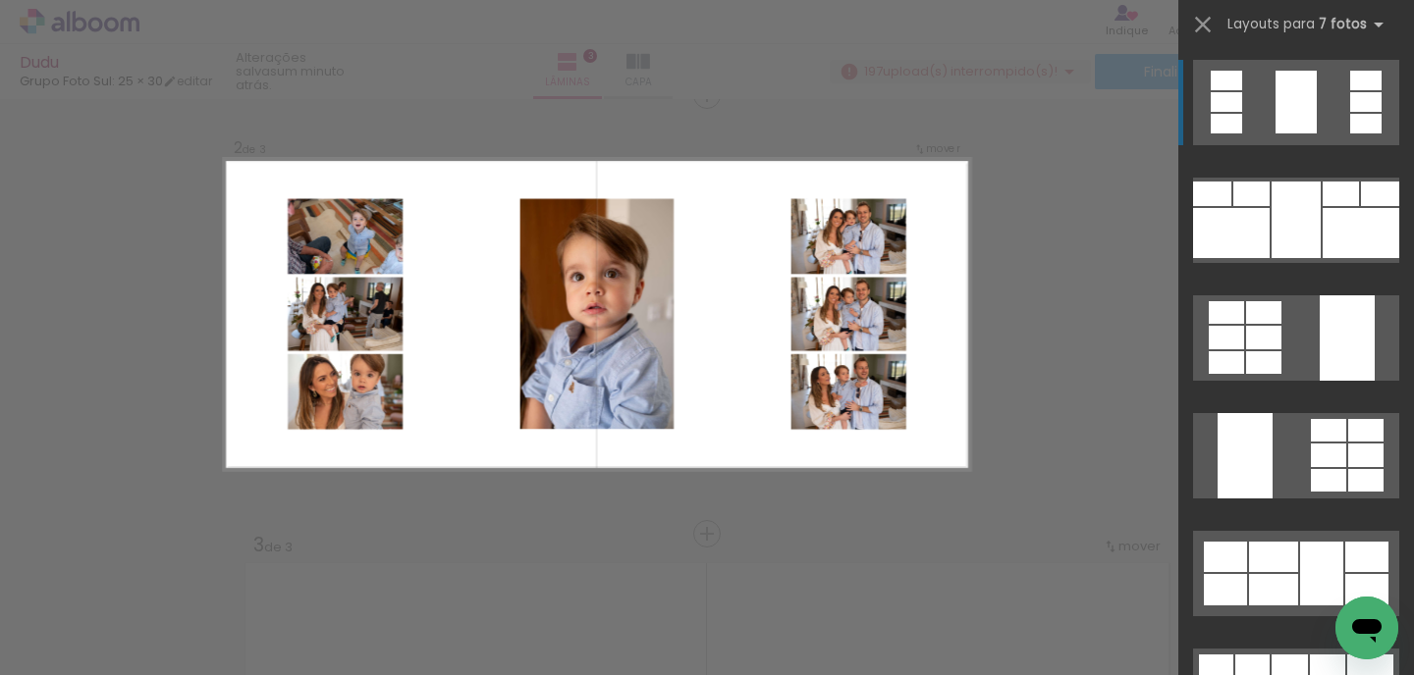
scroll to position [463, 0]
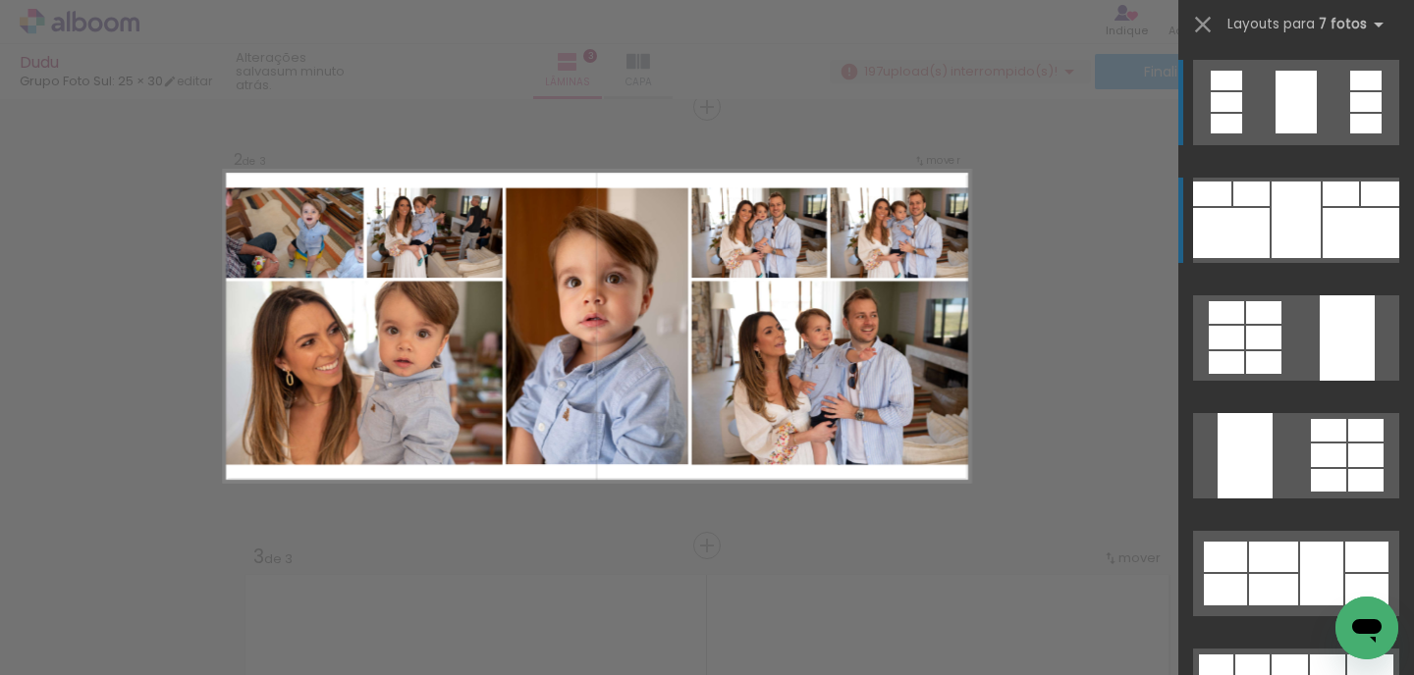
click at [1262, 228] on div at bounding box center [1231, 233] width 77 height 50
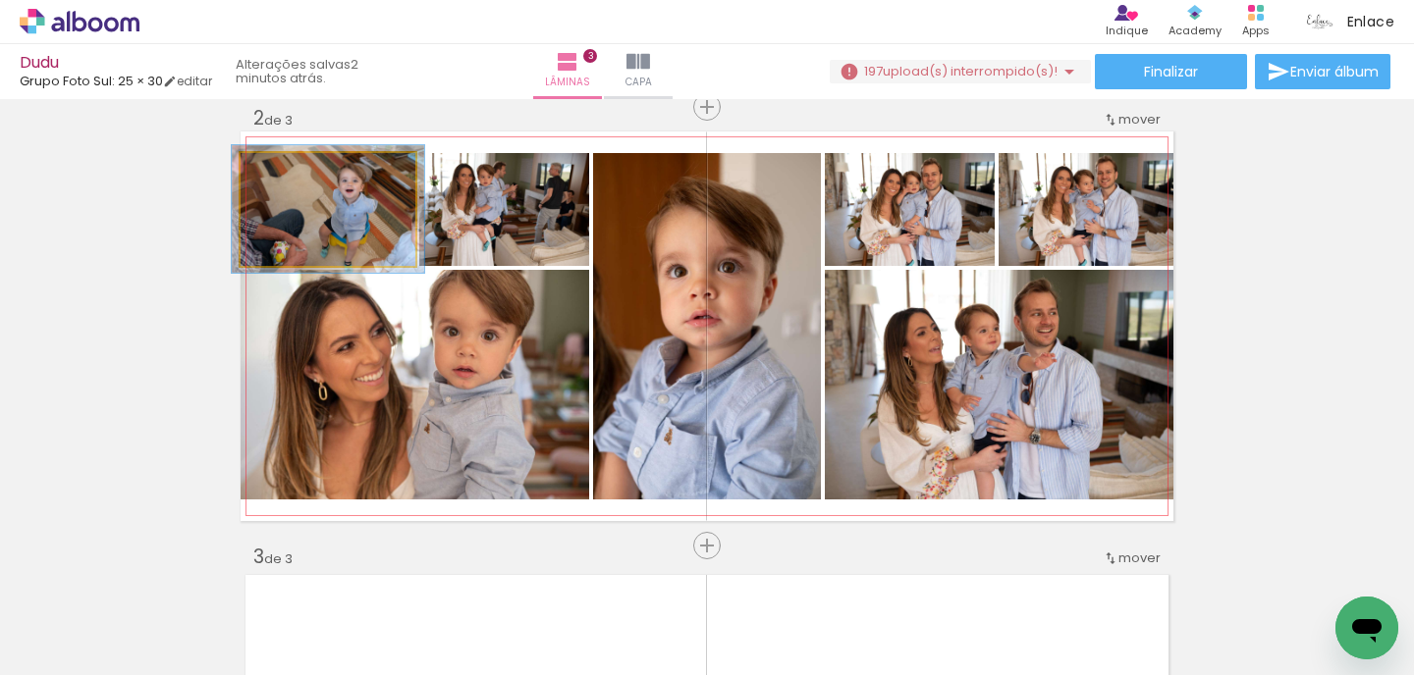
type paper-slider "110"
click at [296, 172] on div at bounding box center [294, 174] width 18 height 18
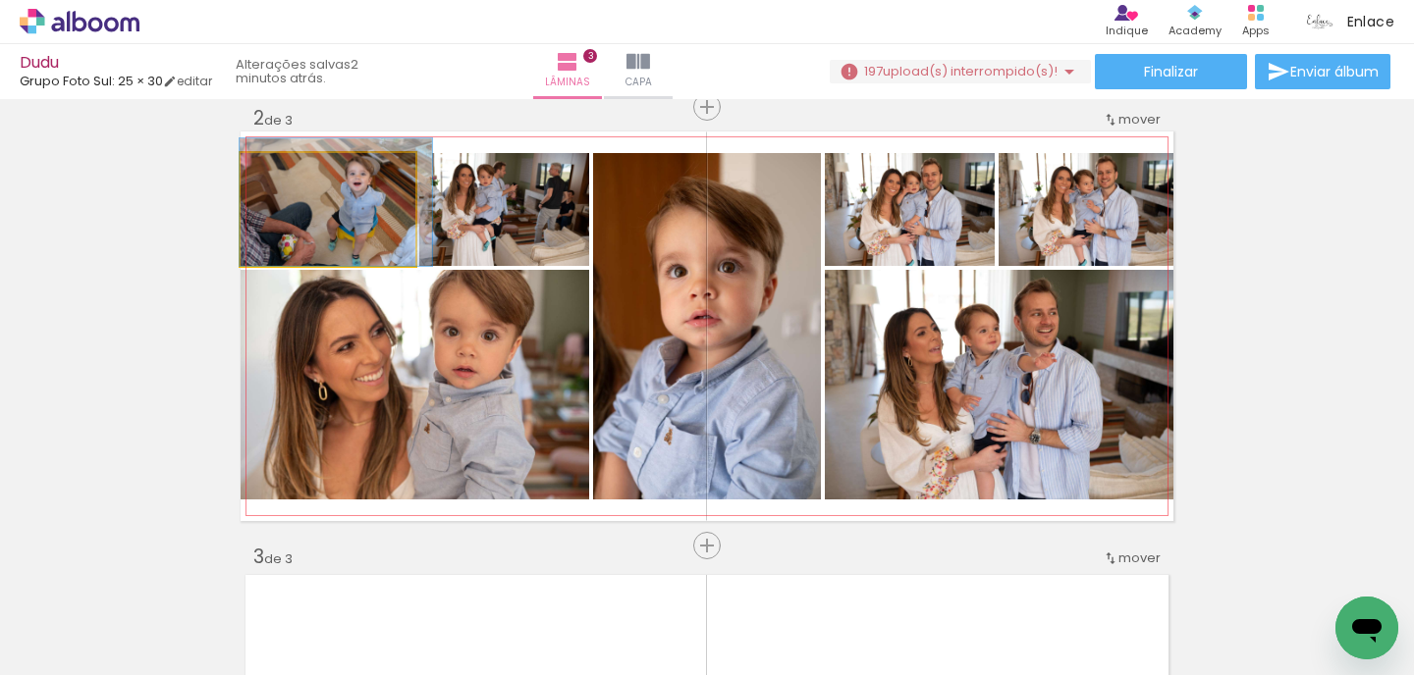
drag, startPoint x: 367, startPoint y: 220, endPoint x: 376, endPoint y: 209, distance: 14.0
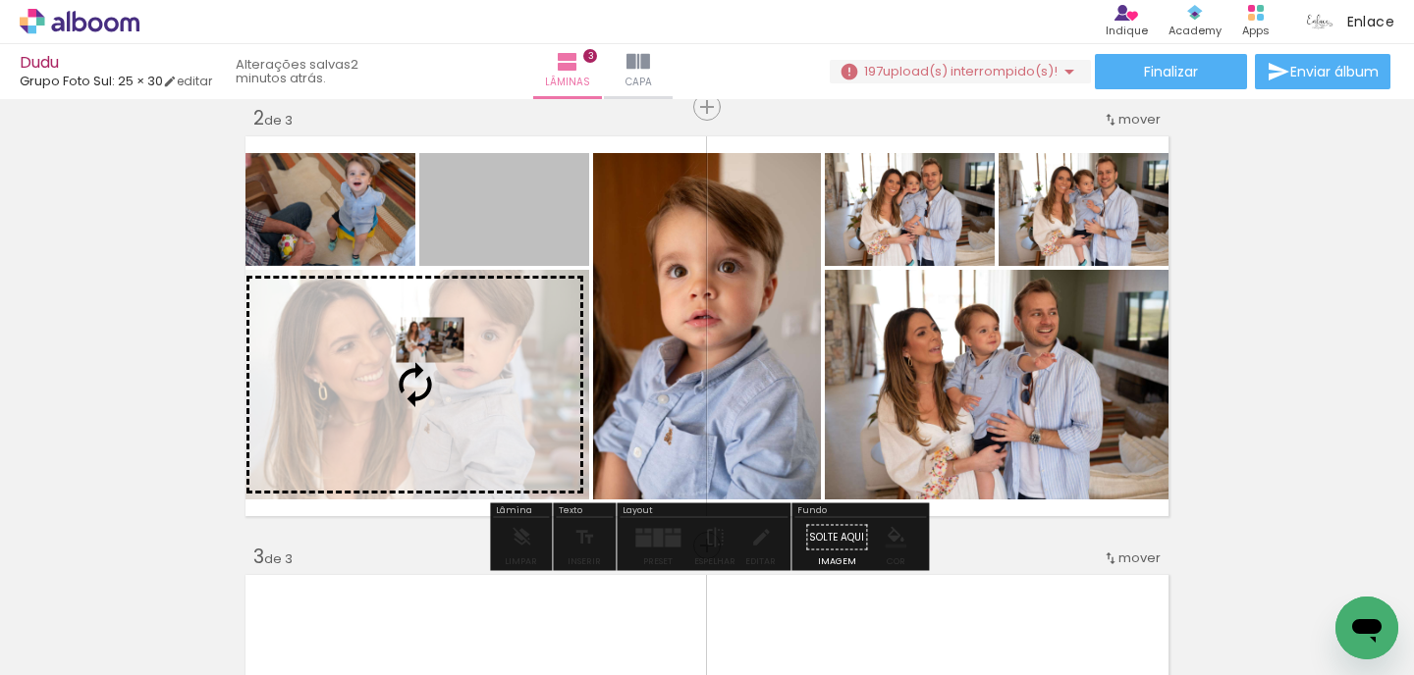
drag, startPoint x: 484, startPoint y: 221, endPoint x: 428, endPoint y: 348, distance: 138.4
click at [0, 0] on slot at bounding box center [0, 0] width 0 height 0
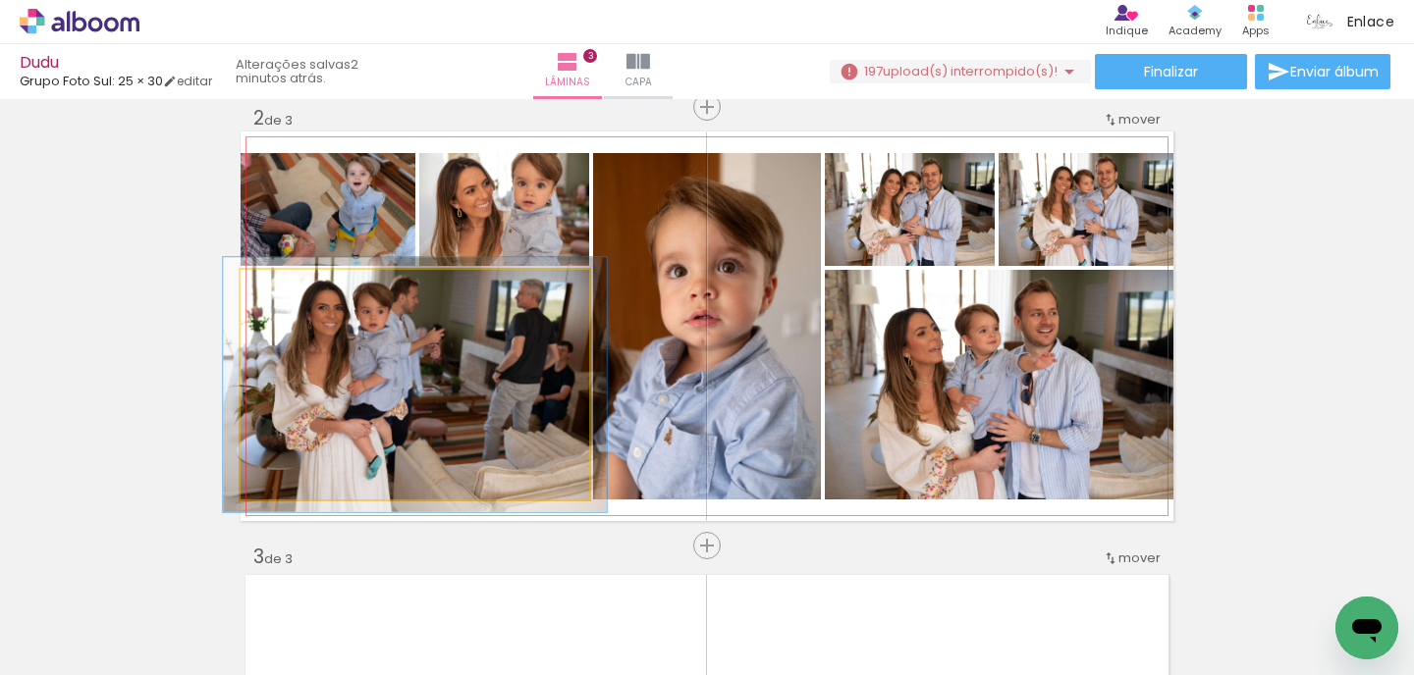
type paper-slider "109"
click at [300, 285] on div at bounding box center [293, 290] width 31 height 31
click at [334, 349] on quentale-photo at bounding box center [415, 385] width 348 height 230
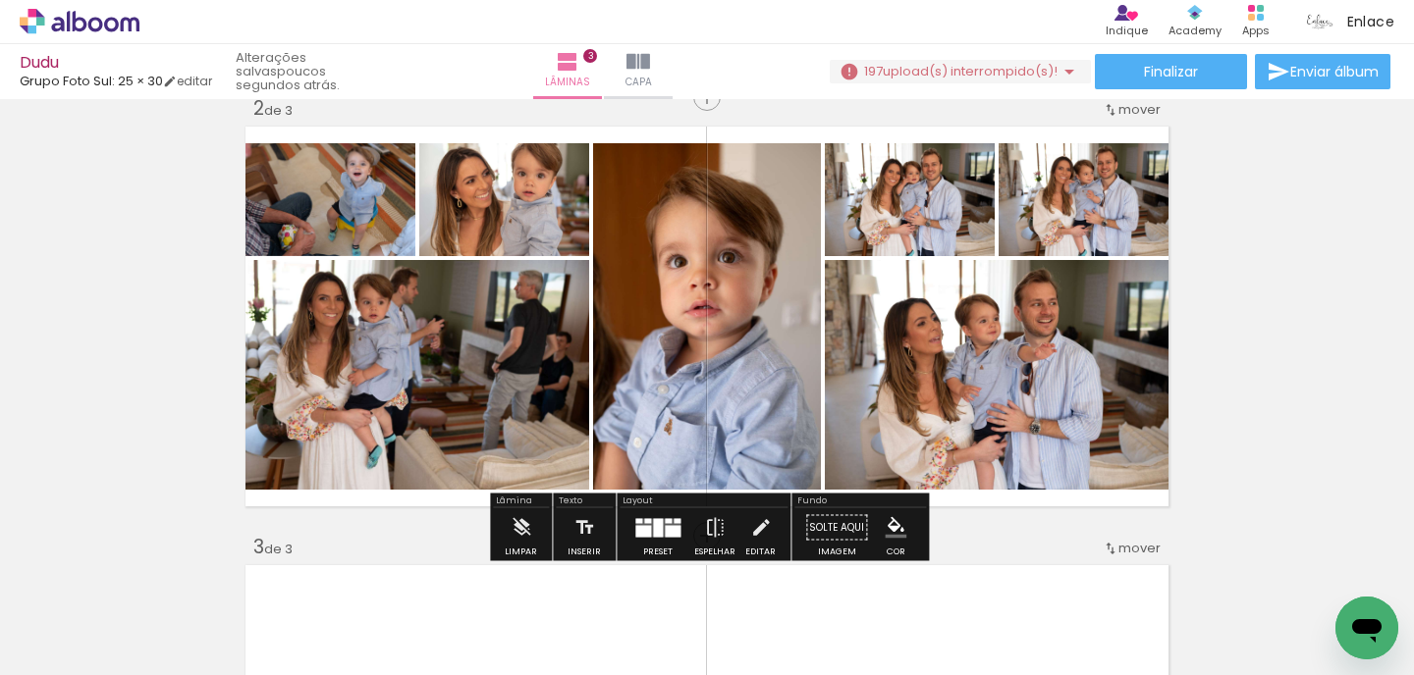
scroll to position [474, 0]
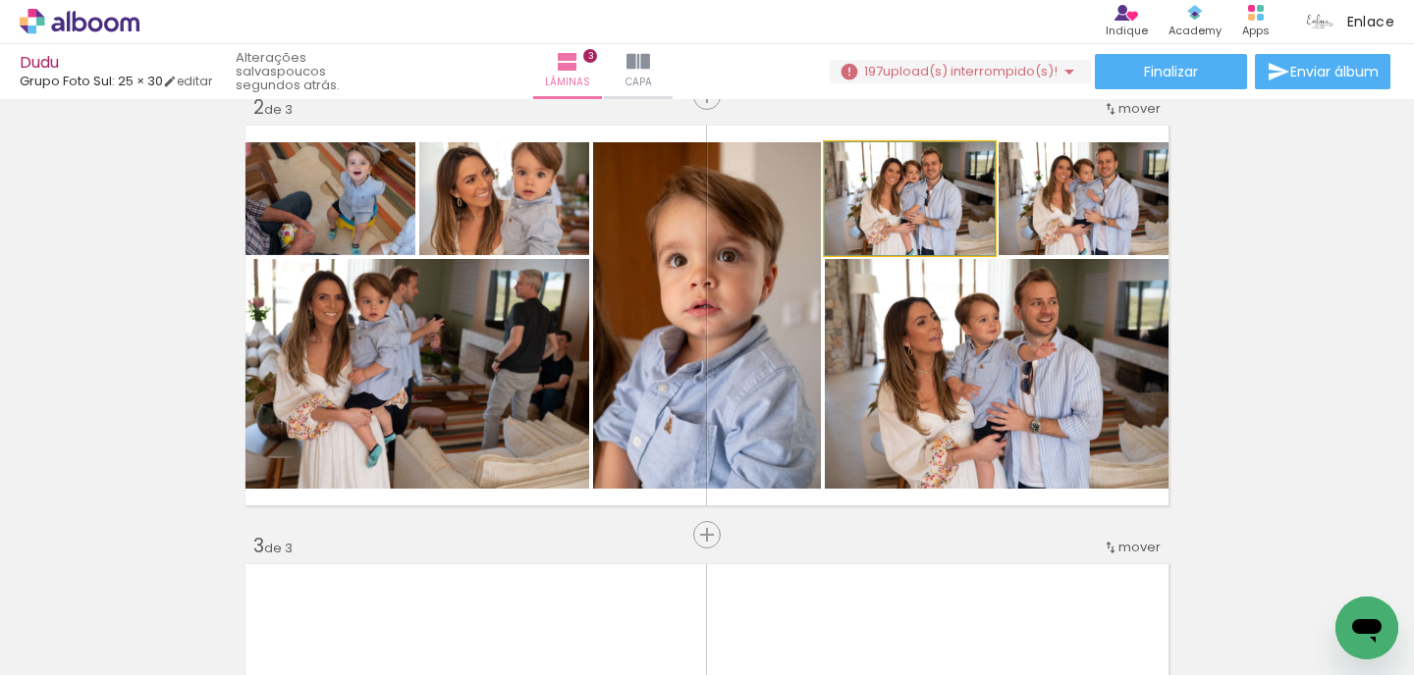
drag, startPoint x: 956, startPoint y: 210, endPoint x: 937, endPoint y: 227, distance: 25.8
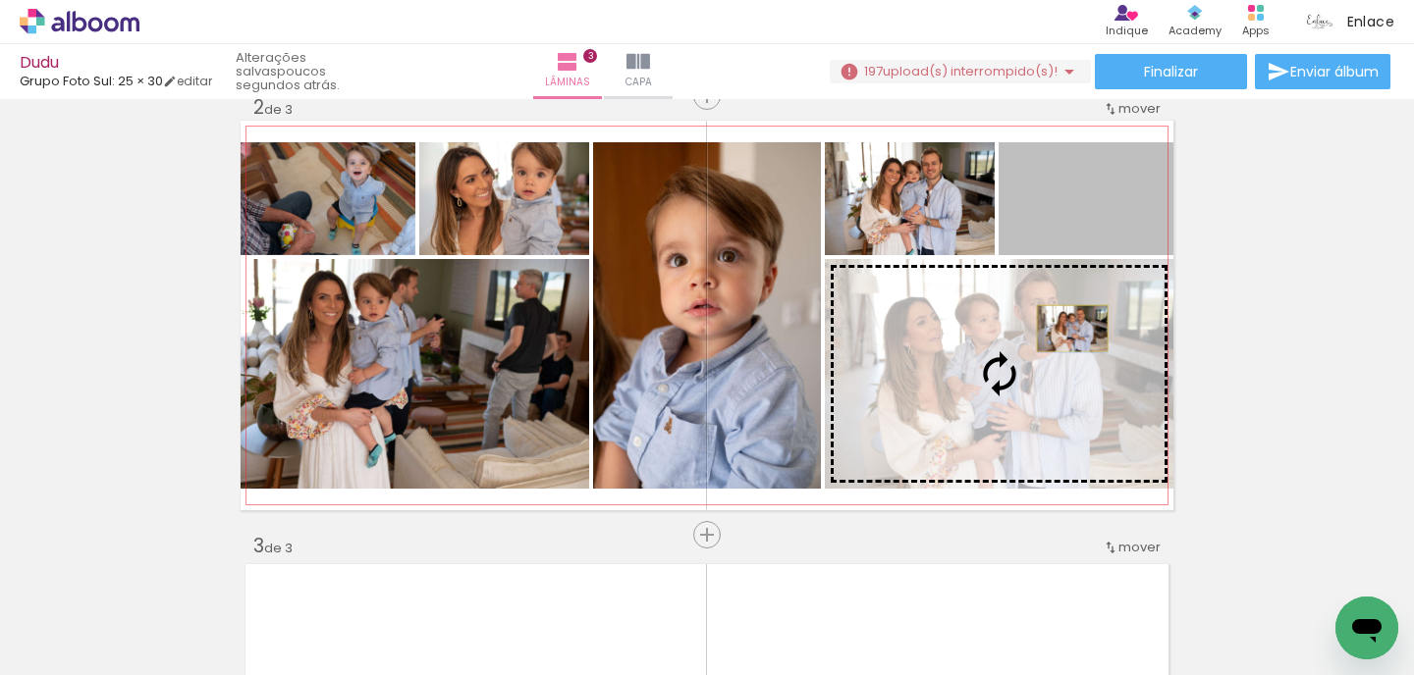
drag, startPoint x: 1113, startPoint y: 214, endPoint x: 1072, endPoint y: 328, distance: 121.1
click at [0, 0] on slot at bounding box center [0, 0] width 0 height 0
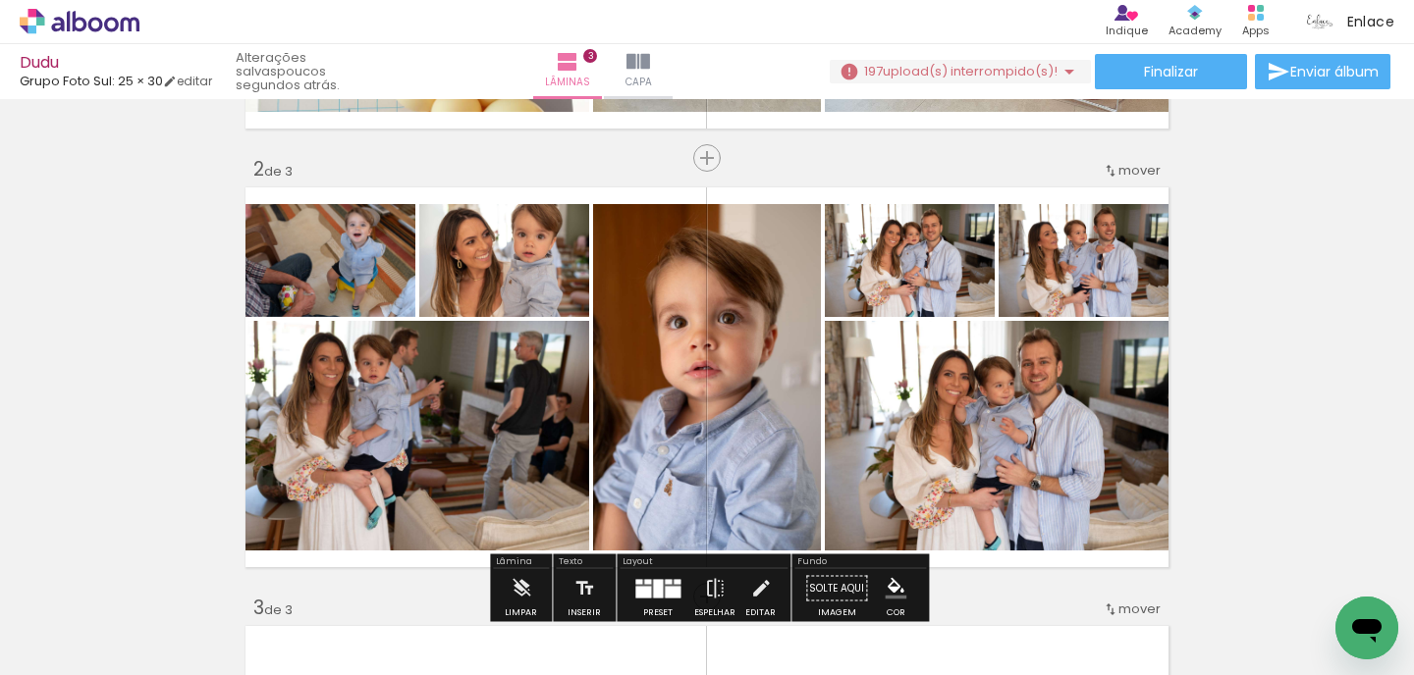
scroll to position [410, 0]
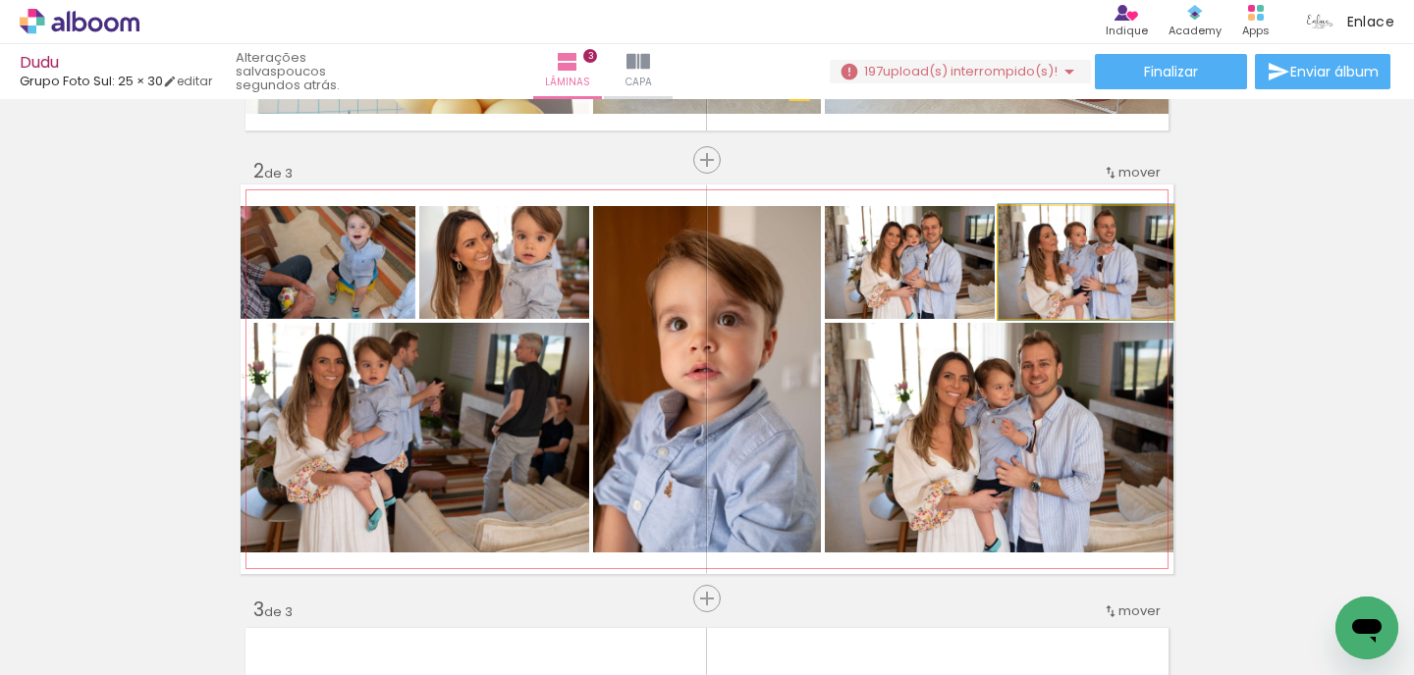
click at [1130, 302] on quentale-photo at bounding box center [1085, 262] width 175 height 113
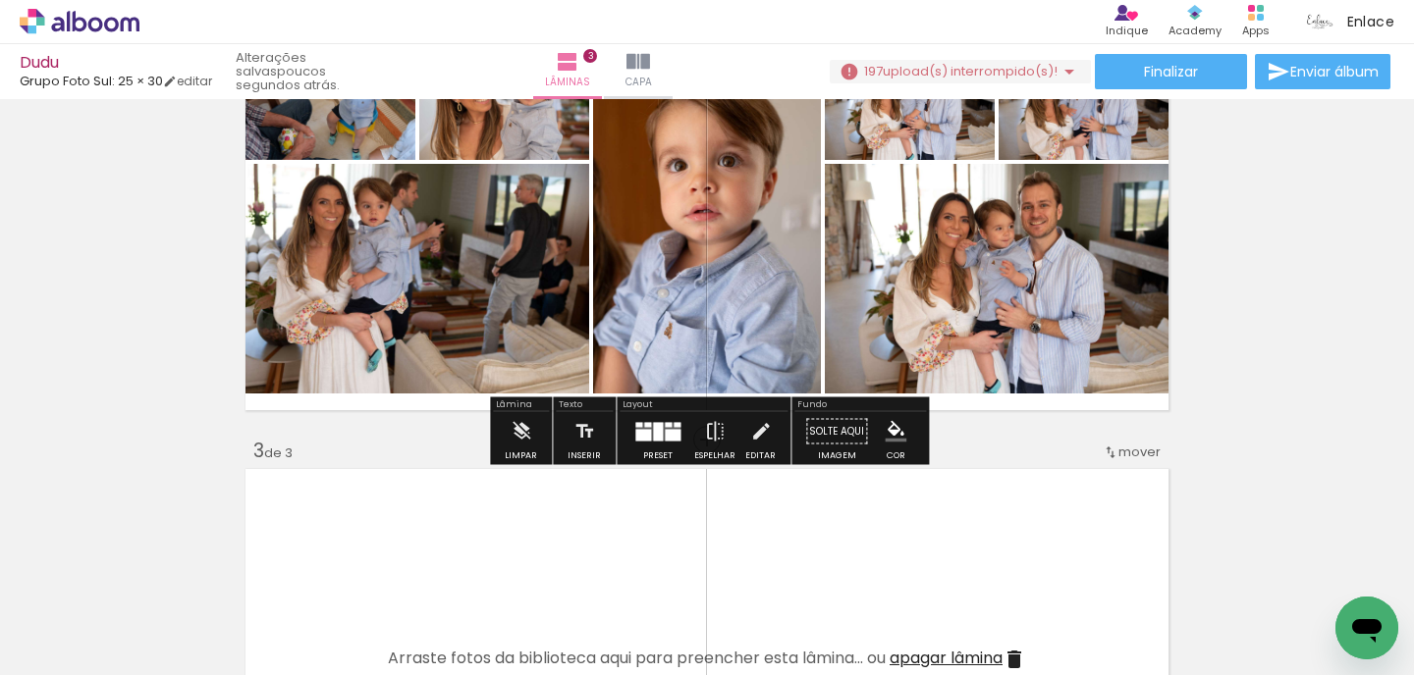
scroll to position [536, 0]
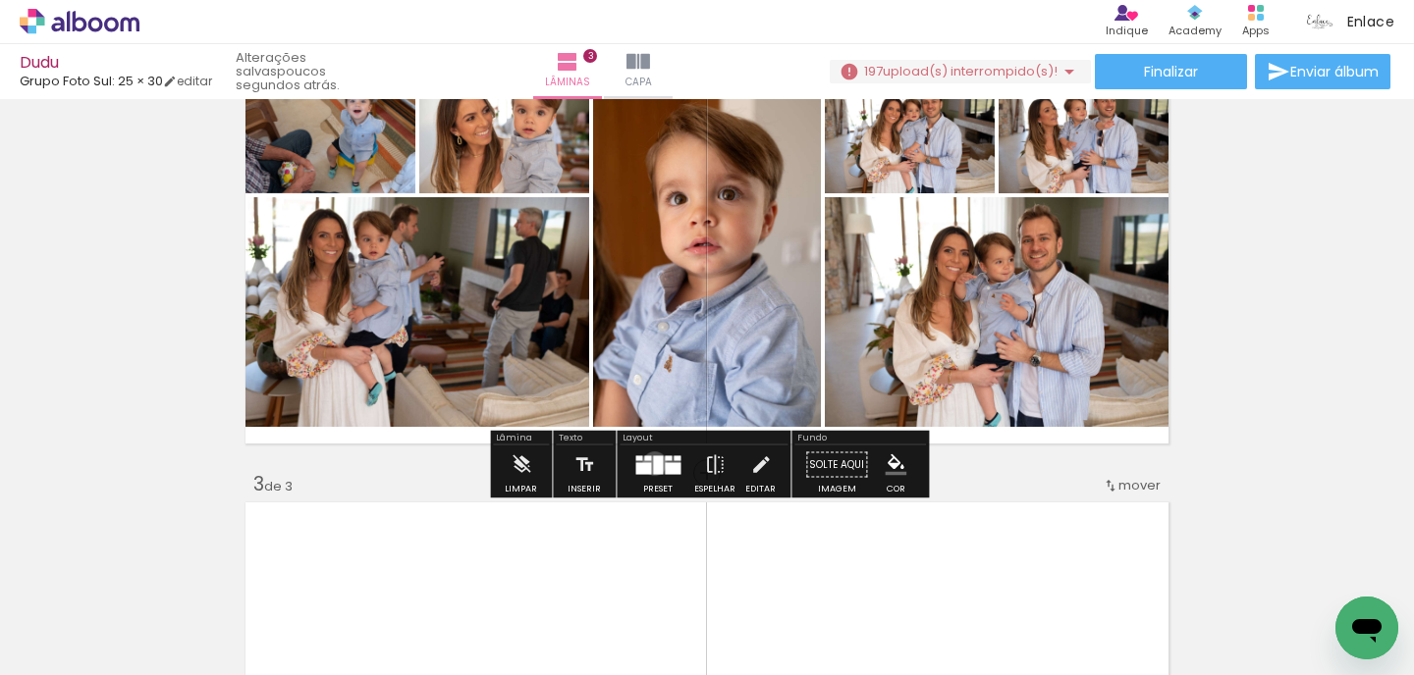
click at [653, 463] on div at bounding box center [658, 464] width 10 height 19
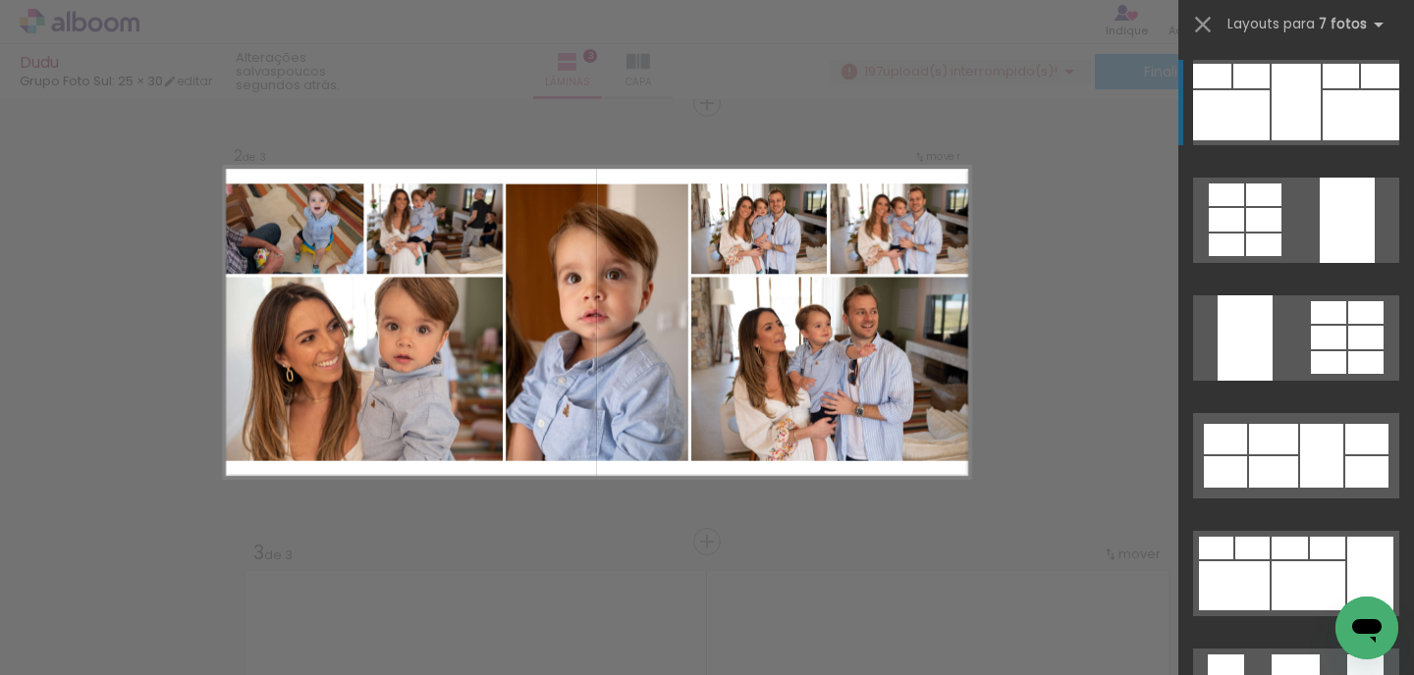
scroll to position [463, 0]
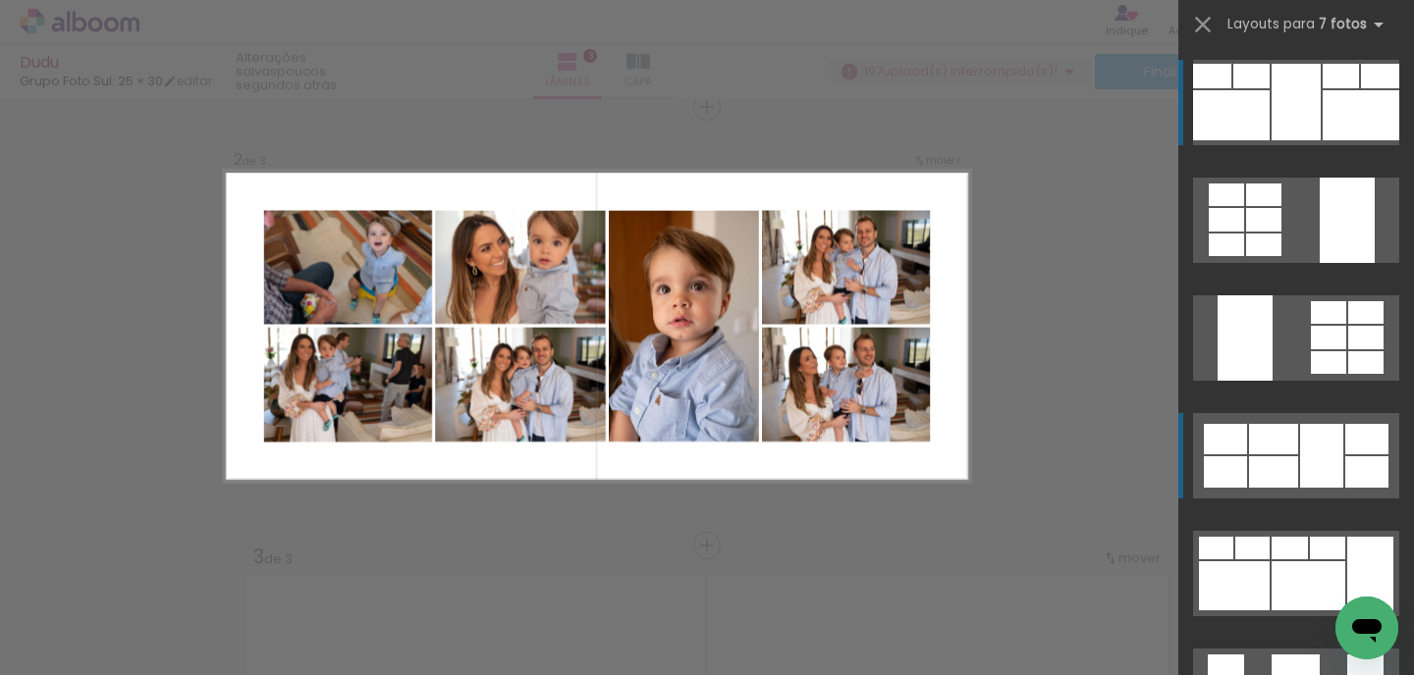
click at [1277, 451] on div at bounding box center [1273, 439] width 49 height 30
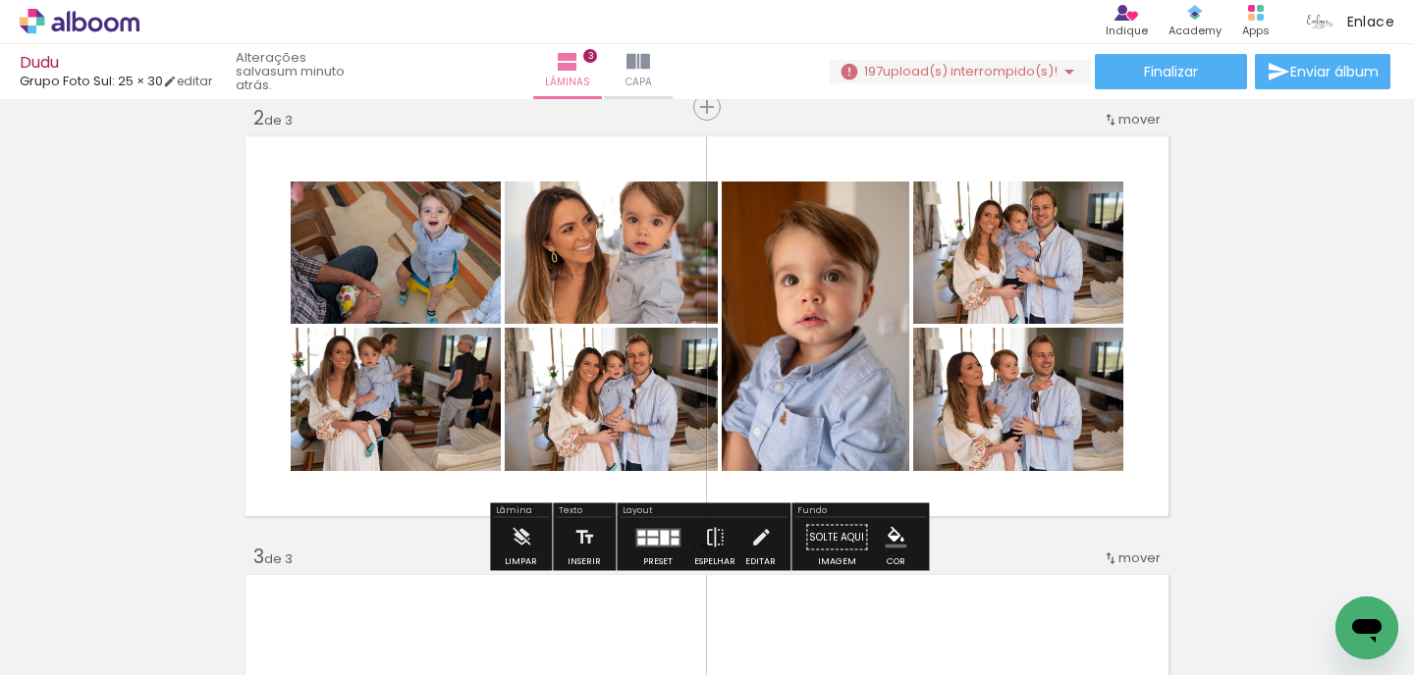
click at [638, 534] on div at bounding box center [641, 533] width 8 height 6
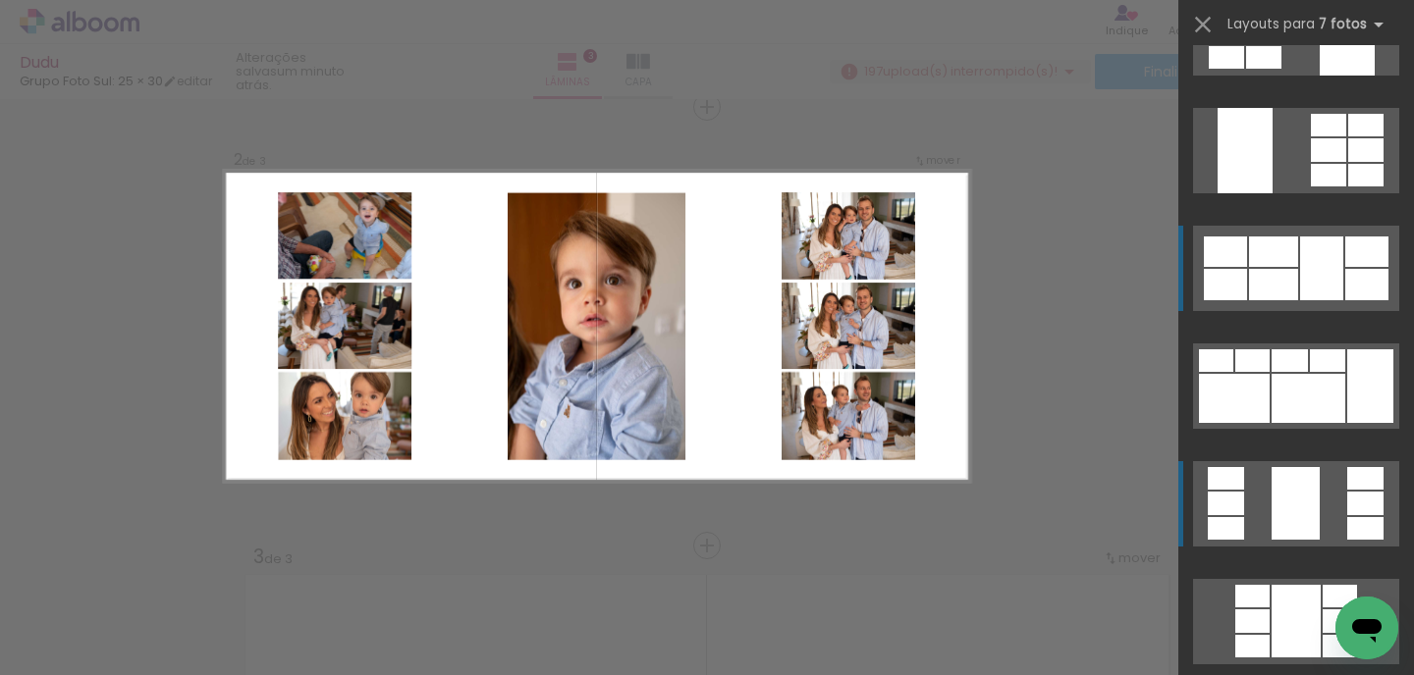
scroll to position [0, 0]
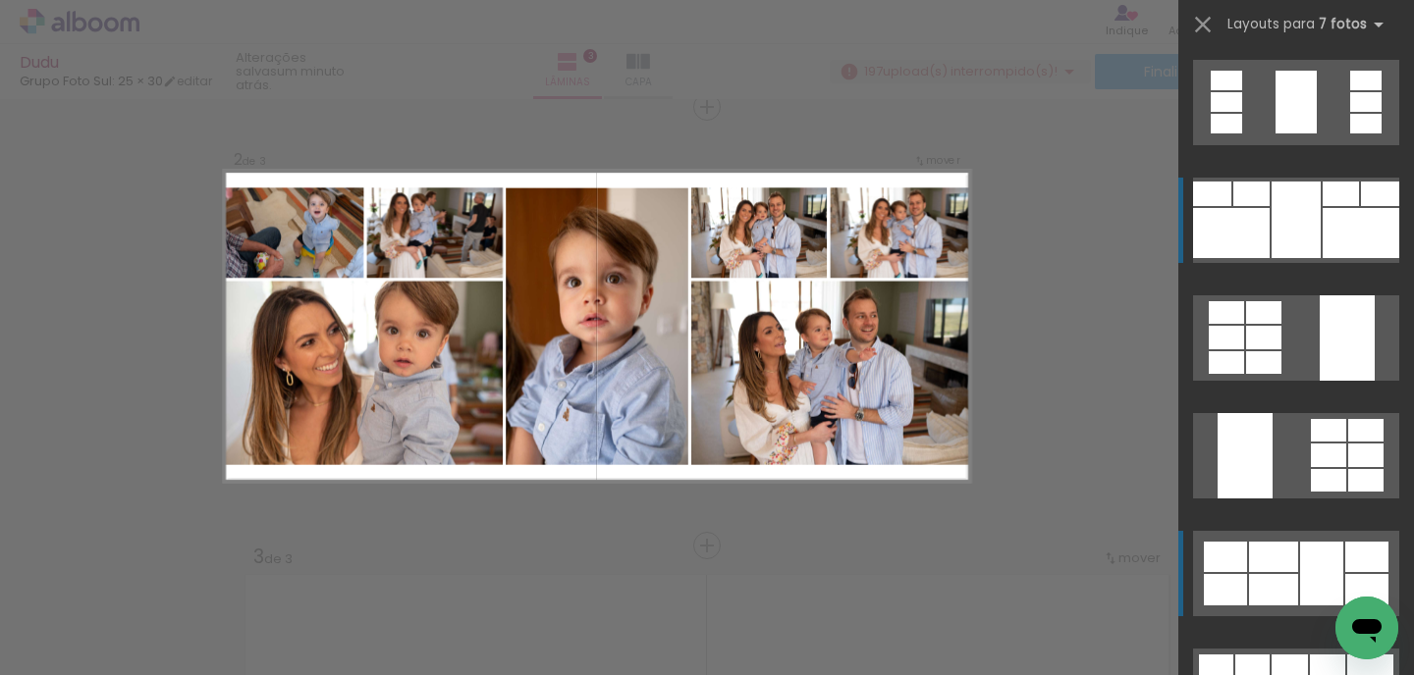
click at [1287, 213] on div at bounding box center [1295, 220] width 49 height 77
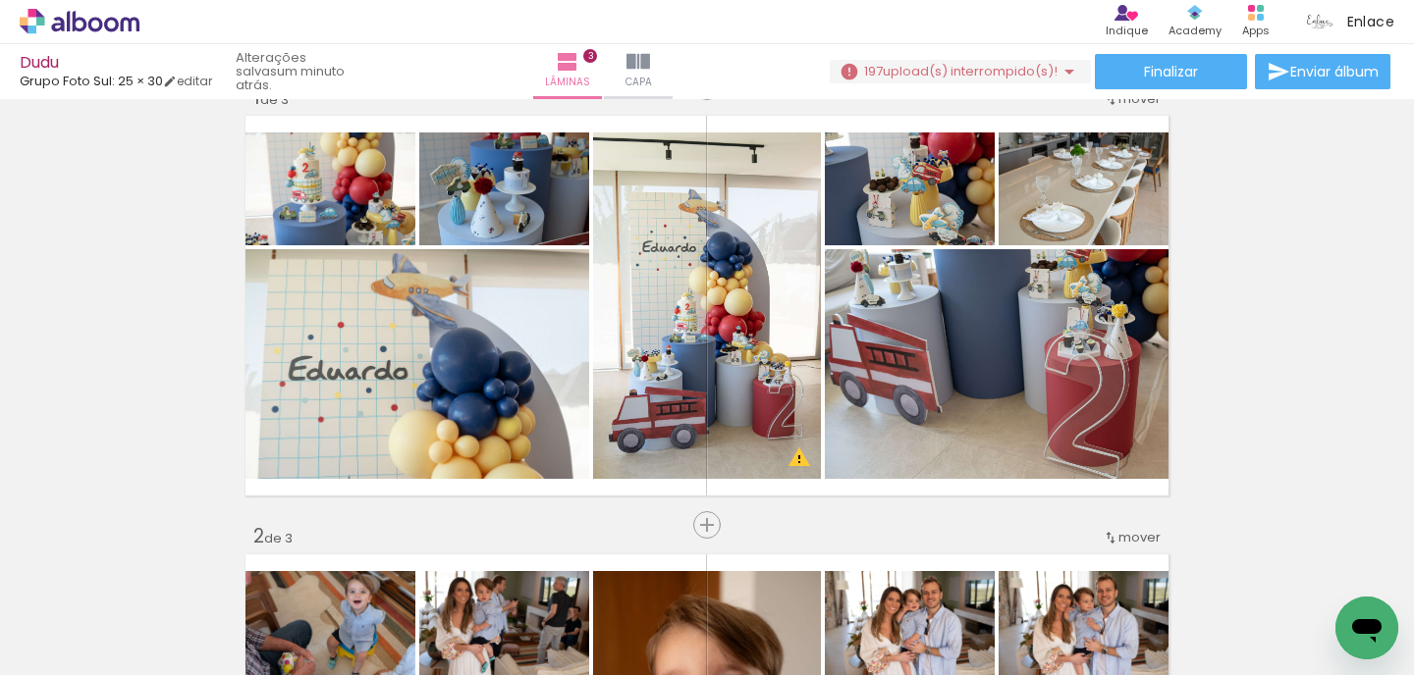
scroll to position [35, 0]
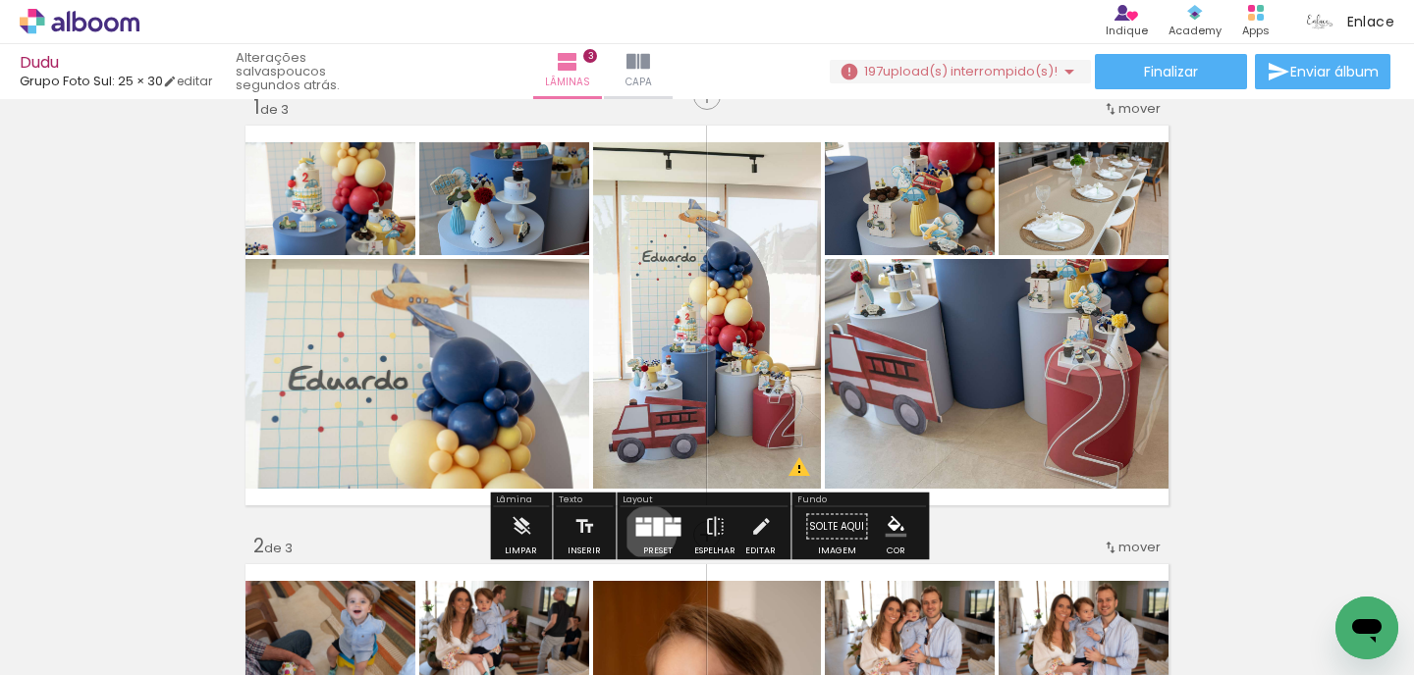
click at [645, 532] on div at bounding box center [643, 530] width 16 height 12
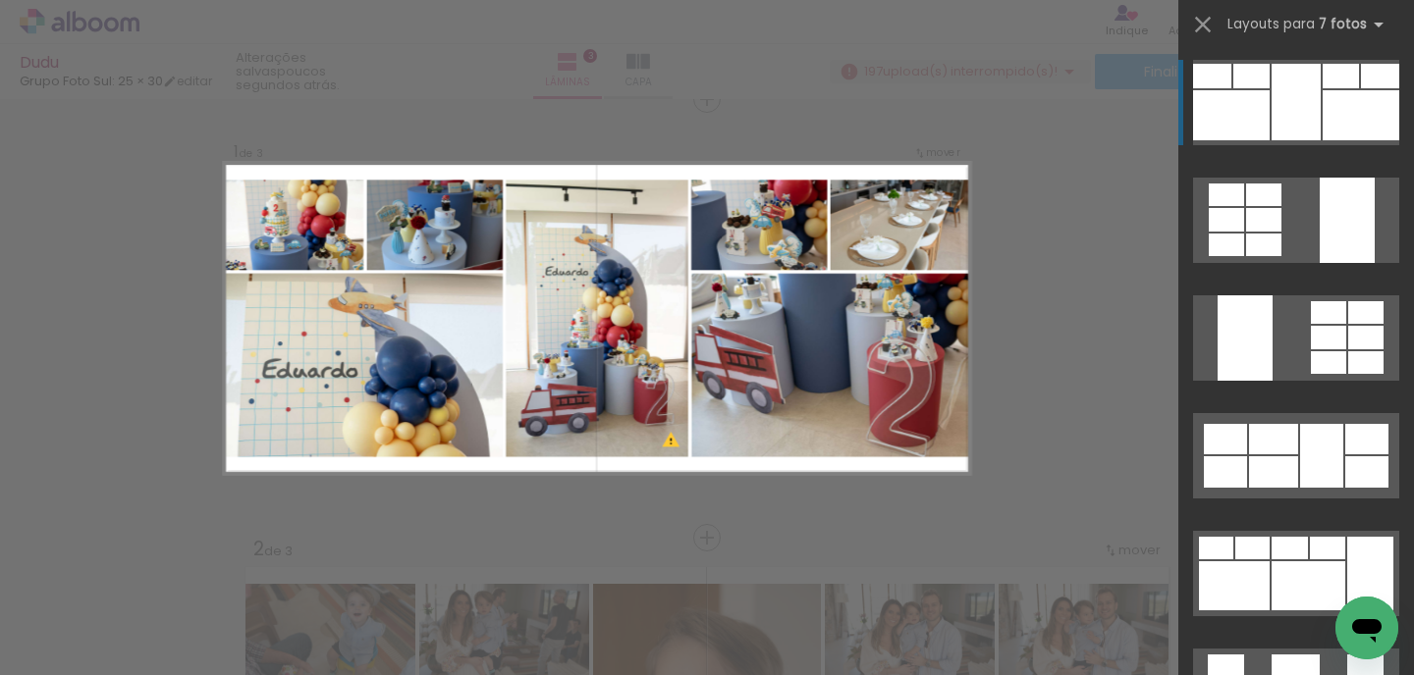
scroll to position [25, 0]
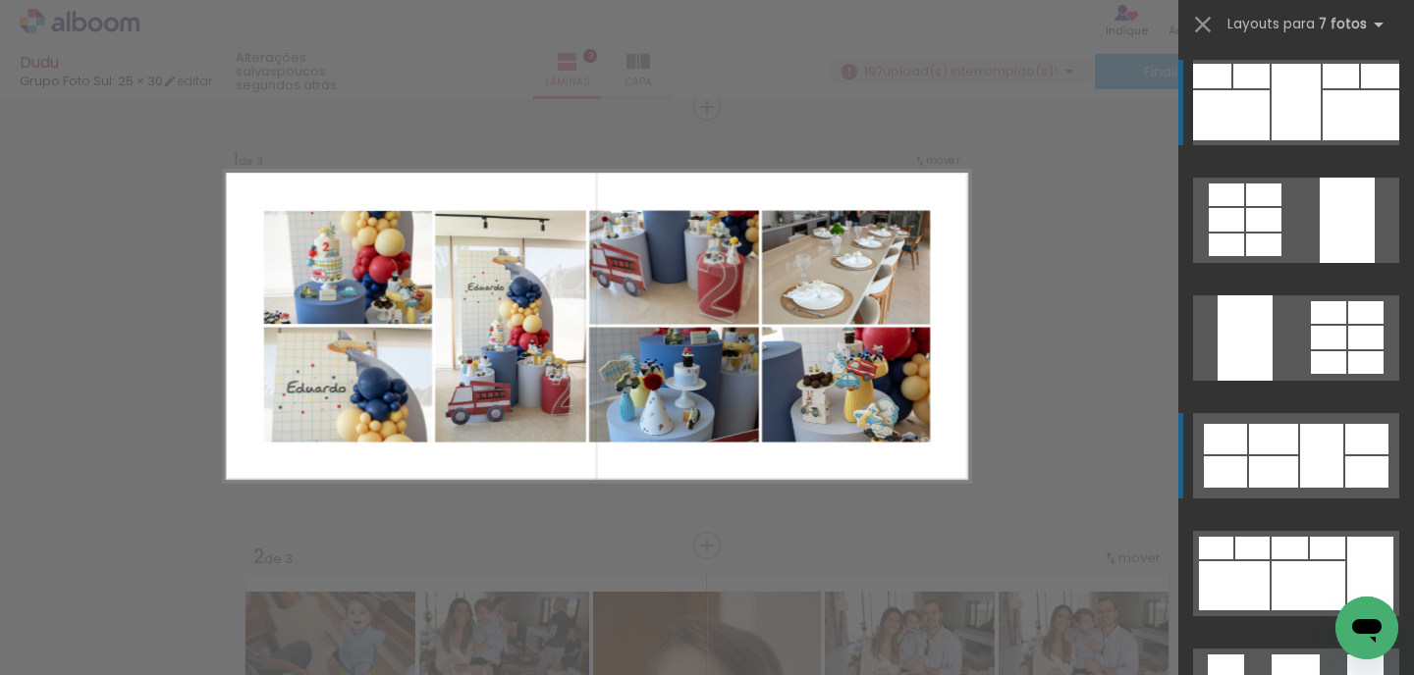
click at [1320, 431] on div at bounding box center [1321, 456] width 43 height 64
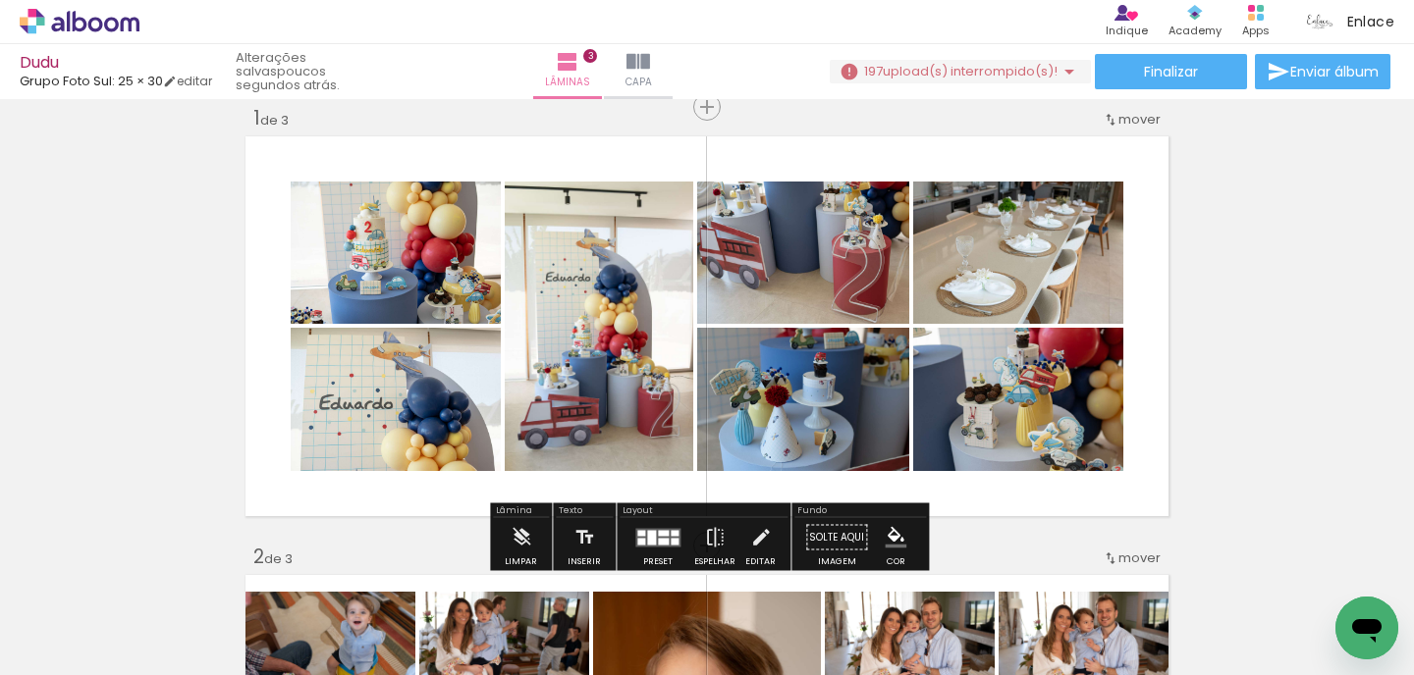
click at [662, 528] on quentale-layouter at bounding box center [657, 537] width 45 height 19
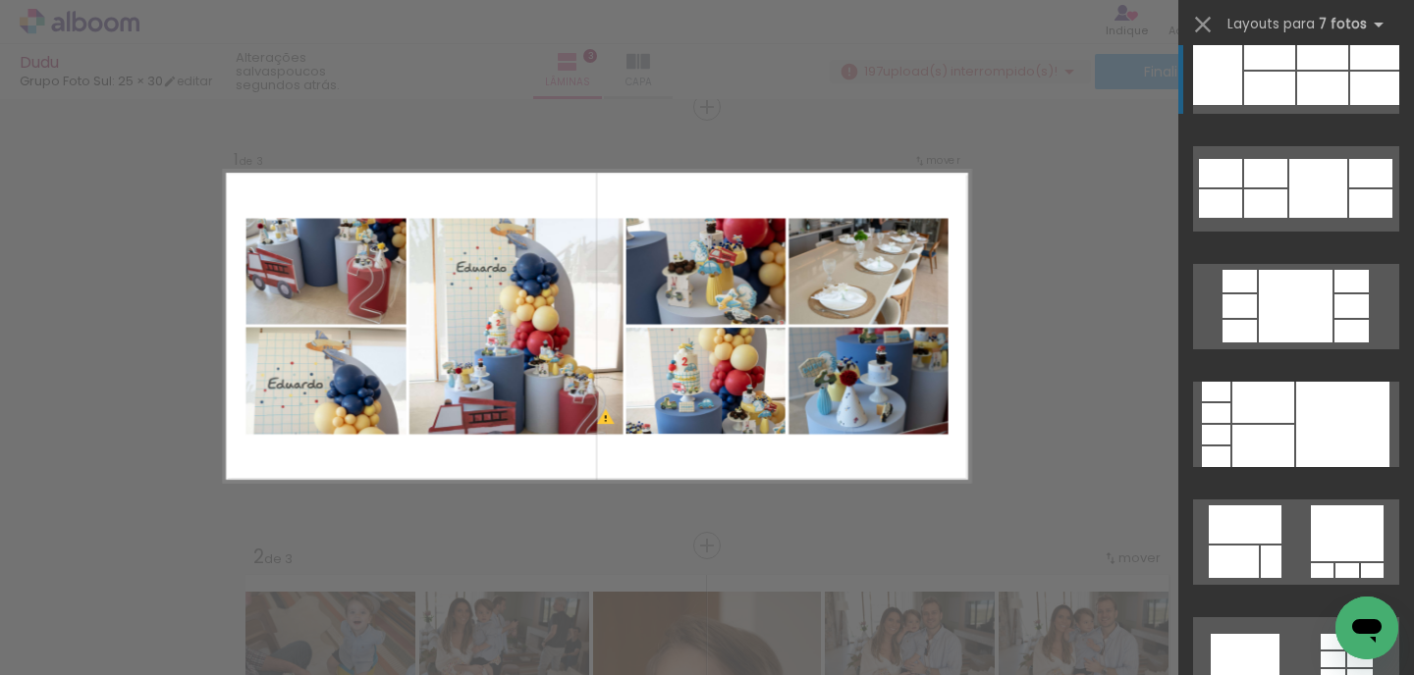
scroll to position [2656, 0]
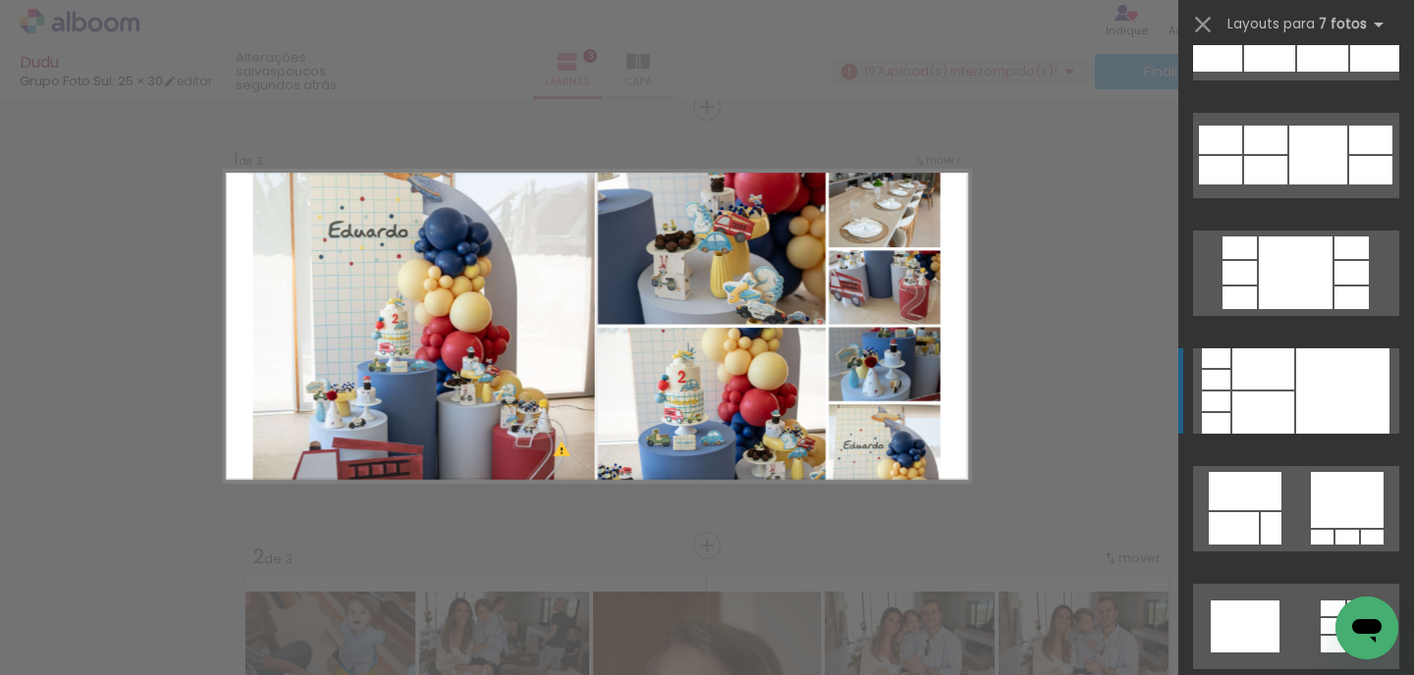
click at [1302, 398] on div at bounding box center [1342, 390] width 93 height 85
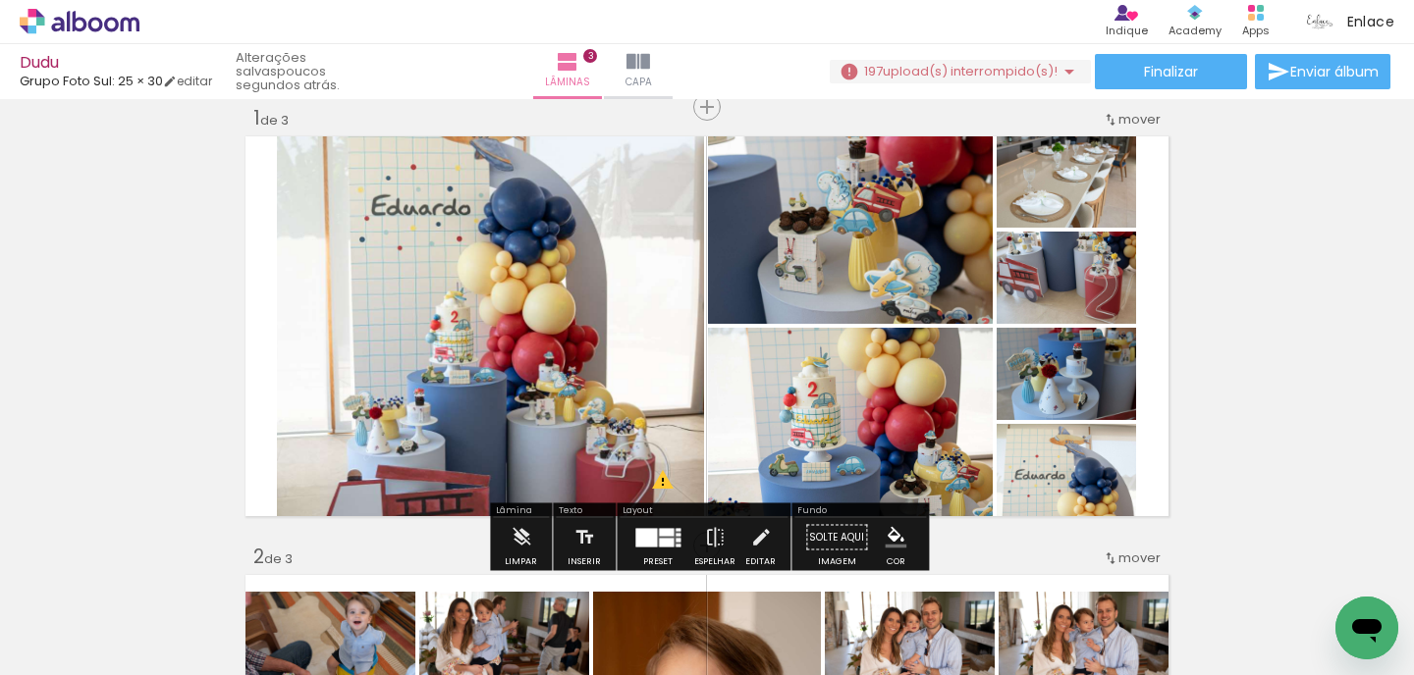
click at [501, 307] on quentale-photo at bounding box center [490, 327] width 427 height 390
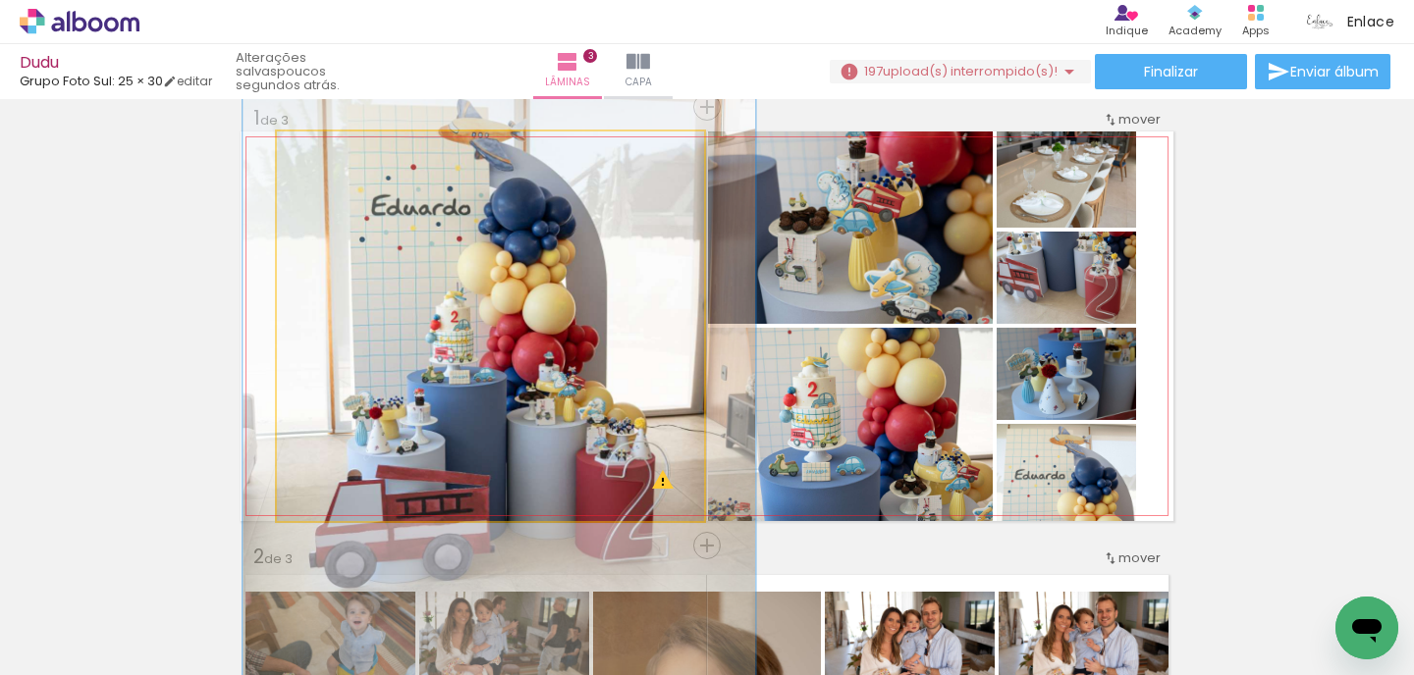
click at [501, 307] on quentale-photo at bounding box center [490, 327] width 427 height 390
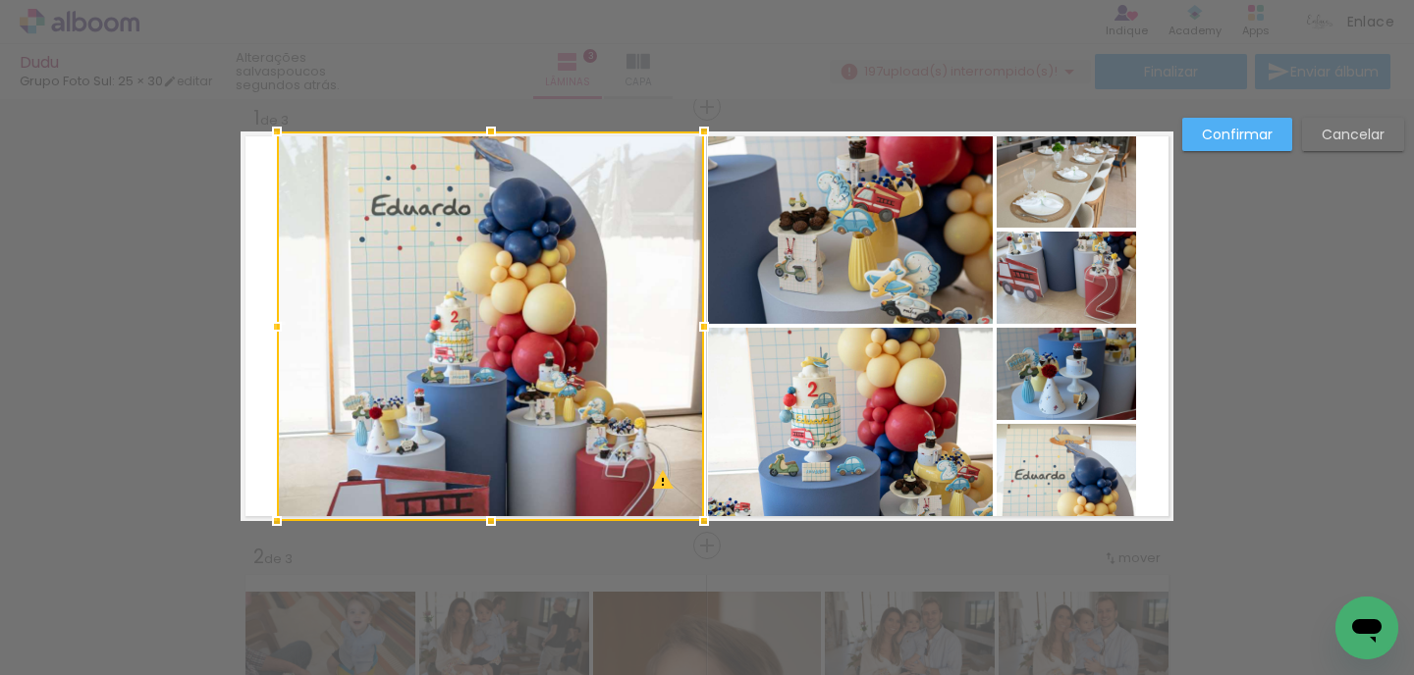
click at [501, 307] on div at bounding box center [490, 327] width 427 height 390
click at [0, 0] on slot "Cancelar" at bounding box center [0, 0] width 0 height 0
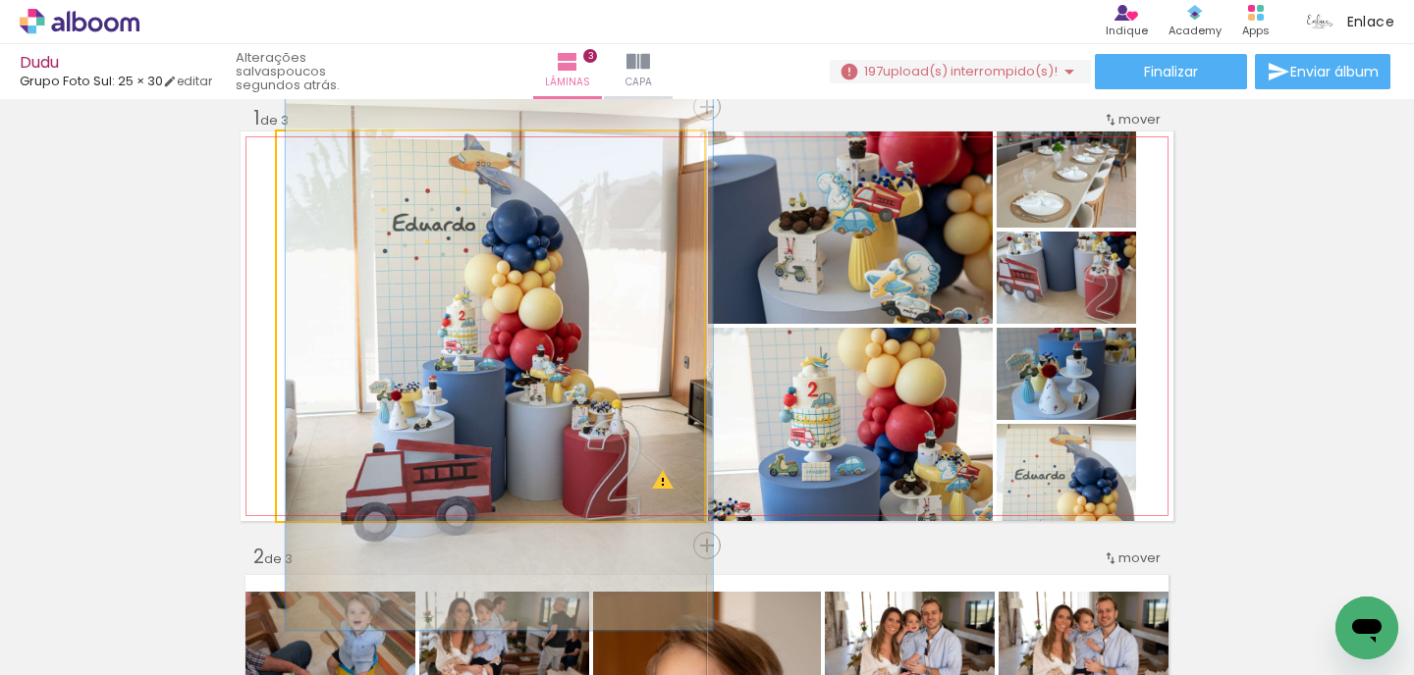
drag, startPoint x: 344, startPoint y: 155, endPoint x: 279, endPoint y: 144, distance: 65.7
type paper-slider "100"
click at [279, 144] on quentale-photo at bounding box center [490, 327] width 427 height 390
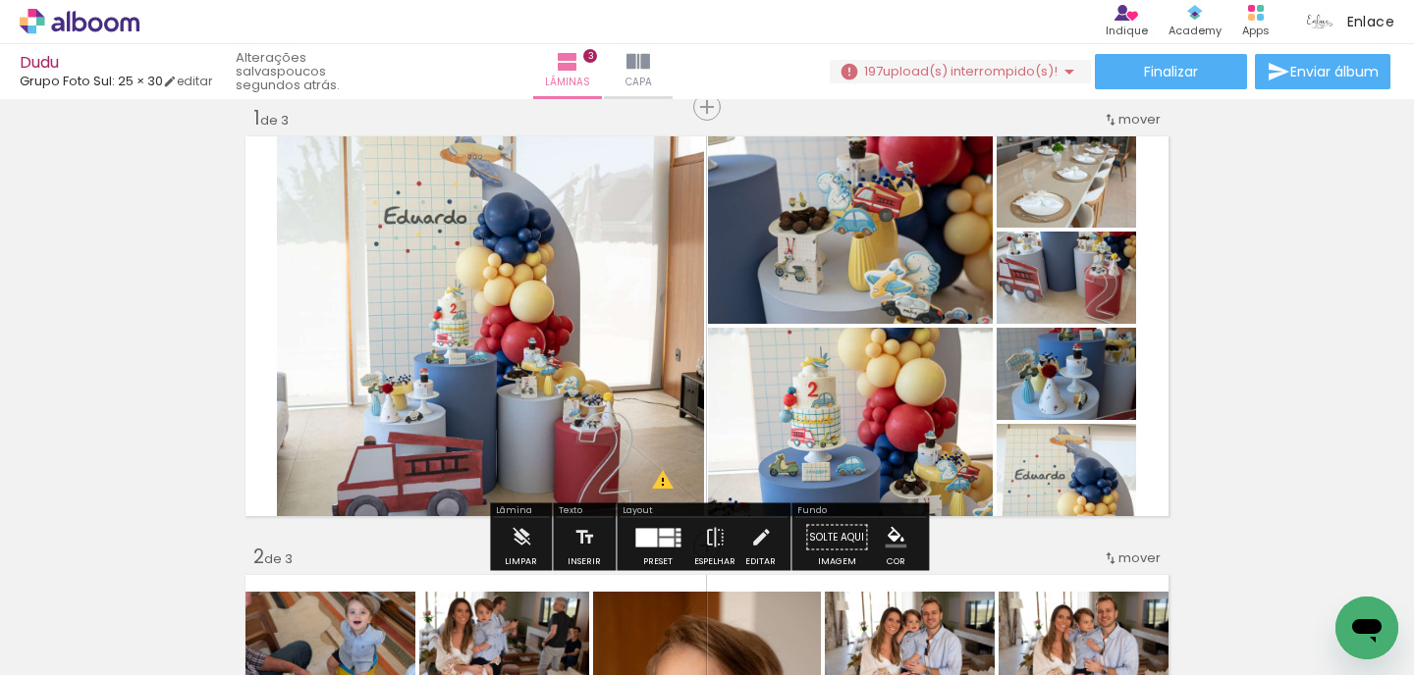
click at [417, 333] on quentale-photo at bounding box center [490, 327] width 427 height 390
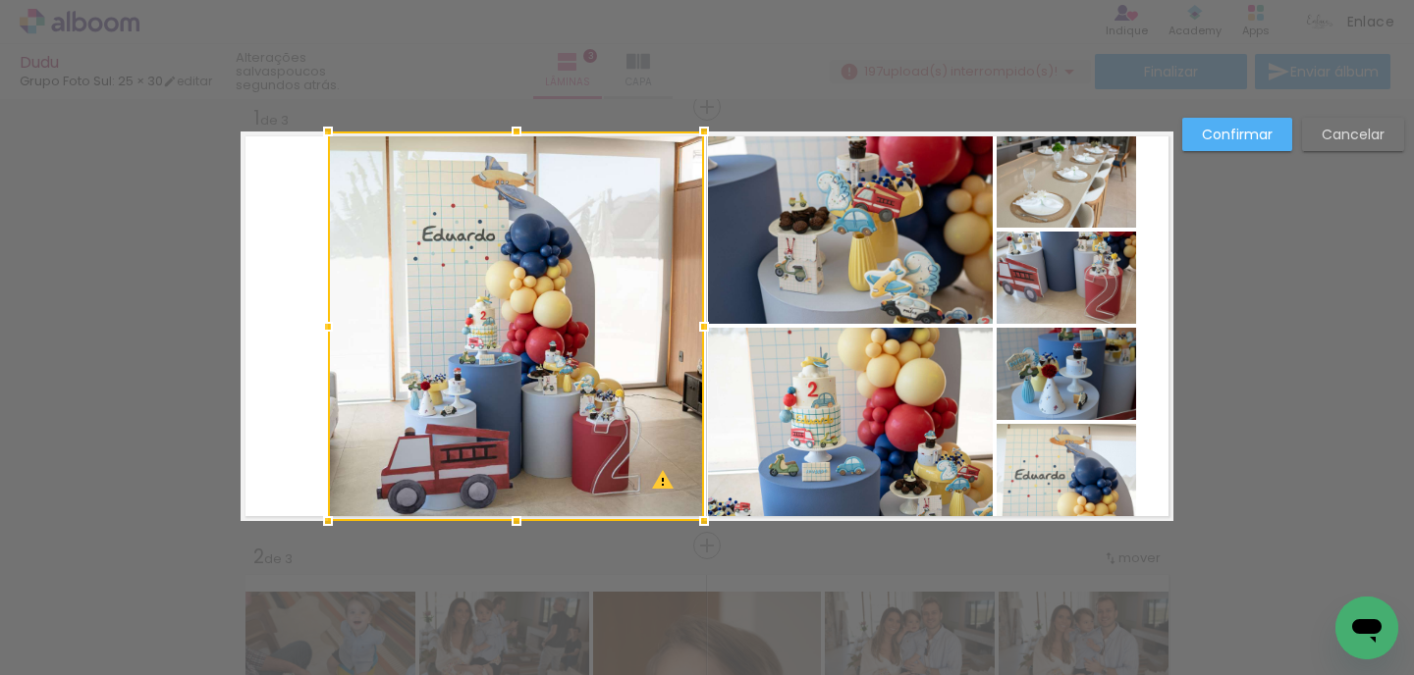
drag, startPoint x: 275, startPoint y: 325, endPoint x: 326, endPoint y: 320, distance: 51.3
click at [326, 320] on div at bounding box center [327, 326] width 39 height 39
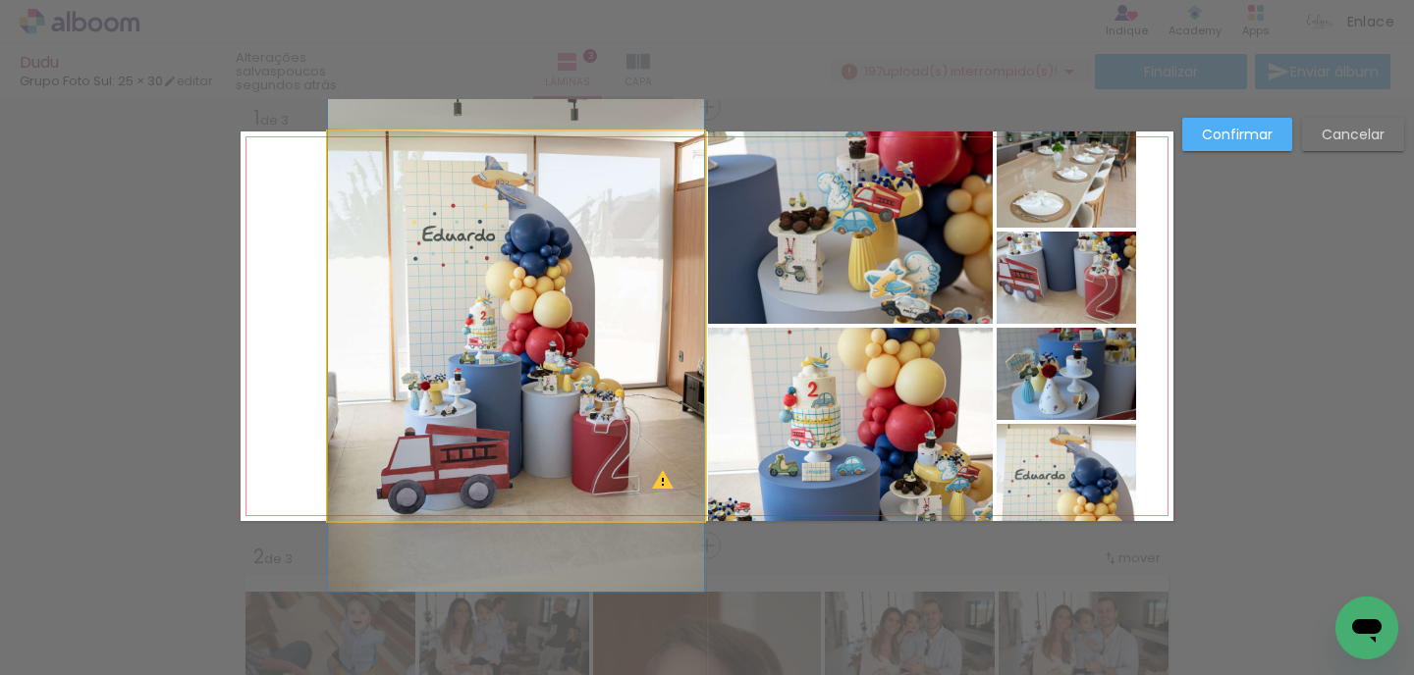
click at [577, 297] on quentale-photo at bounding box center [516, 327] width 376 height 390
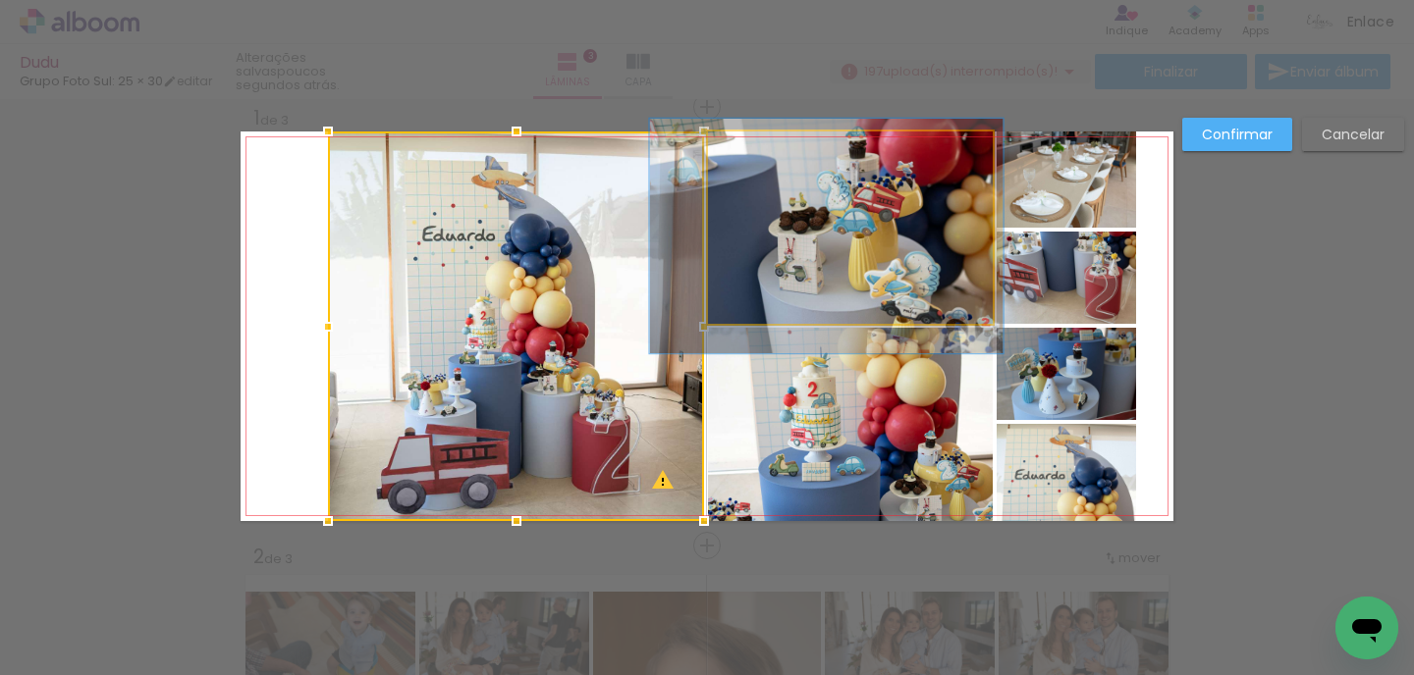
click at [799, 269] on quentale-photo at bounding box center [850, 228] width 285 height 192
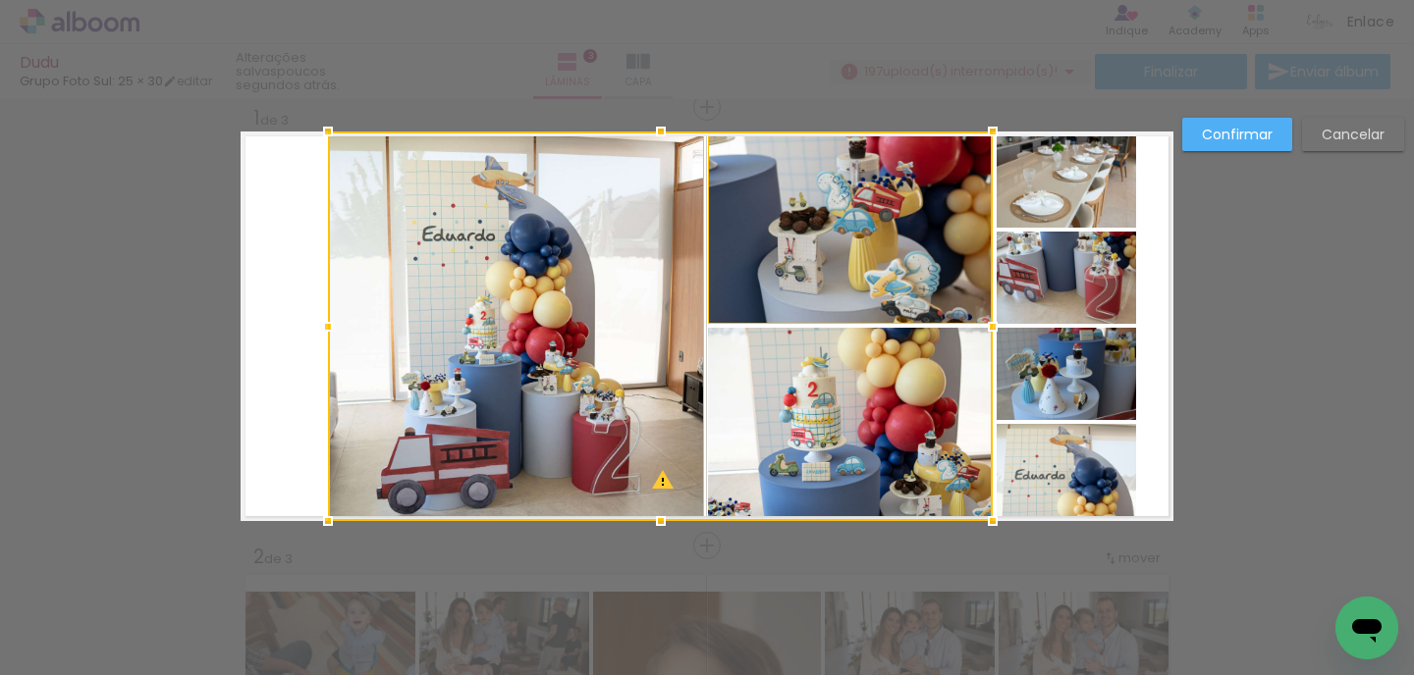
click at [821, 383] on div at bounding box center [660, 327] width 665 height 390
click at [1063, 232] on quentale-photo at bounding box center [1065, 278] width 139 height 92
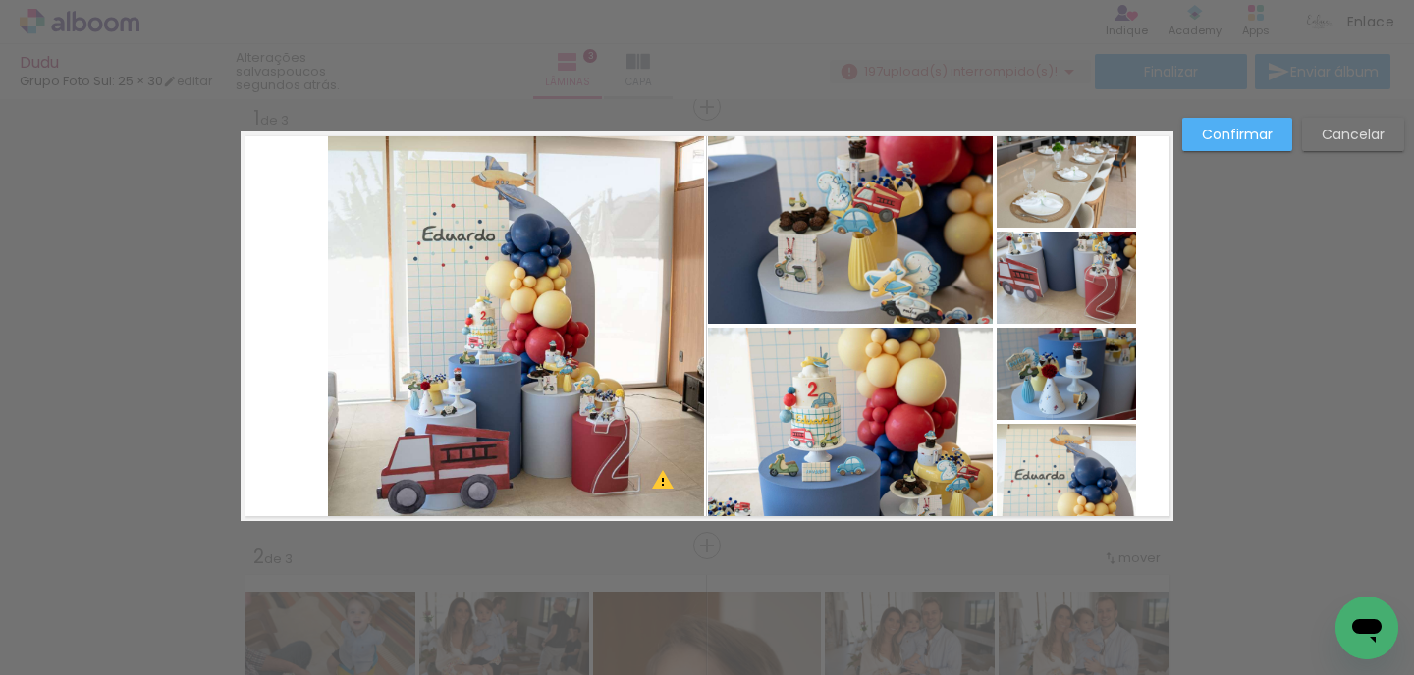
click at [1069, 202] on quentale-photo at bounding box center [1065, 180] width 139 height 96
click at [913, 293] on quentale-photo at bounding box center [850, 228] width 285 height 192
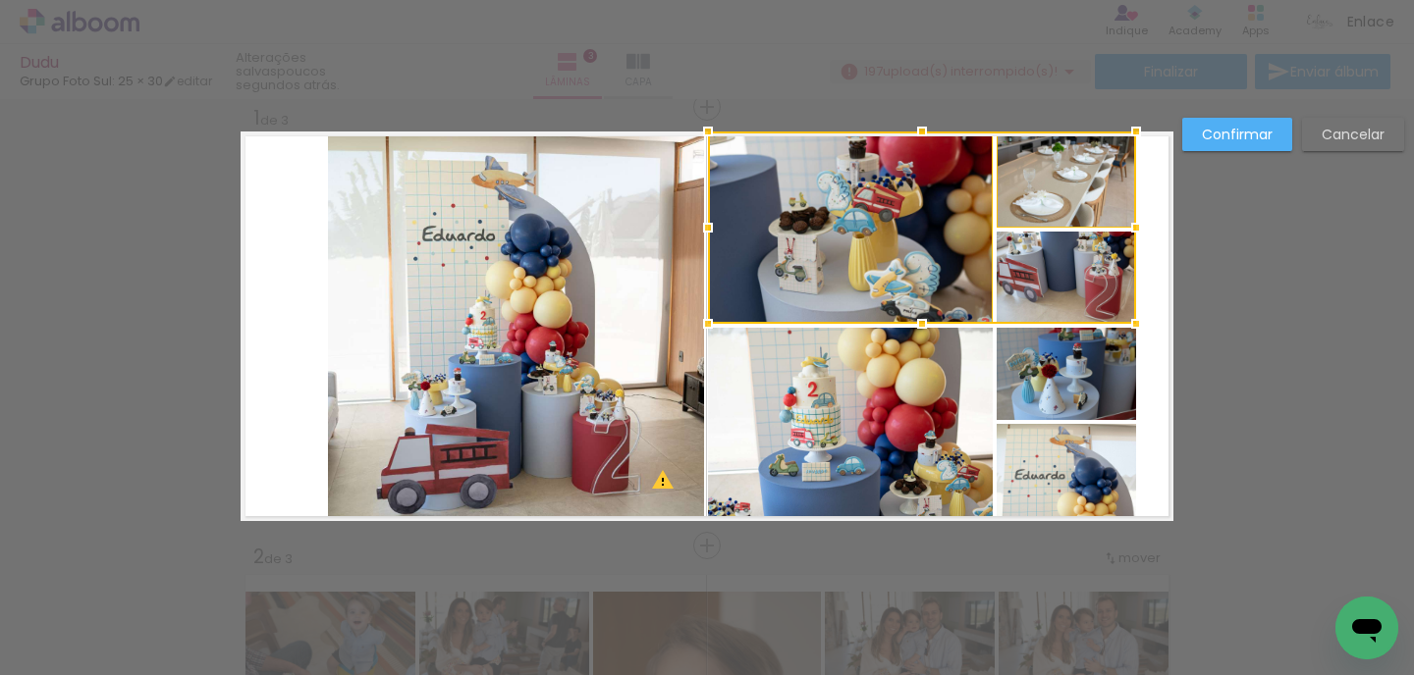
click at [1065, 295] on div at bounding box center [922, 228] width 428 height 192
click at [1078, 384] on quentale-photo at bounding box center [1065, 374] width 139 height 92
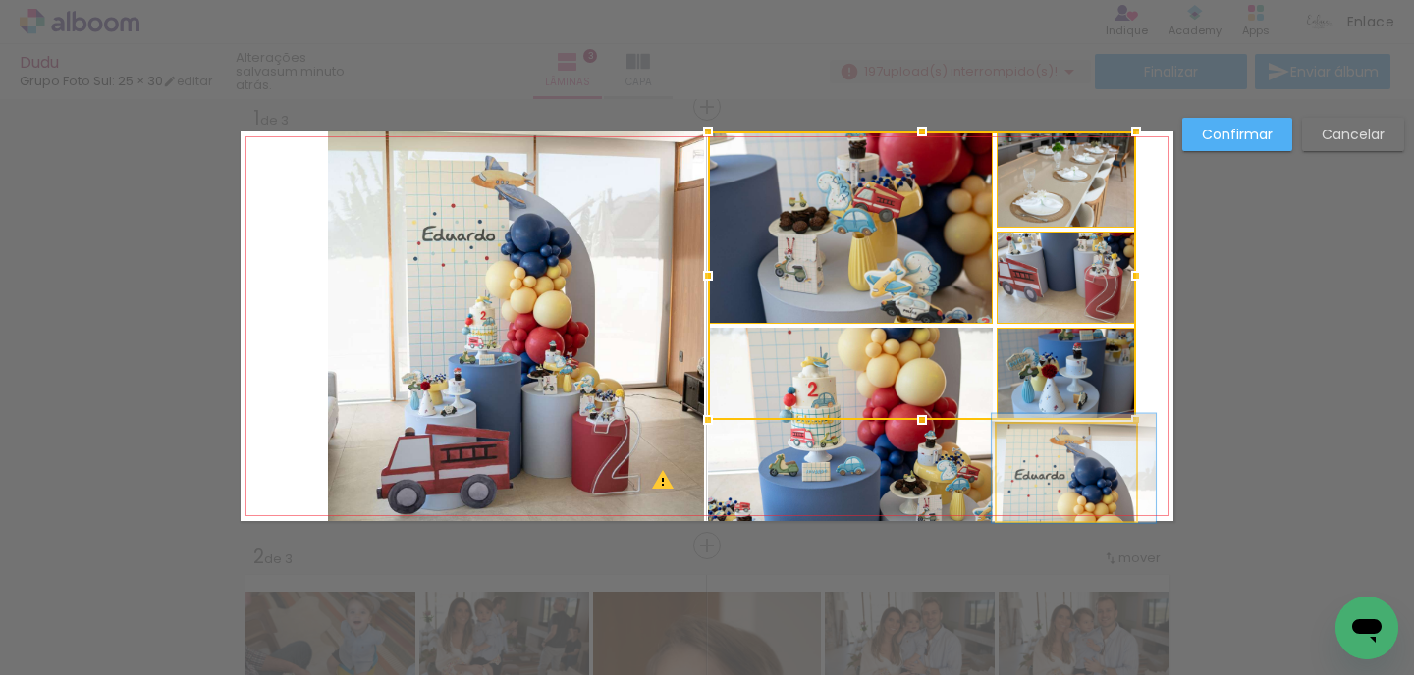
click at [1081, 443] on quentale-photo at bounding box center [1065, 472] width 139 height 97
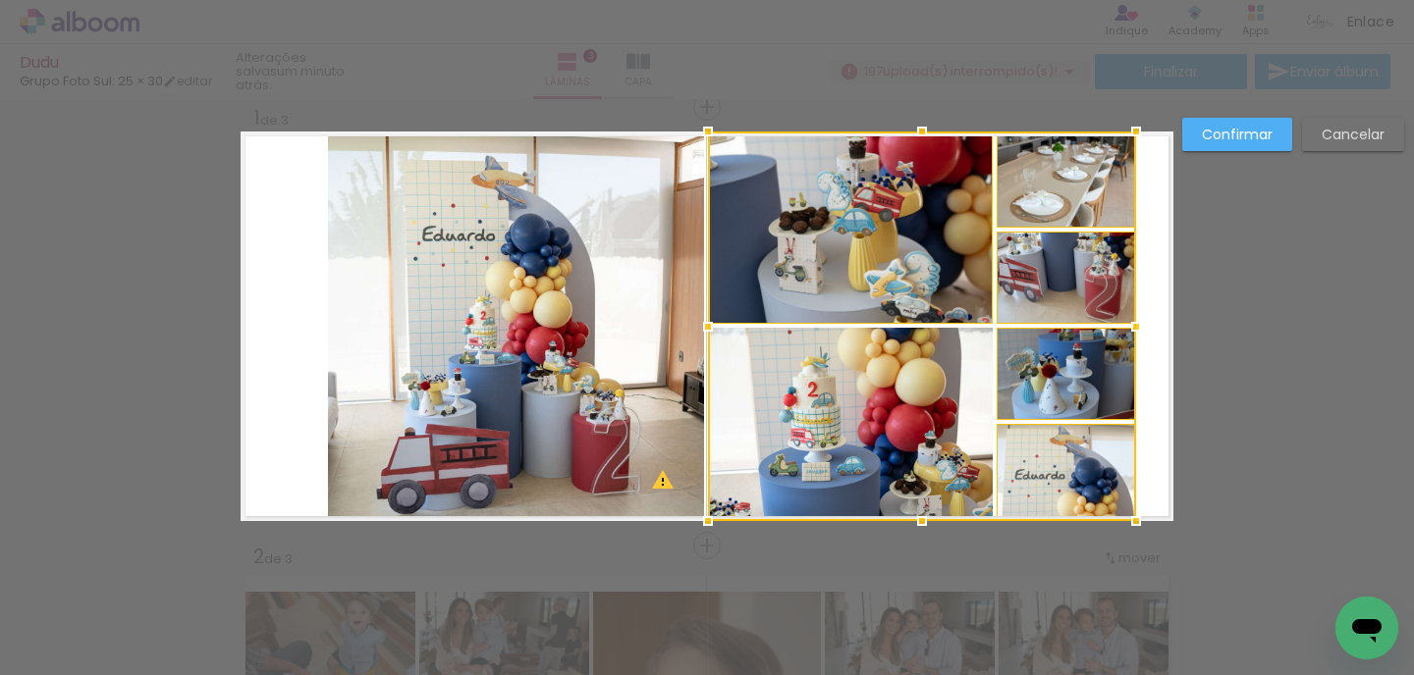
click at [929, 447] on div at bounding box center [922, 327] width 428 height 390
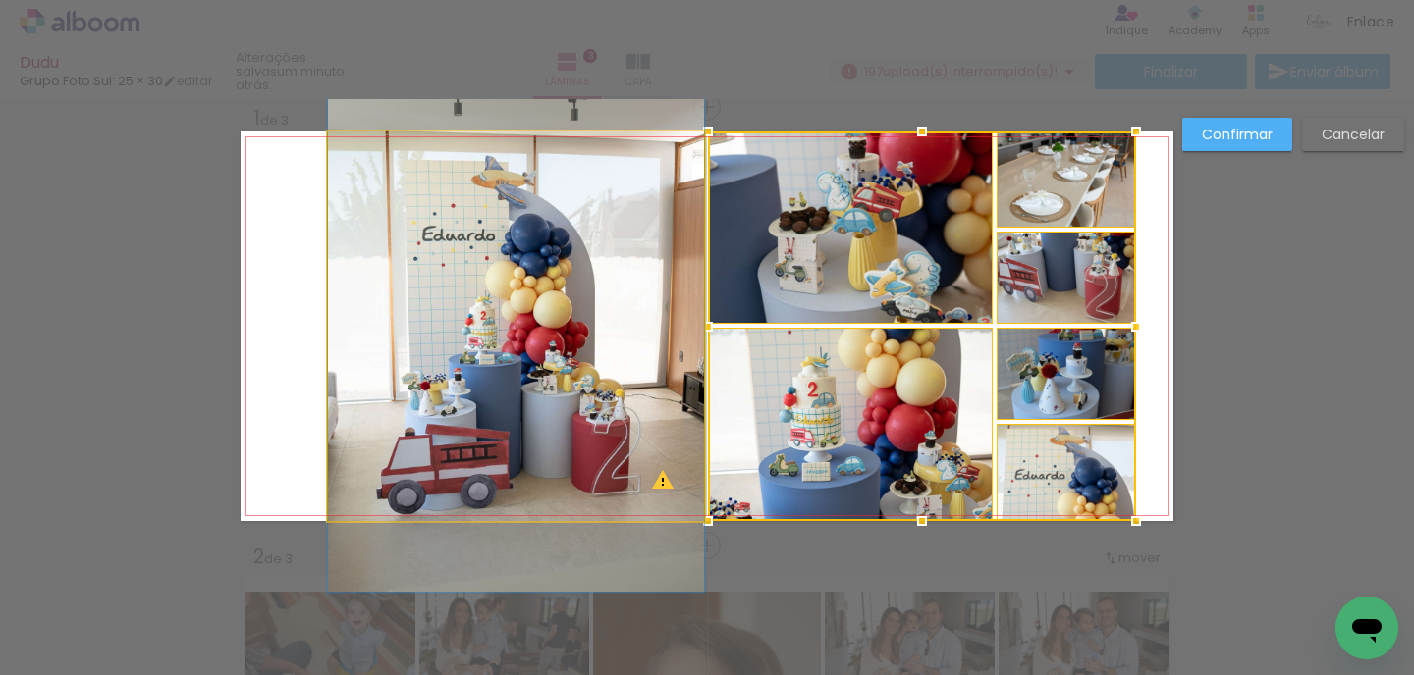
click at [596, 381] on quentale-photo at bounding box center [516, 327] width 376 height 390
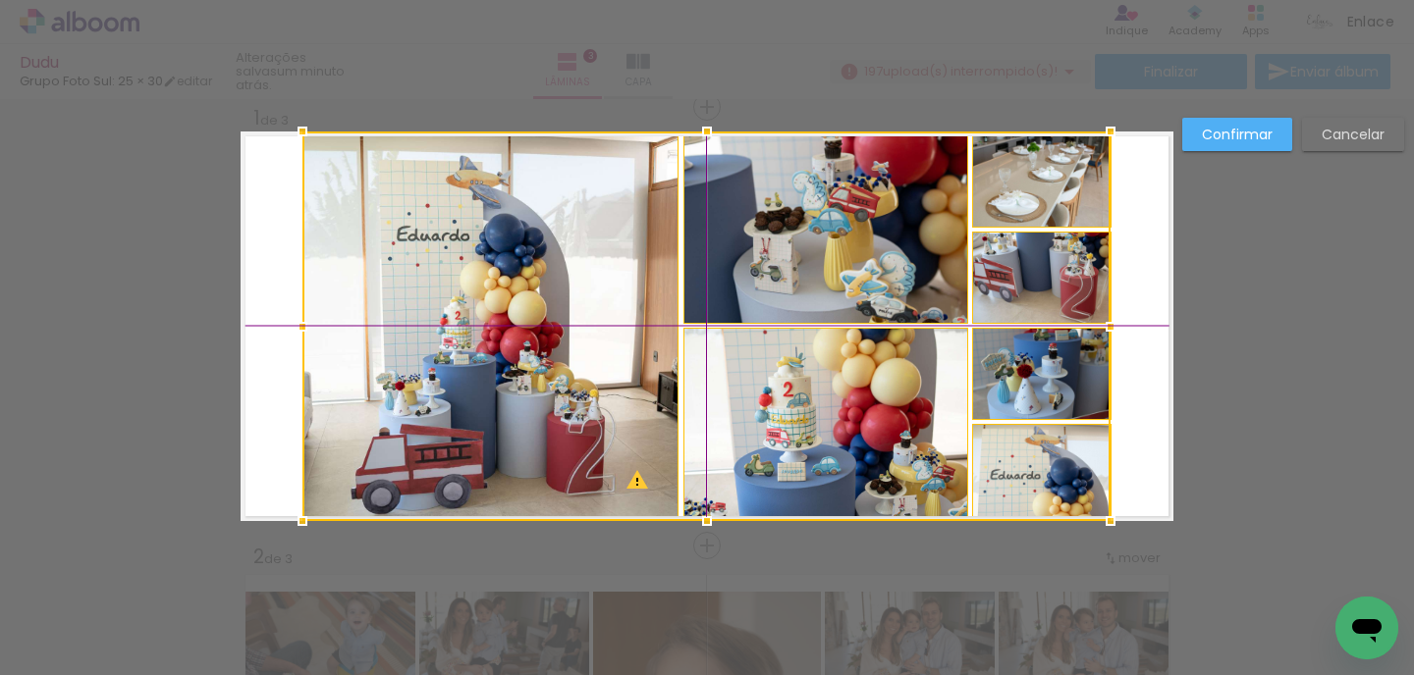
drag, startPoint x: 596, startPoint y: 381, endPoint x: 573, endPoint y: 380, distance: 22.6
click at [573, 380] on div at bounding box center [706, 327] width 808 height 390
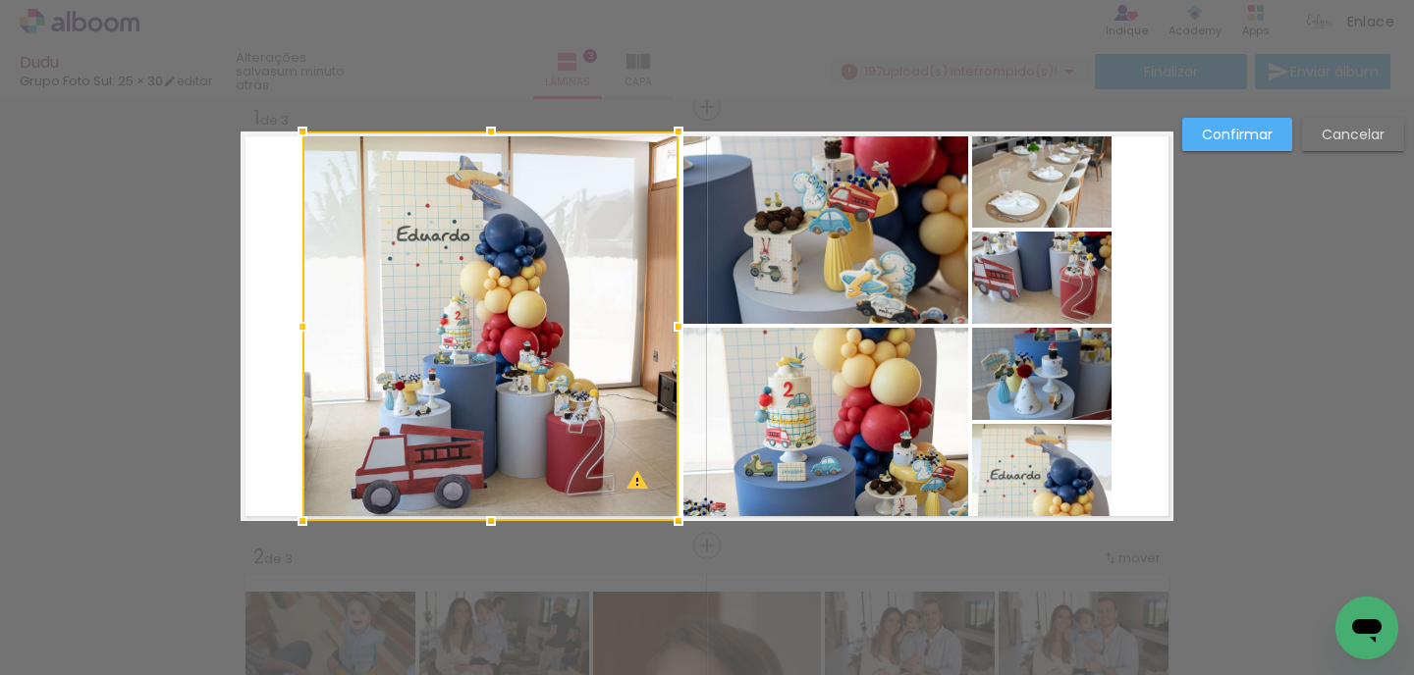
click at [0, 0] on slot "Confirmar" at bounding box center [0, 0] width 0 height 0
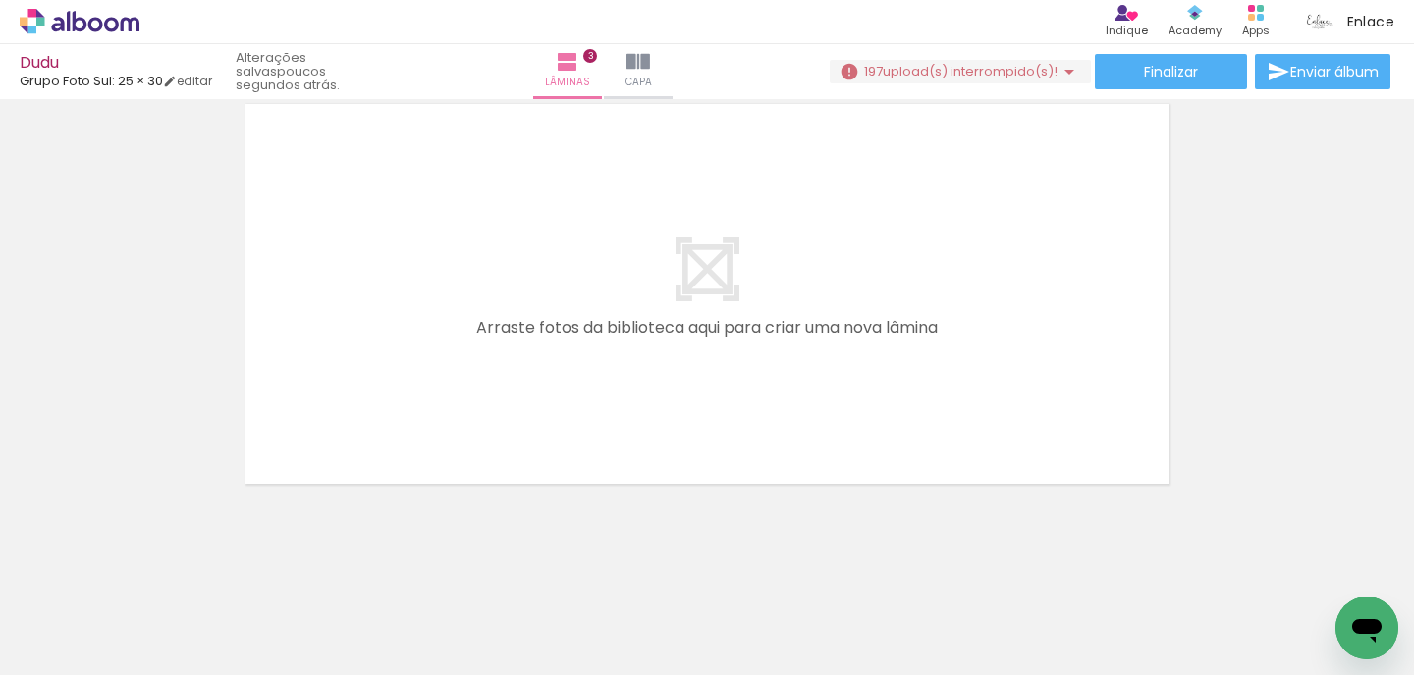
scroll to position [1370, 0]
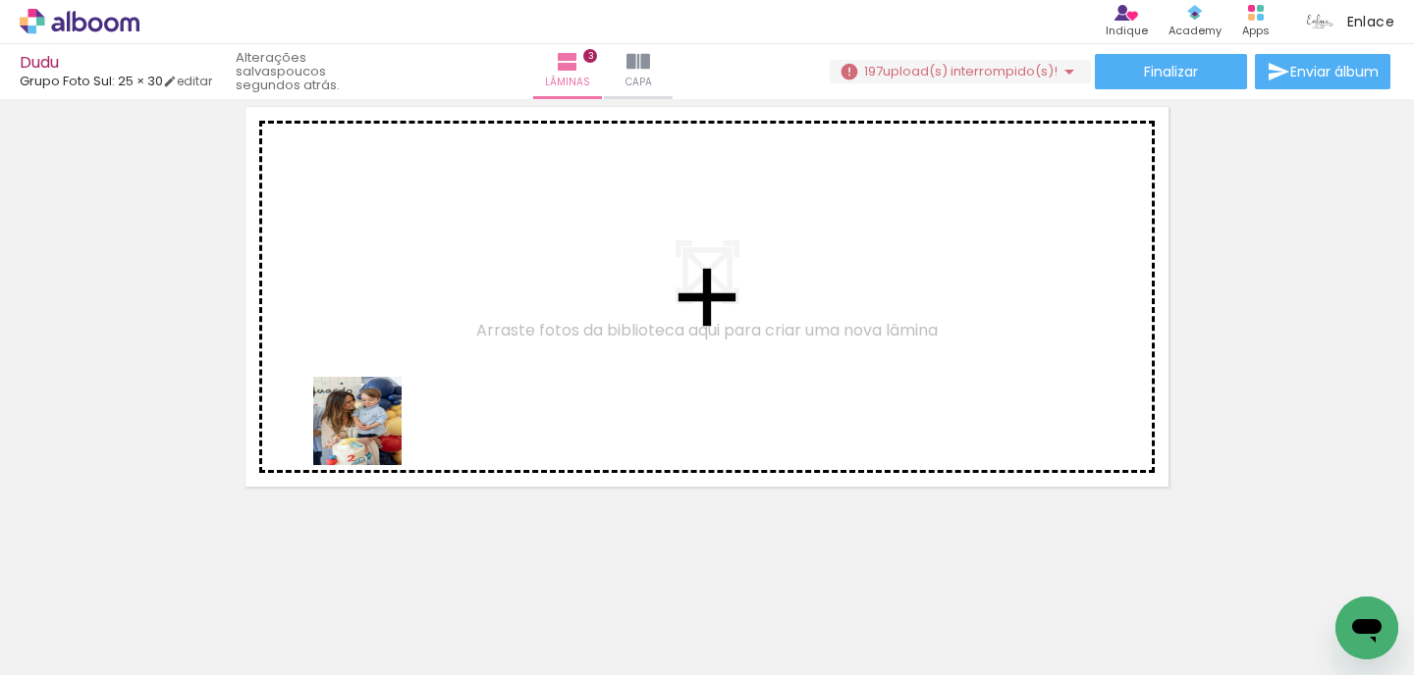
drag, startPoint x: 199, startPoint y: 640, endPoint x: 373, endPoint y: 435, distance: 268.9
click at [373, 435] on quentale-workspace at bounding box center [707, 337] width 1414 height 675
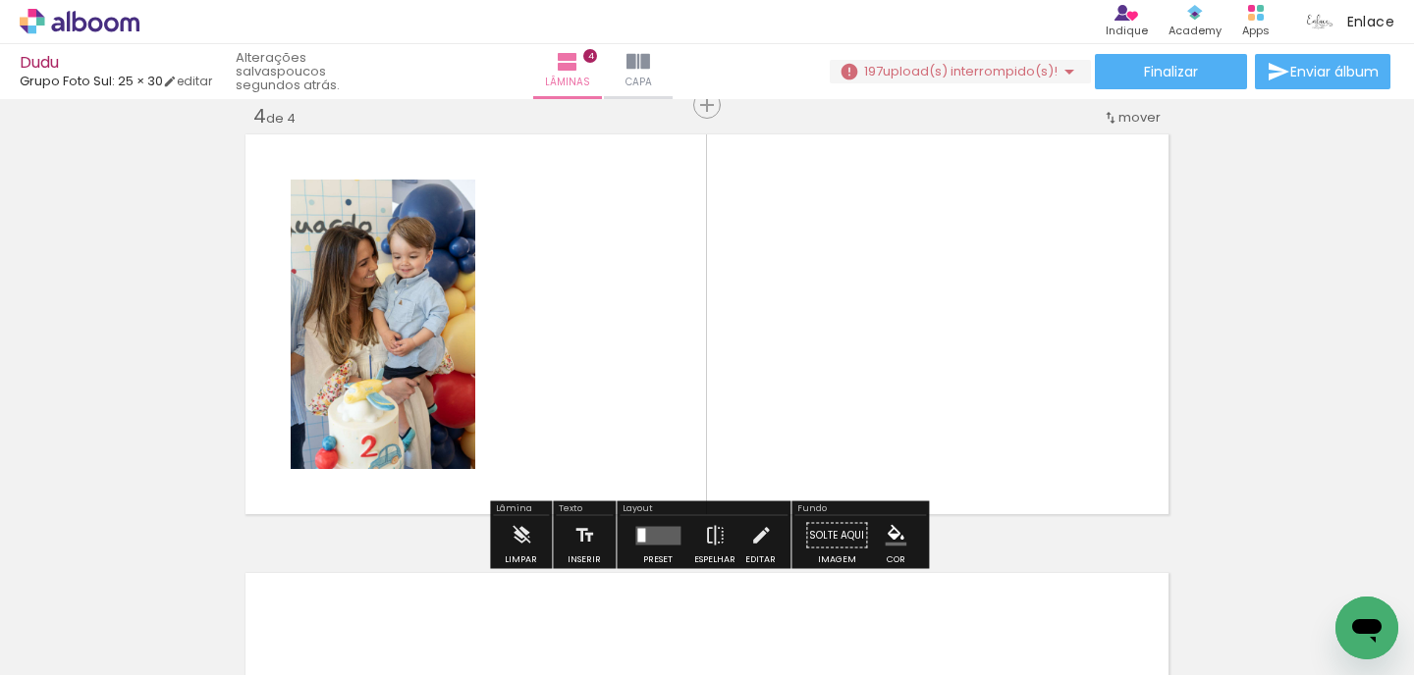
scroll to position [1341, 0]
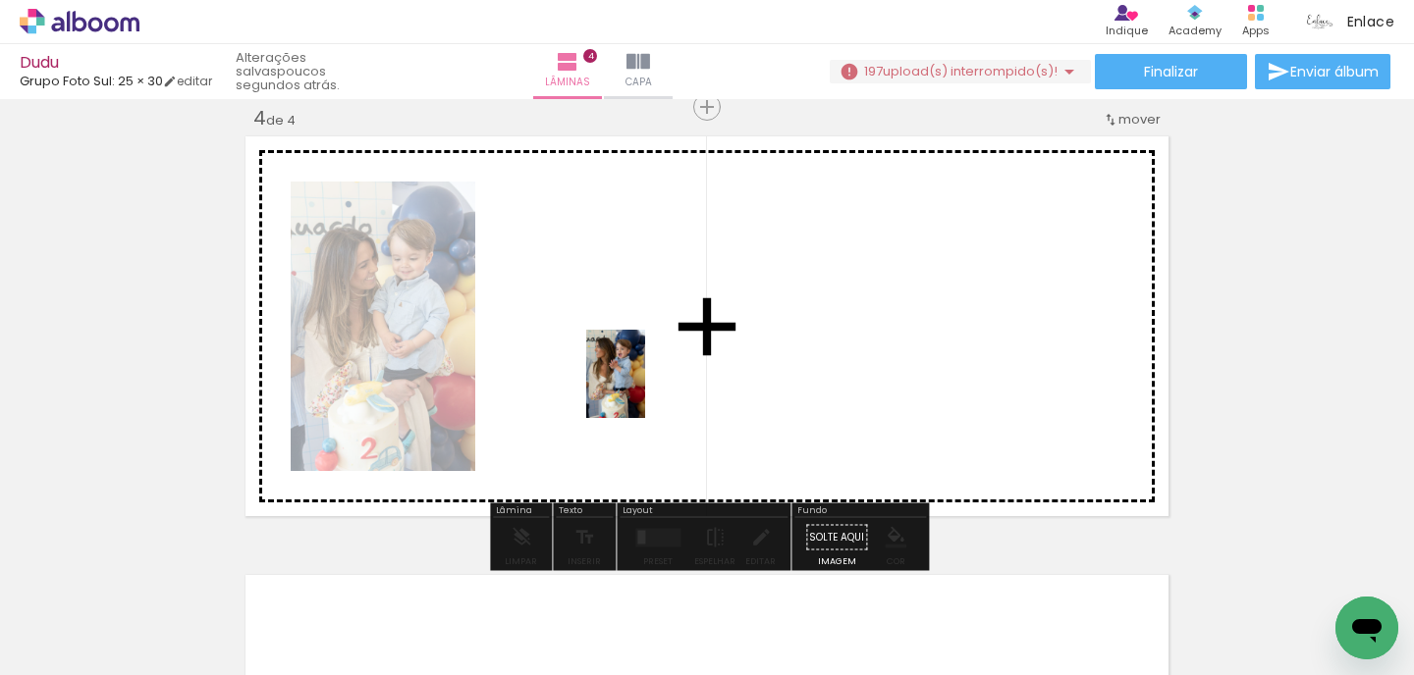
click at [644, 389] on quentale-workspace at bounding box center [707, 337] width 1414 height 675
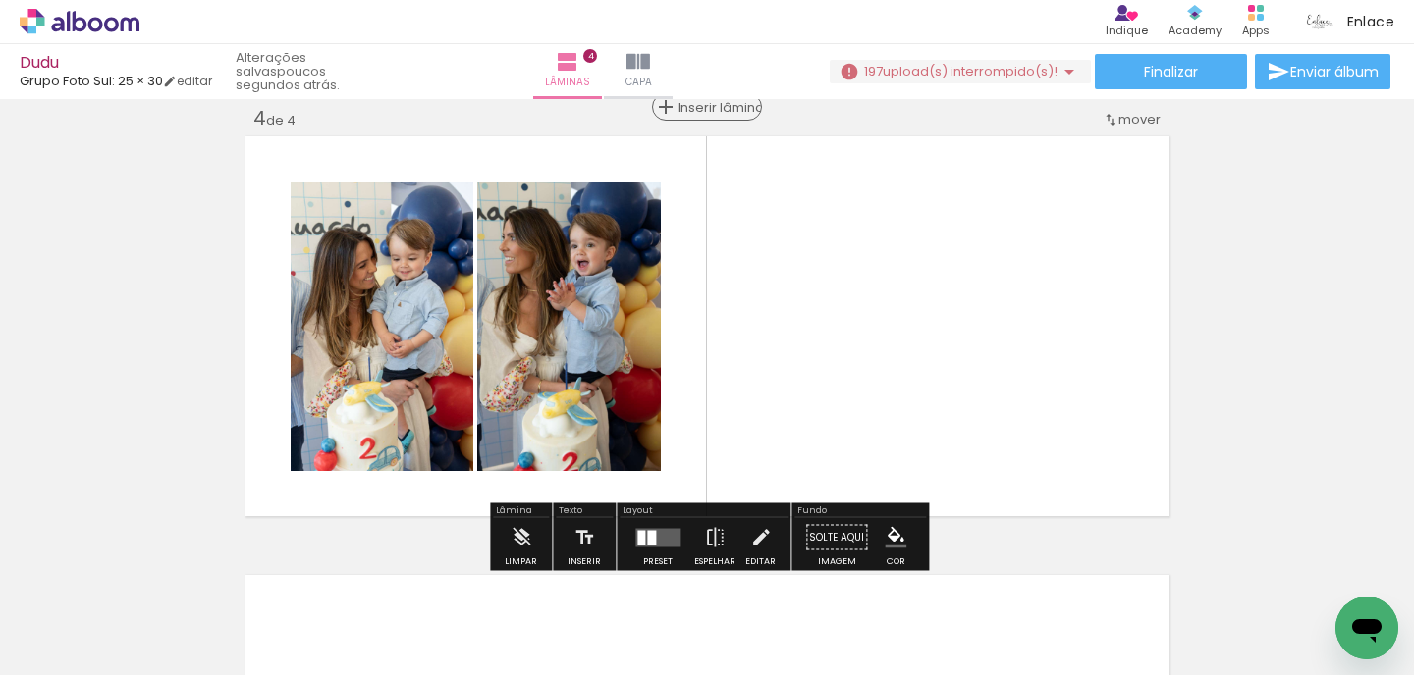
click at [704, 114] on span "Inserir lâmina" at bounding box center [715, 107] width 77 height 13
